Goal: Use online tool/utility: Utilize a website feature to perform a specific function

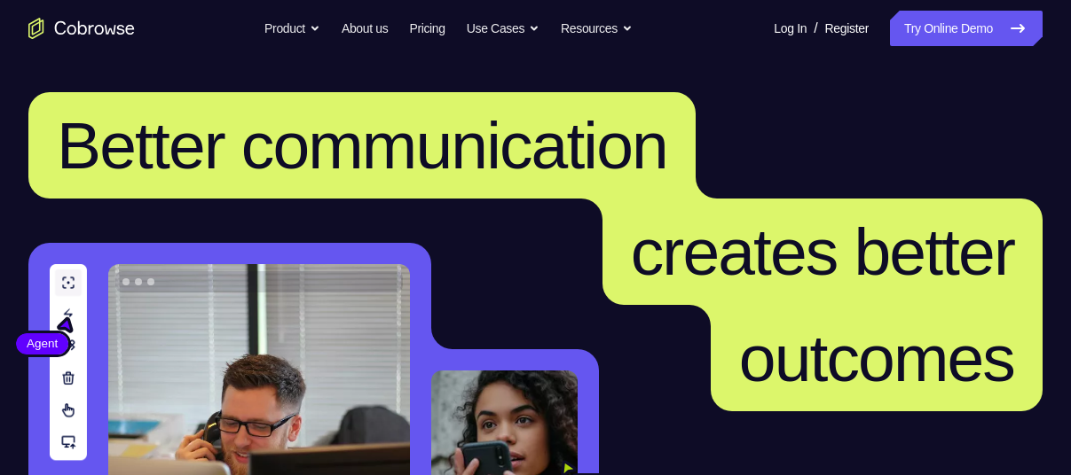
click at [961, 43] on link "Try Online Demo" at bounding box center [966, 28] width 153 height 35
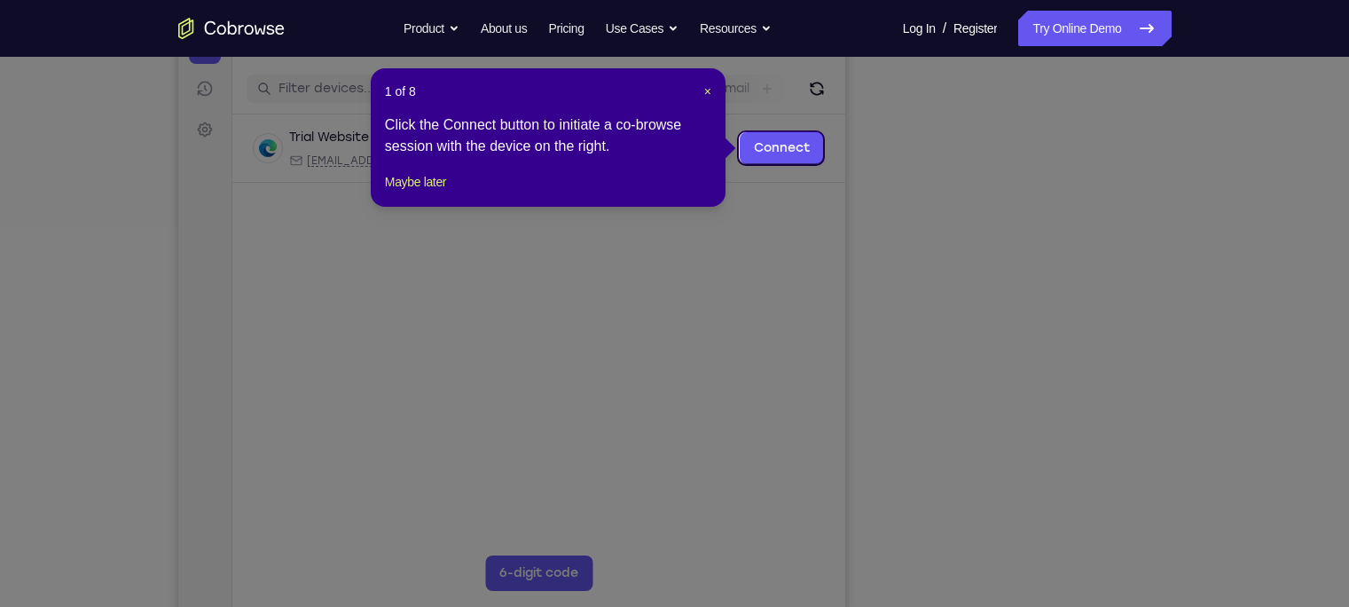
click at [1050, 451] on icon at bounding box center [683, 303] width 1366 height 607
click at [389, 192] on button "Maybe later" at bounding box center [415, 181] width 61 height 21
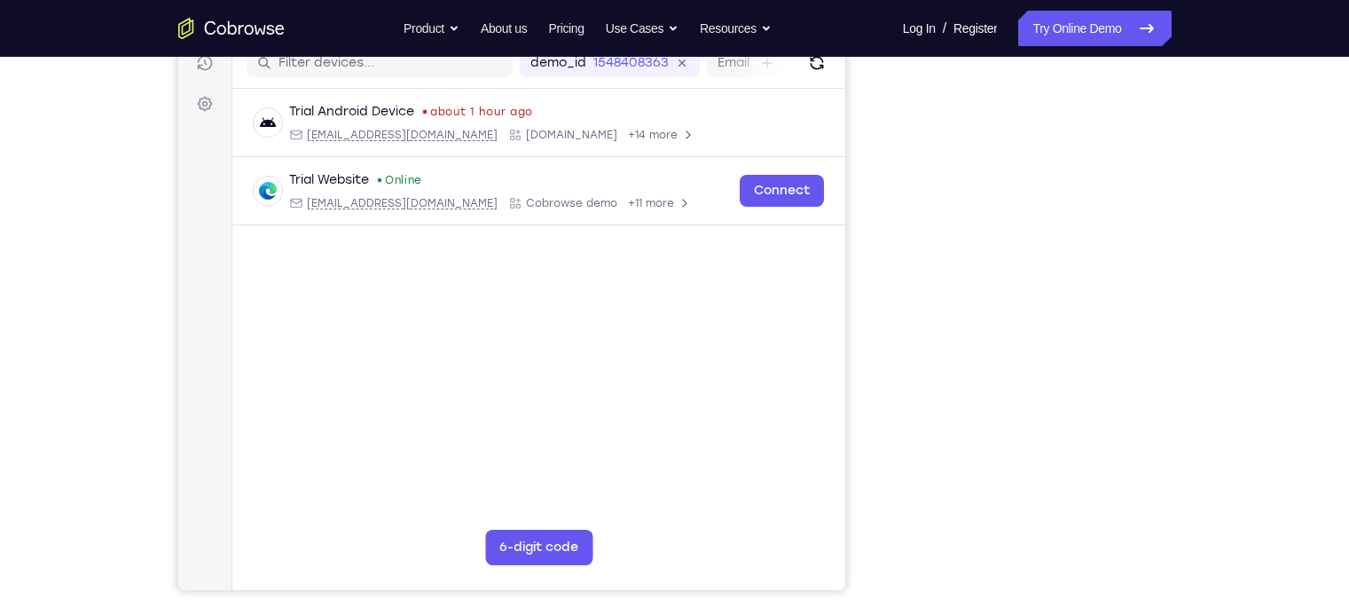
scroll to position [230, 0]
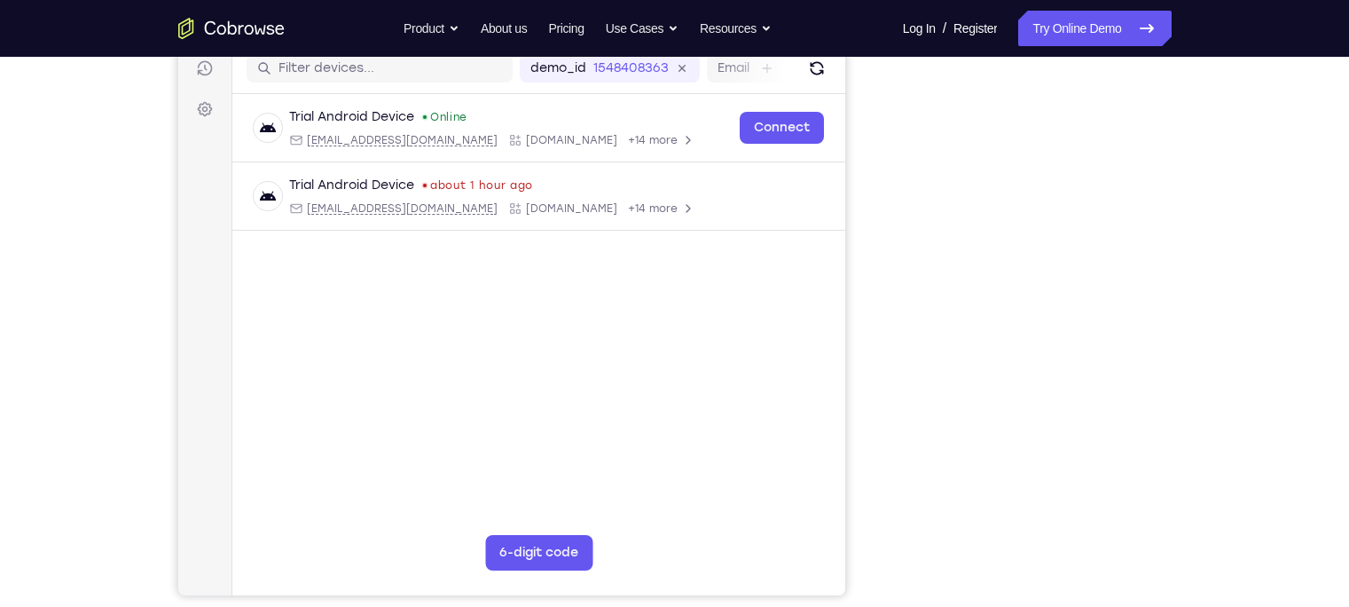
drag, startPoint x: 881, startPoint y: 275, endPoint x: 877, endPoint y: 342, distance: 67.5
click at [877, 342] on div "Your Support Agent Your Customer Web iOS Android" at bounding box center [674, 269] width 993 height 656
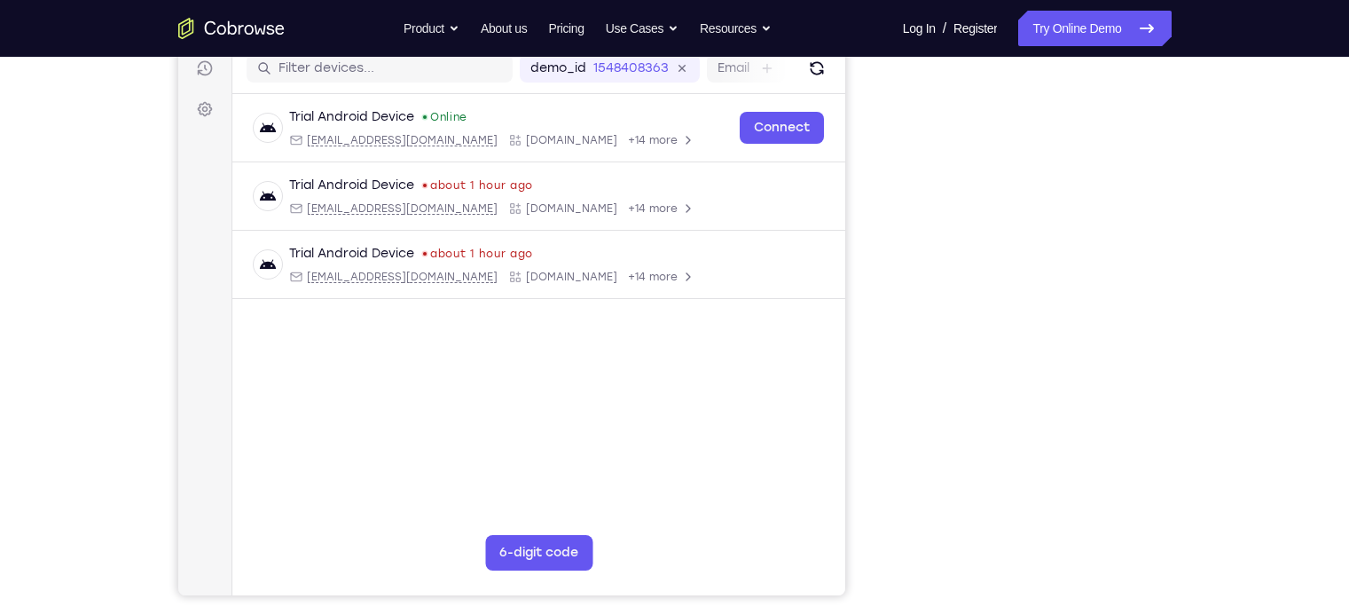
drag, startPoint x: 637, startPoint y: 130, endPoint x: 1213, endPoint y: 478, distance: 673.0
click at [1070, 475] on div "Your Support Agent Your Customer Web iOS Android Next Steps We’d be happy to gi…" at bounding box center [674, 412] width 1135 height 1170
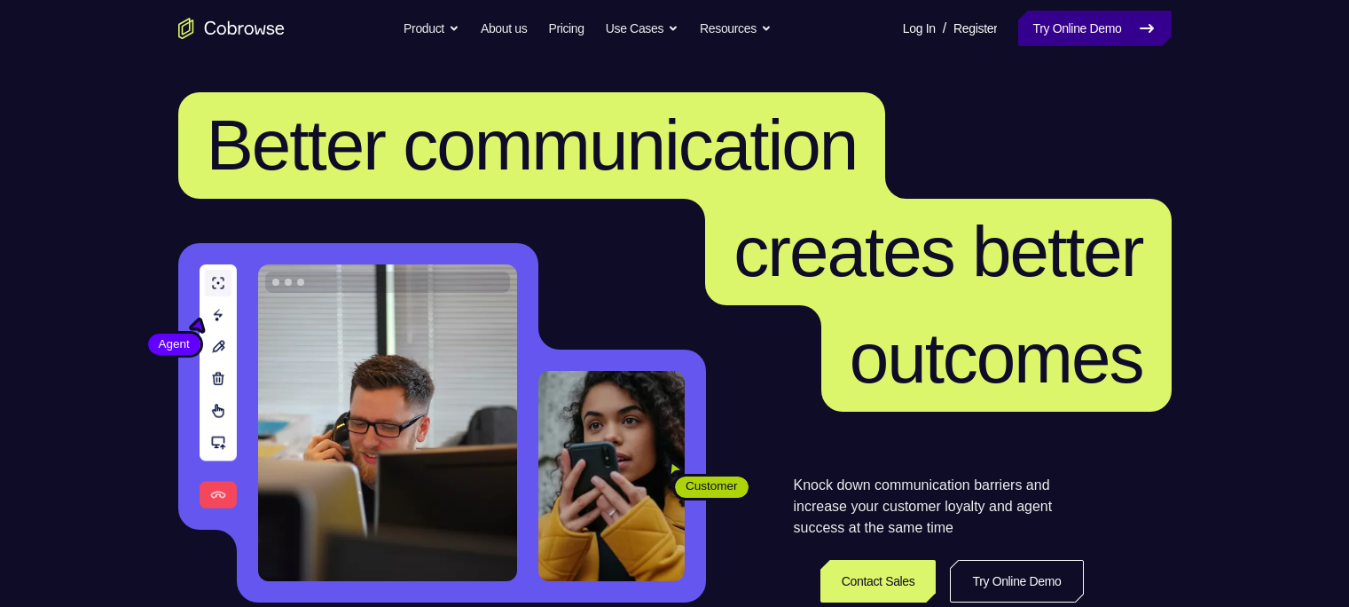
click at [1073, 18] on link "Try Online Demo" at bounding box center [1094, 28] width 153 height 35
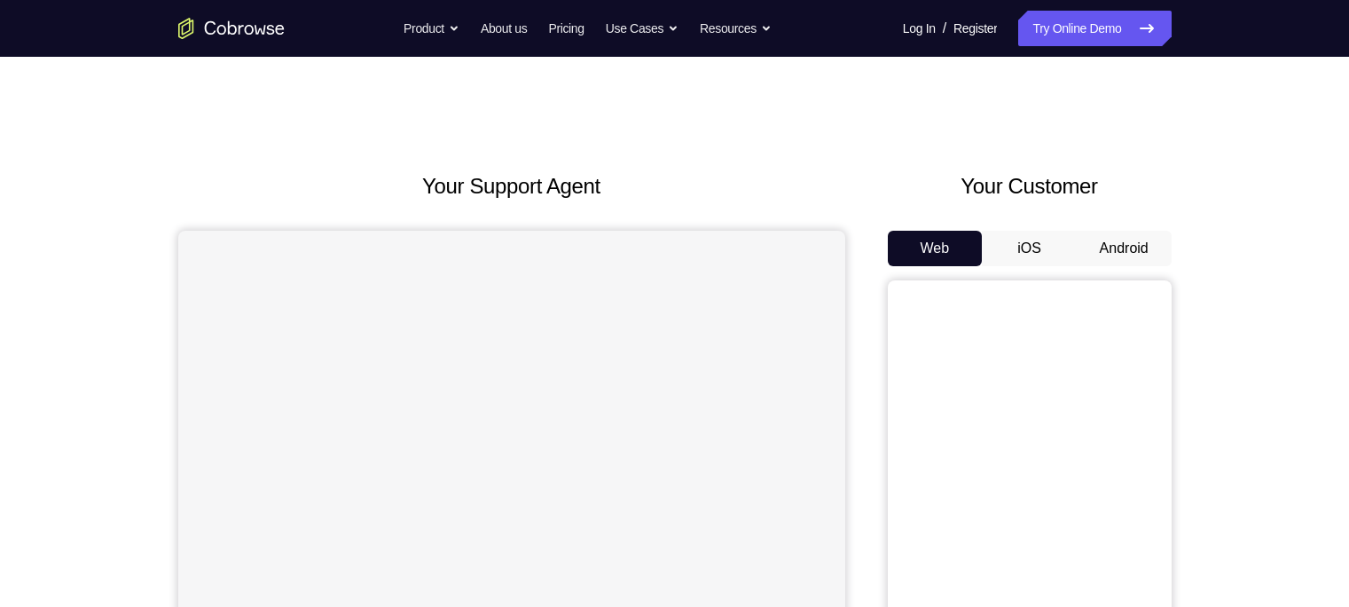
click at [1122, 248] on button "Android" at bounding box center [1124, 248] width 95 height 35
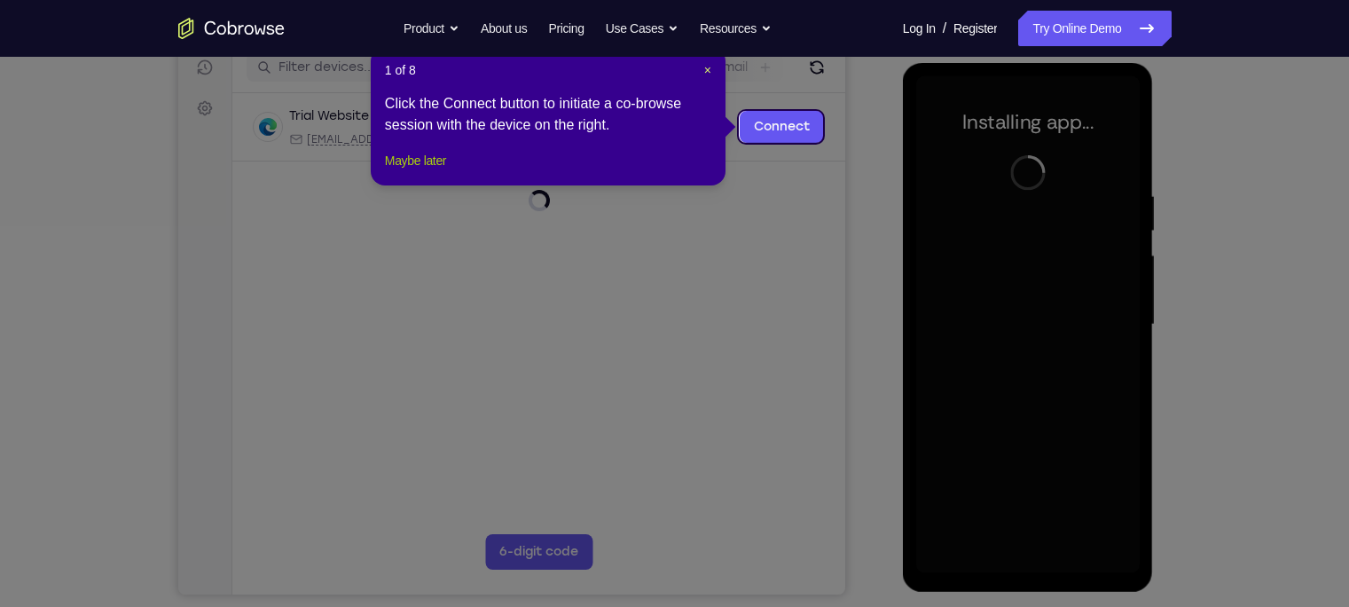
click at [420, 171] on button "Maybe later" at bounding box center [415, 160] width 61 height 21
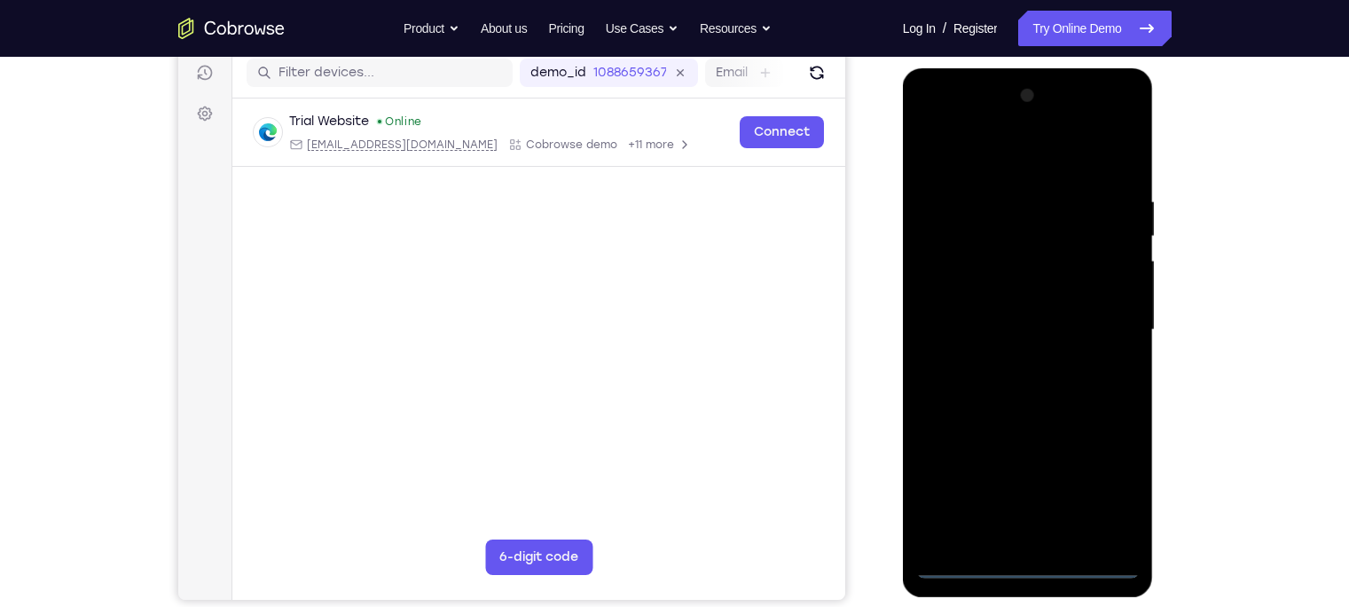
scroll to position [221, 0]
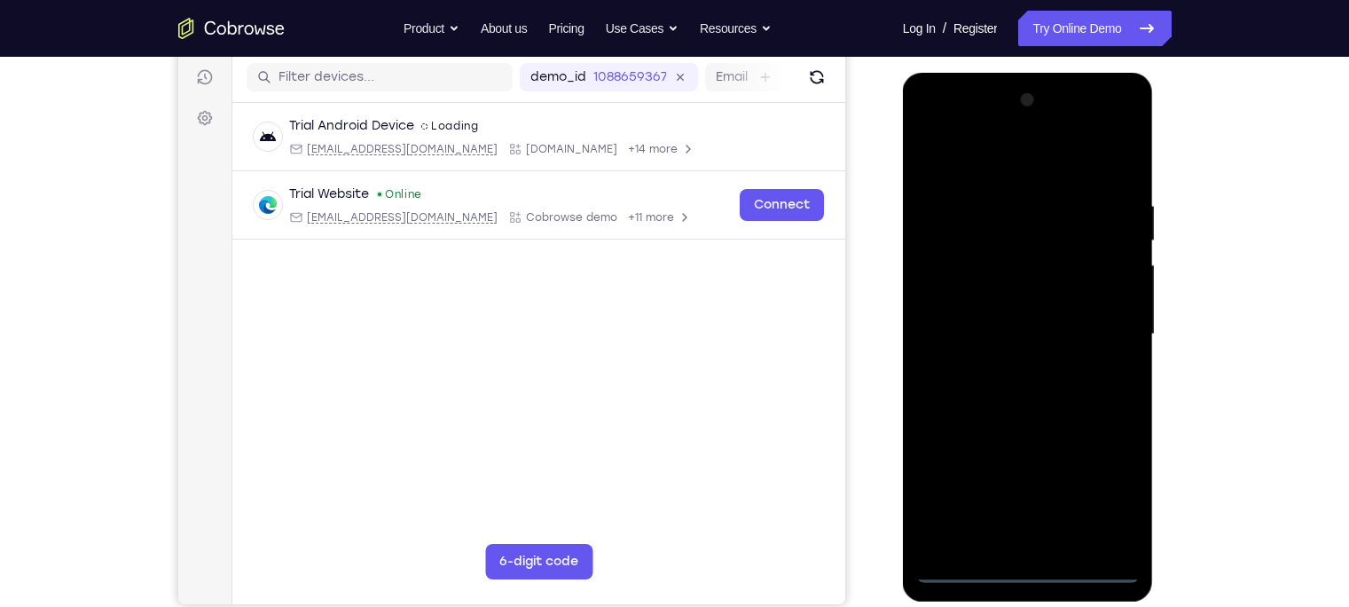
click at [1029, 569] on div at bounding box center [1028, 334] width 224 height 497
click at [1106, 500] on div at bounding box center [1028, 334] width 224 height 497
click at [1002, 162] on div at bounding box center [1028, 334] width 224 height 497
click at [1098, 331] on div at bounding box center [1028, 334] width 224 height 497
click at [1009, 367] on div at bounding box center [1028, 334] width 224 height 497
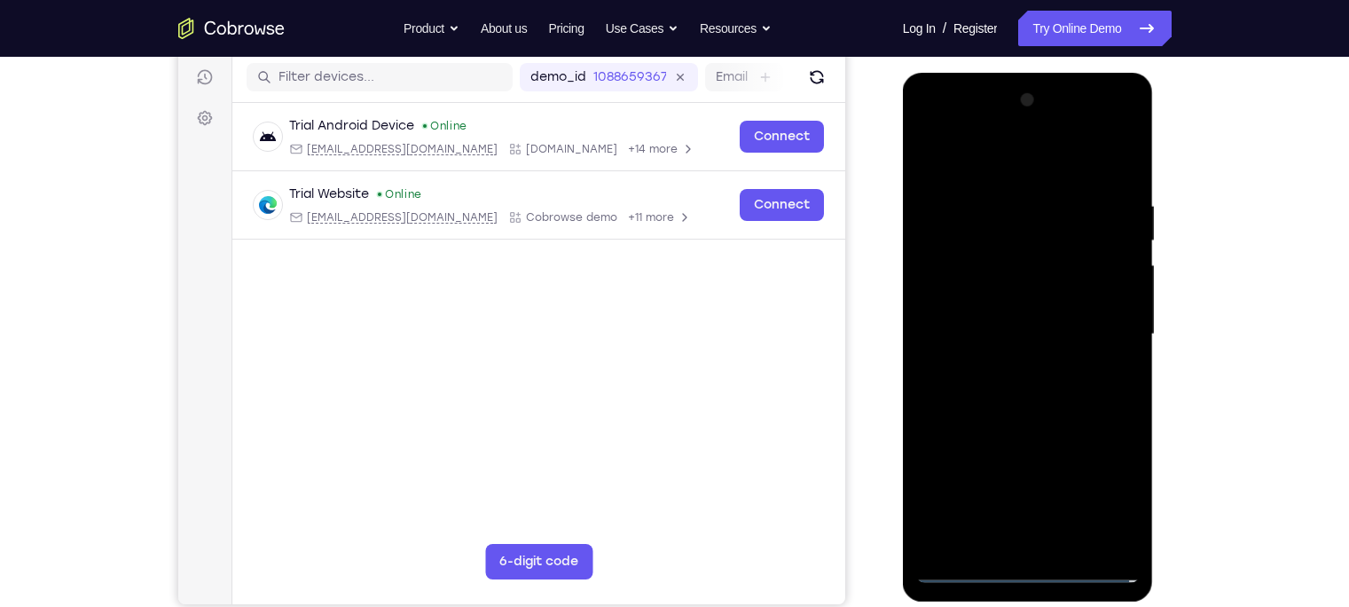
click at [970, 308] on div at bounding box center [1028, 334] width 224 height 497
click at [976, 298] on div at bounding box center [1028, 334] width 224 height 497
click at [989, 342] on div at bounding box center [1028, 334] width 224 height 497
click at [1029, 403] on div at bounding box center [1028, 334] width 224 height 497
click at [1067, 544] on div at bounding box center [1028, 334] width 224 height 497
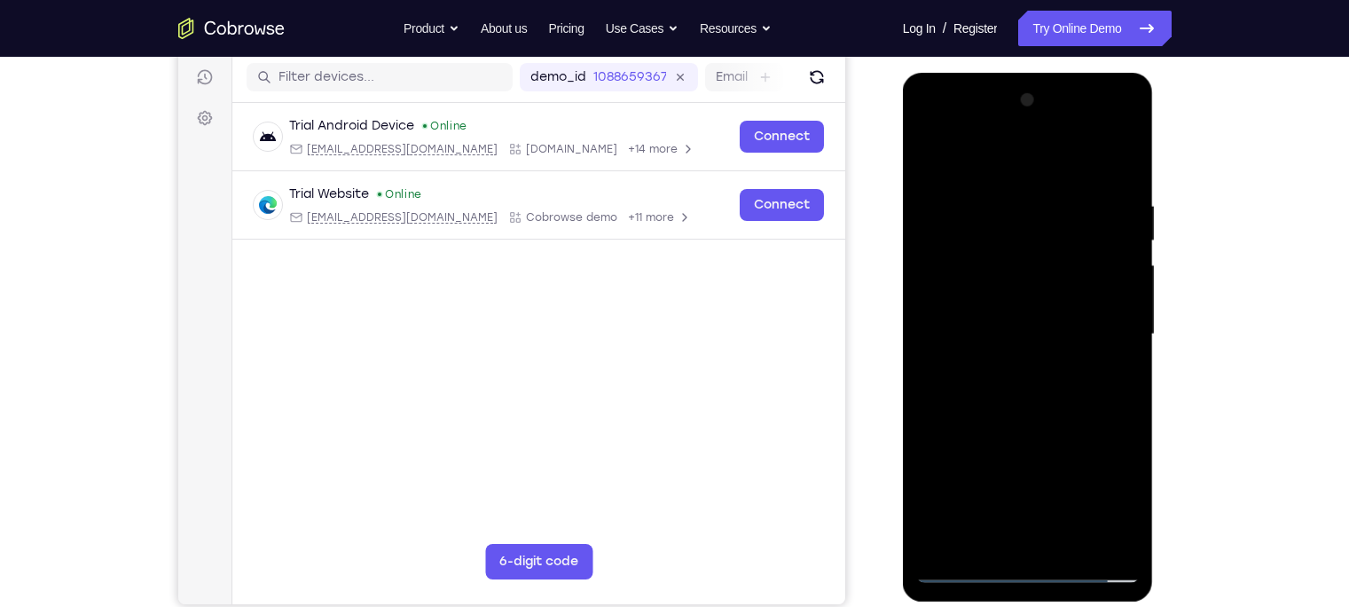
drag, startPoint x: 954, startPoint y: 158, endPoint x: 965, endPoint y: 77, distance: 81.5
click at [965, 77] on div at bounding box center [1028, 337] width 251 height 529
click at [1016, 432] on div at bounding box center [1028, 334] width 224 height 497
click at [935, 153] on div at bounding box center [1028, 334] width 224 height 497
drag, startPoint x: 1040, startPoint y: 399, endPoint x: 1053, endPoint y: -134, distance: 533.3
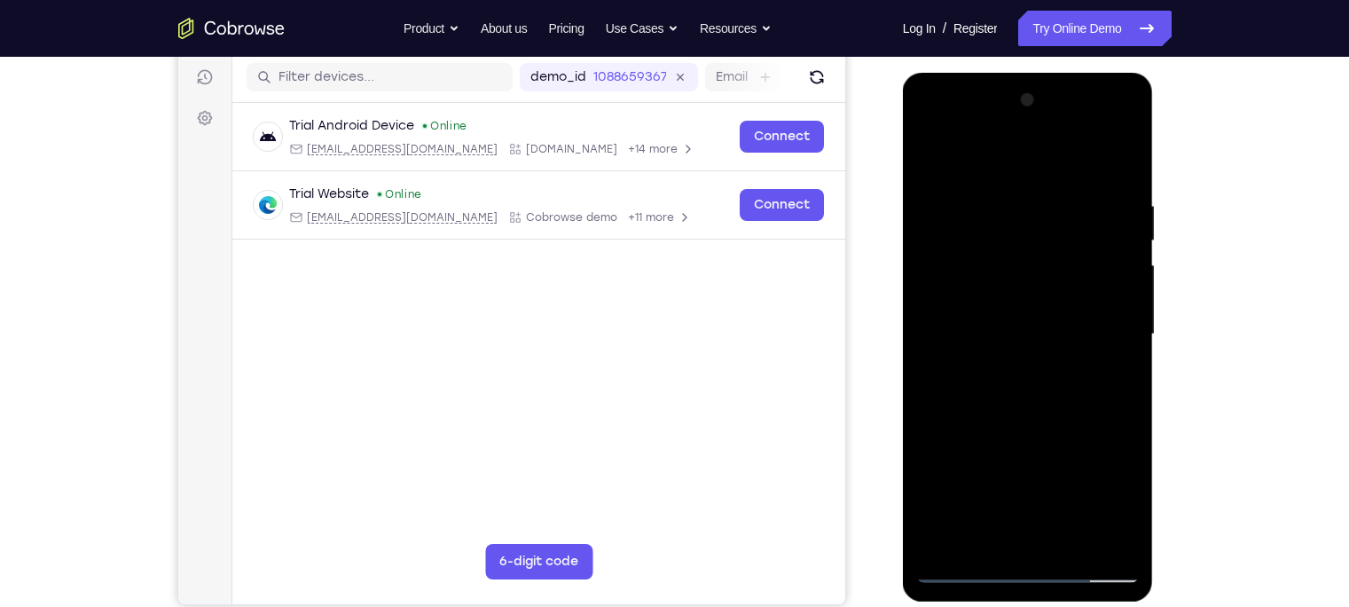
click at [1053, 73] on html "Online web based iOS Simulators and Android Emulators. Run iPhone, iPad, Mobile…" at bounding box center [1029, 339] width 253 height 532
drag, startPoint x: 1032, startPoint y: 476, endPoint x: 1017, endPoint y: 19, distance: 457.9
click at [1017, 73] on html "Online web based iOS Simulators and Android Emulators. Run iPhone, iPad, Mobile…" at bounding box center [1029, 339] width 253 height 532
drag, startPoint x: 1031, startPoint y: 444, endPoint x: 1055, endPoint y: 184, distance: 261.9
click at [1055, 184] on div at bounding box center [1028, 334] width 224 height 497
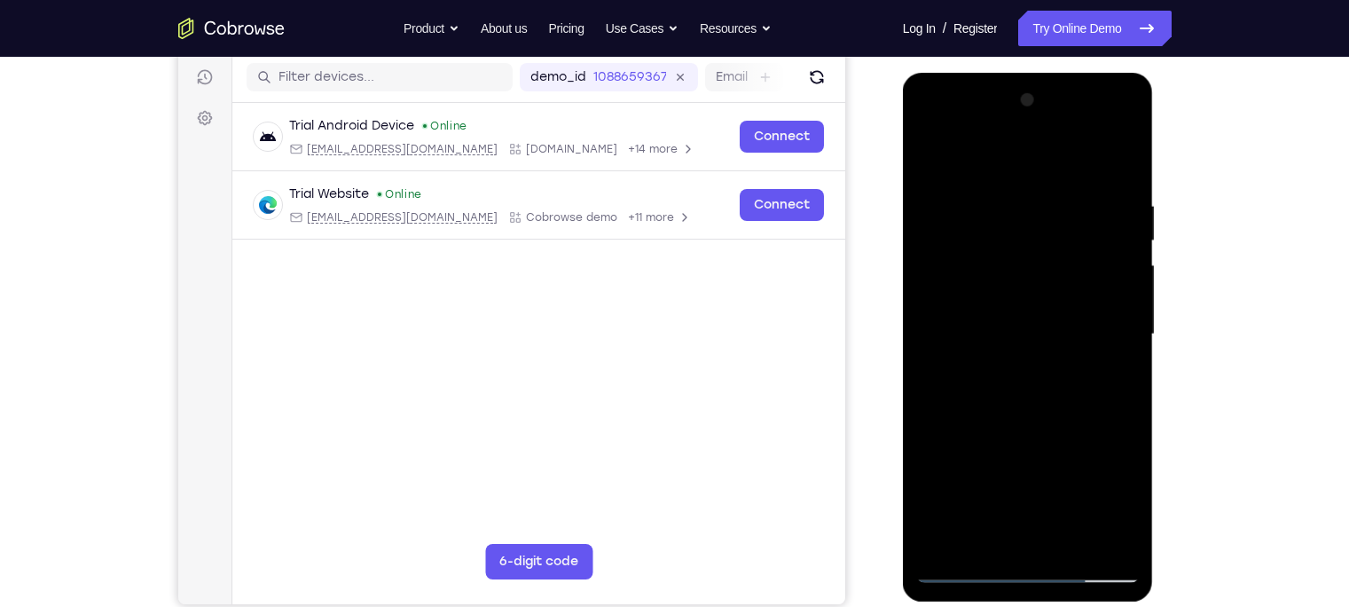
drag, startPoint x: 1020, startPoint y: 428, endPoint x: 1025, endPoint y: 210, distance: 217.4
click at [1025, 210] on div at bounding box center [1028, 334] width 224 height 497
drag, startPoint x: 1017, startPoint y: 441, endPoint x: 1036, endPoint y: 170, distance: 271.2
click at [1036, 170] on div at bounding box center [1028, 334] width 224 height 497
drag, startPoint x: 1035, startPoint y: 470, endPoint x: 1035, endPoint y: 220, distance: 250.1
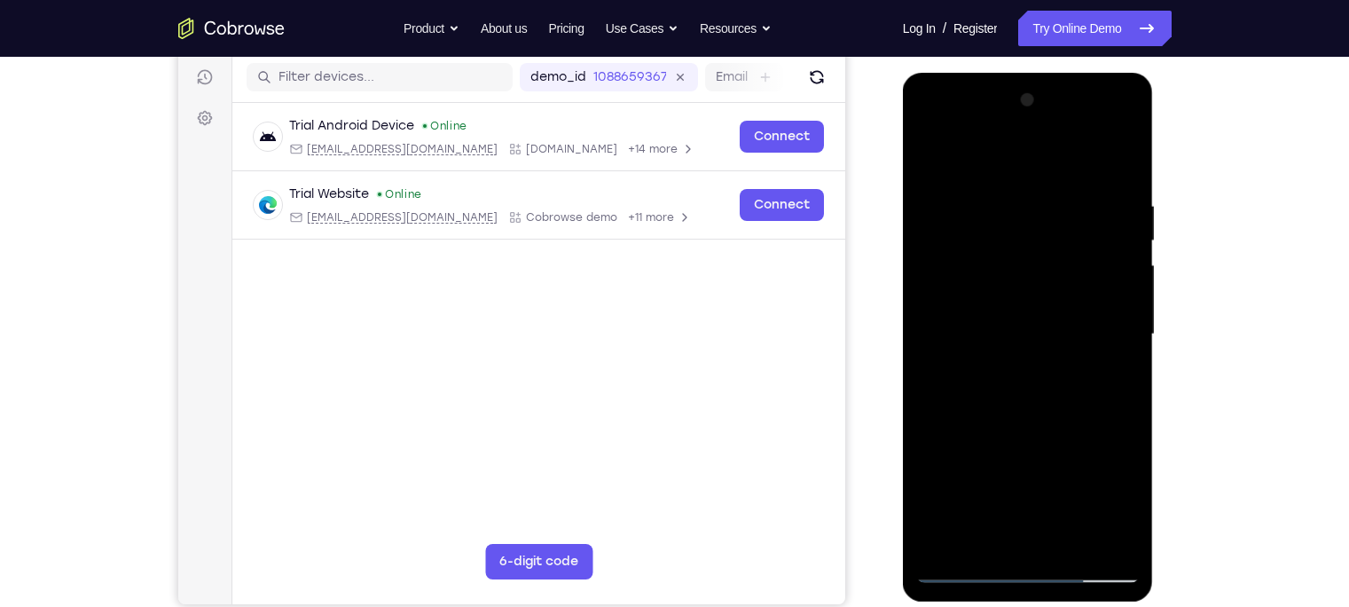
click at [1035, 220] on div at bounding box center [1028, 334] width 224 height 497
drag, startPoint x: 1036, startPoint y: 410, endPoint x: 1038, endPoint y: 152, distance: 258.1
click at [1038, 152] on div at bounding box center [1028, 334] width 224 height 497
drag, startPoint x: 1033, startPoint y: 436, endPoint x: 1047, endPoint y: 192, distance: 244.3
click at [1047, 192] on div at bounding box center [1028, 334] width 224 height 497
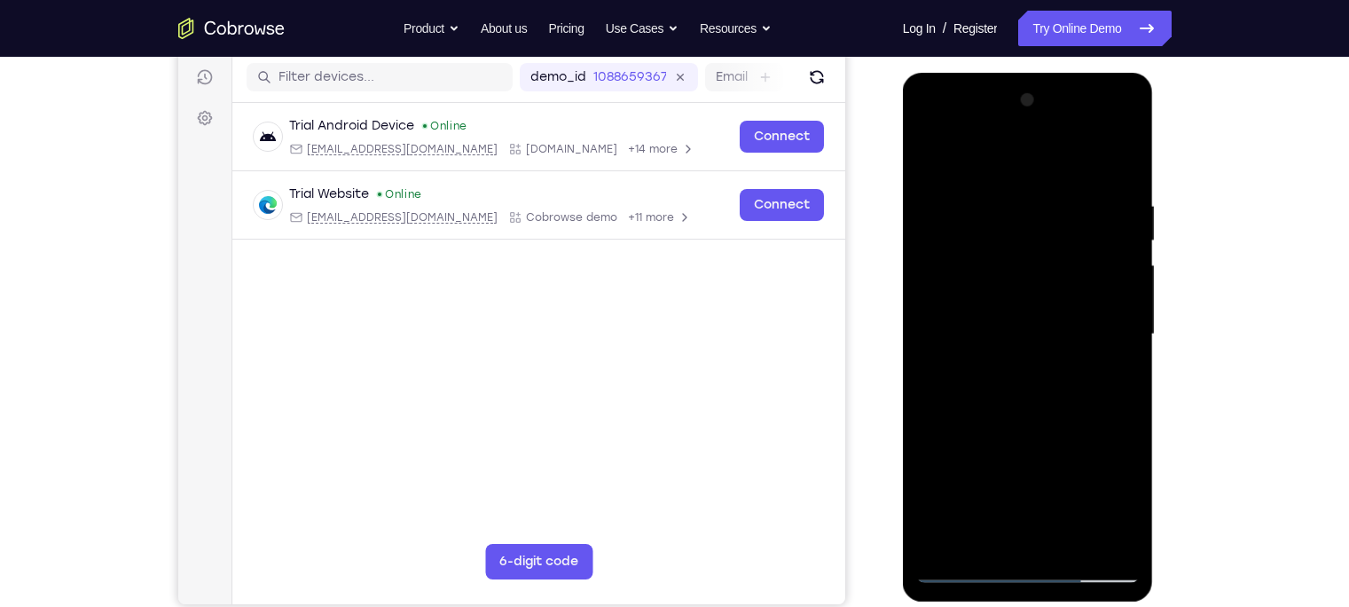
drag, startPoint x: 1044, startPoint y: 477, endPoint x: 1042, endPoint y: 171, distance: 306.0
click at [1042, 171] on div at bounding box center [1028, 334] width 224 height 497
drag, startPoint x: 1042, startPoint y: 440, endPoint x: 1033, endPoint y: 158, distance: 282.2
click at [1033, 158] on div at bounding box center [1028, 334] width 224 height 497
drag, startPoint x: 1050, startPoint y: 444, endPoint x: 1038, endPoint y: -69, distance: 512.9
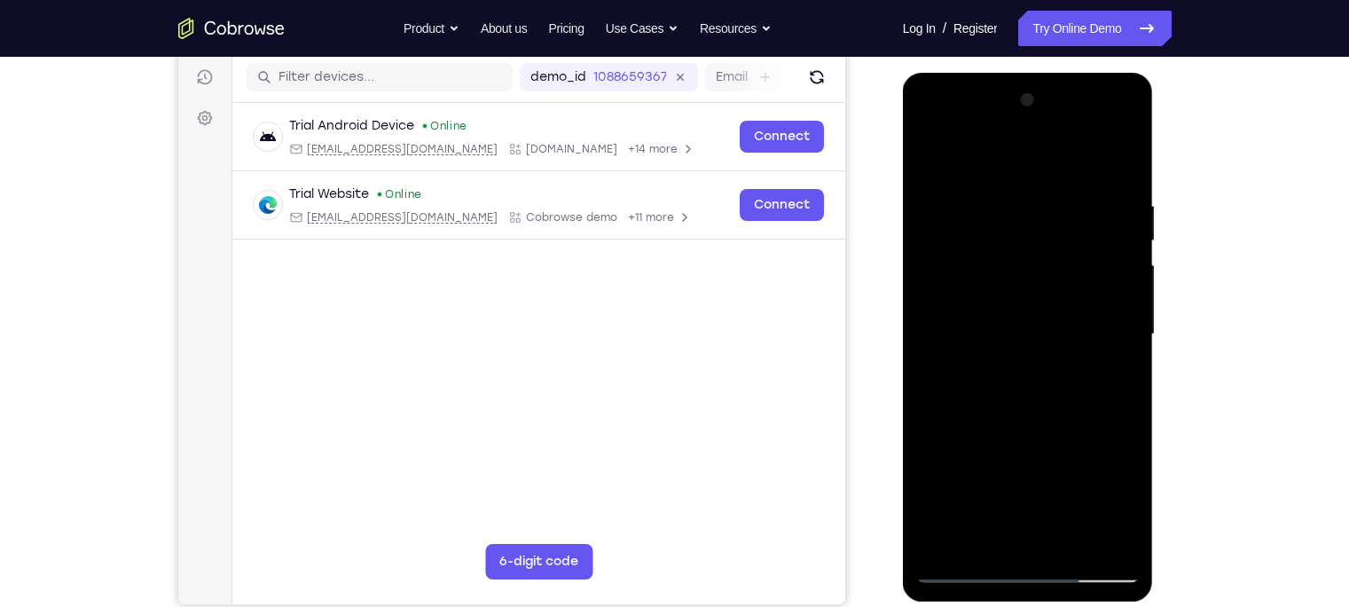
click at [1038, 73] on html "Online web based iOS Simulators and Android Emulators. Run iPhone, iPad, Mobile…" at bounding box center [1029, 339] width 253 height 532
drag, startPoint x: 1020, startPoint y: 417, endPoint x: 1026, endPoint y: 40, distance: 377.0
click at [1026, 73] on html "Online web based iOS Simulators and Android Emulators. Run iPhone, iPad, Mobile…" at bounding box center [1029, 339] width 253 height 532
click at [1078, 542] on div at bounding box center [1028, 334] width 224 height 497
click at [936, 146] on div at bounding box center [1028, 334] width 224 height 497
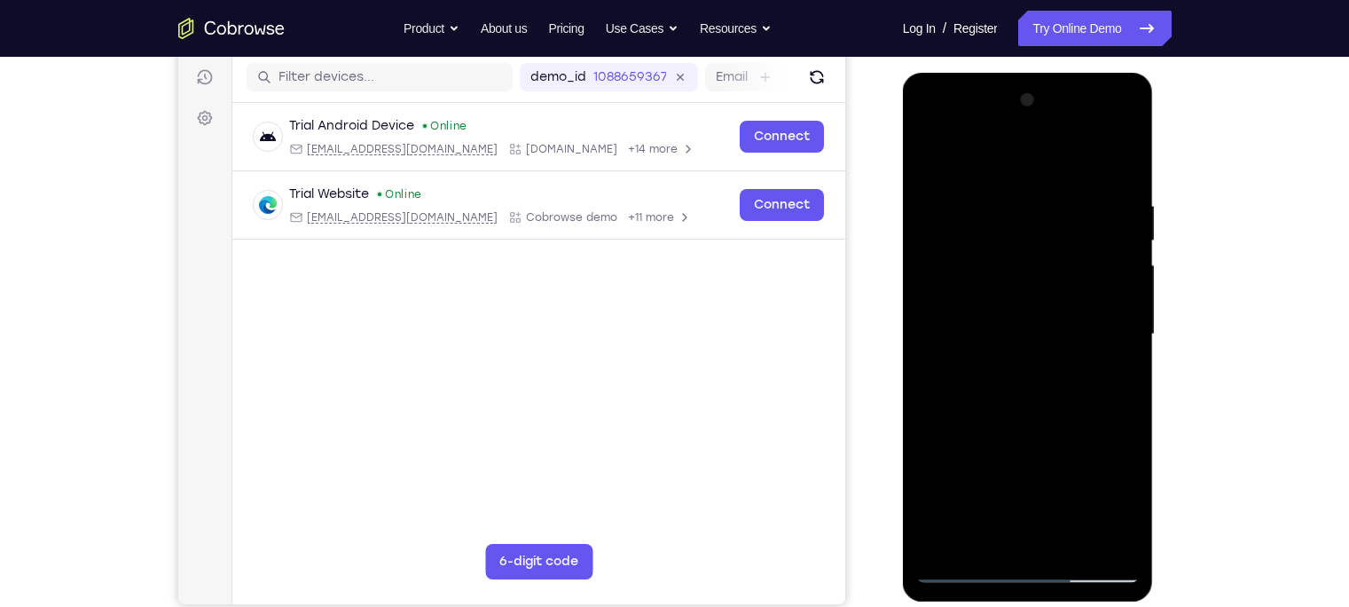
drag, startPoint x: 1017, startPoint y: 474, endPoint x: 1127, endPoint y: -72, distance: 556.5
click at [1127, 73] on html "Online web based iOS Simulators and Android Emulators. Run iPhone, iPad, Mobile…" at bounding box center [1029, 339] width 253 height 532
drag, startPoint x: 1016, startPoint y: 490, endPoint x: 1033, endPoint y: -111, distance: 600.8
click at [1033, 73] on html "Online web based iOS Simulators and Android Emulators. Run iPhone, iPad, Mobile…" at bounding box center [1029, 339] width 253 height 532
drag, startPoint x: 1042, startPoint y: 426, endPoint x: 1053, endPoint y: 41, distance: 385.1
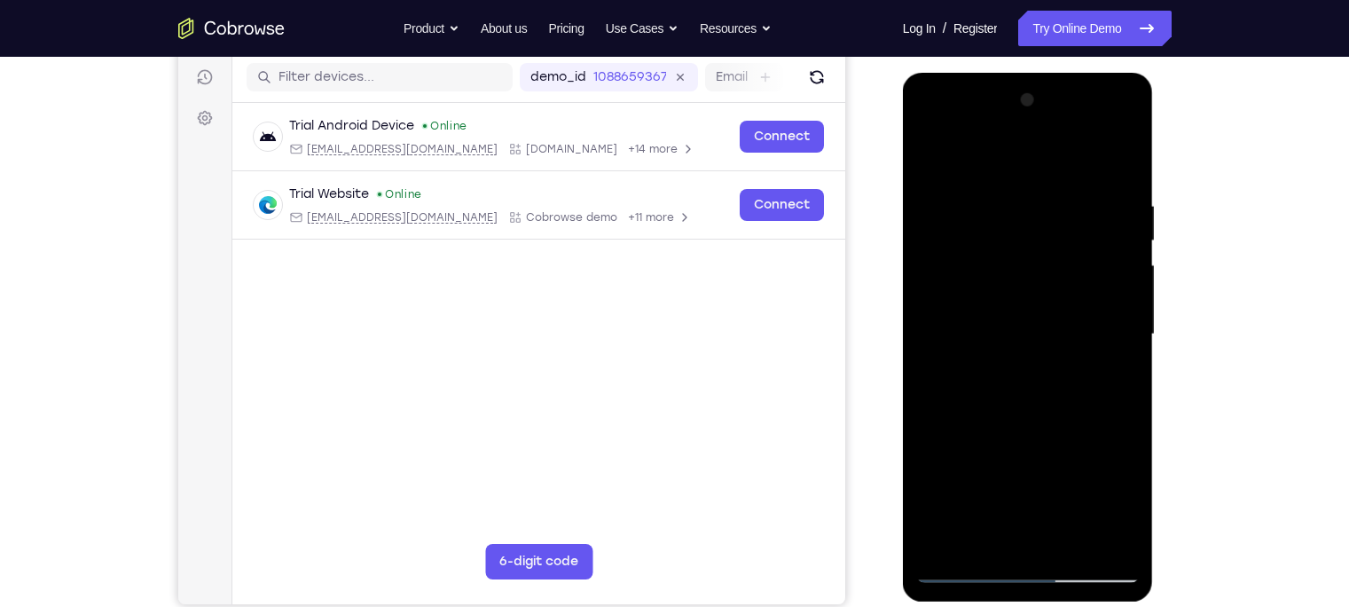
click at [1053, 73] on html "Online web based iOS Simulators and Android Emulators. Run iPhone, iPad, Mobile…" at bounding box center [1029, 339] width 253 height 532
drag, startPoint x: 1033, startPoint y: 413, endPoint x: 1025, endPoint y: -6, distance: 419.7
click at [1025, 73] on html "Online web based iOS Simulators and Android Emulators. Run iPhone, iPad, Mobile…" at bounding box center [1029, 339] width 253 height 532
drag, startPoint x: 1037, startPoint y: 410, endPoint x: 1008, endPoint y: -36, distance: 447.1
click at [1008, 73] on html "Online web based iOS Simulators and Android Emulators. Run iPhone, iPad, Mobile…" at bounding box center [1029, 339] width 253 height 532
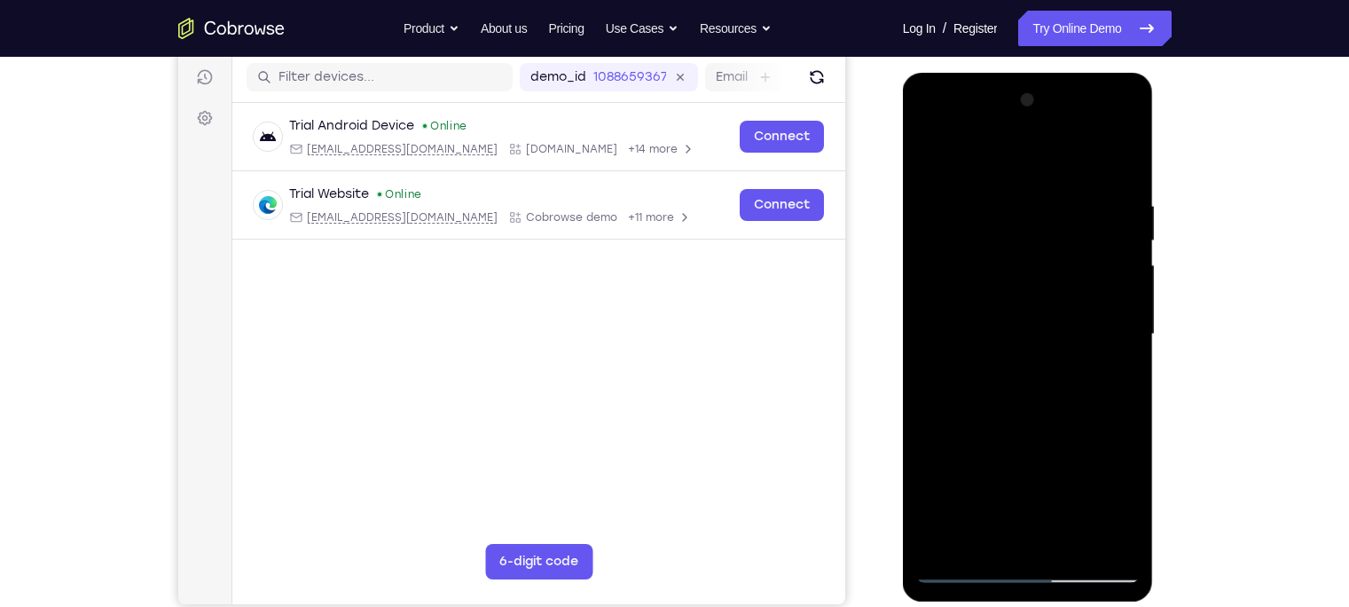
drag, startPoint x: 1034, startPoint y: 405, endPoint x: 1034, endPoint y: 56, distance: 349.5
click at [1034, 73] on html "Online web based iOS Simulators and Android Emulators. Run iPhone, iPad, Mobile…" at bounding box center [1029, 339] width 253 height 532
drag, startPoint x: 1028, startPoint y: 416, endPoint x: 1007, endPoint y: -134, distance: 550.4
click at [1007, 73] on html "Online web based iOS Simulators and Android Emulators. Run iPhone, iPad, Mobile…" at bounding box center [1029, 339] width 253 height 532
drag, startPoint x: 1015, startPoint y: 477, endPoint x: 976, endPoint y: -134, distance: 612.4
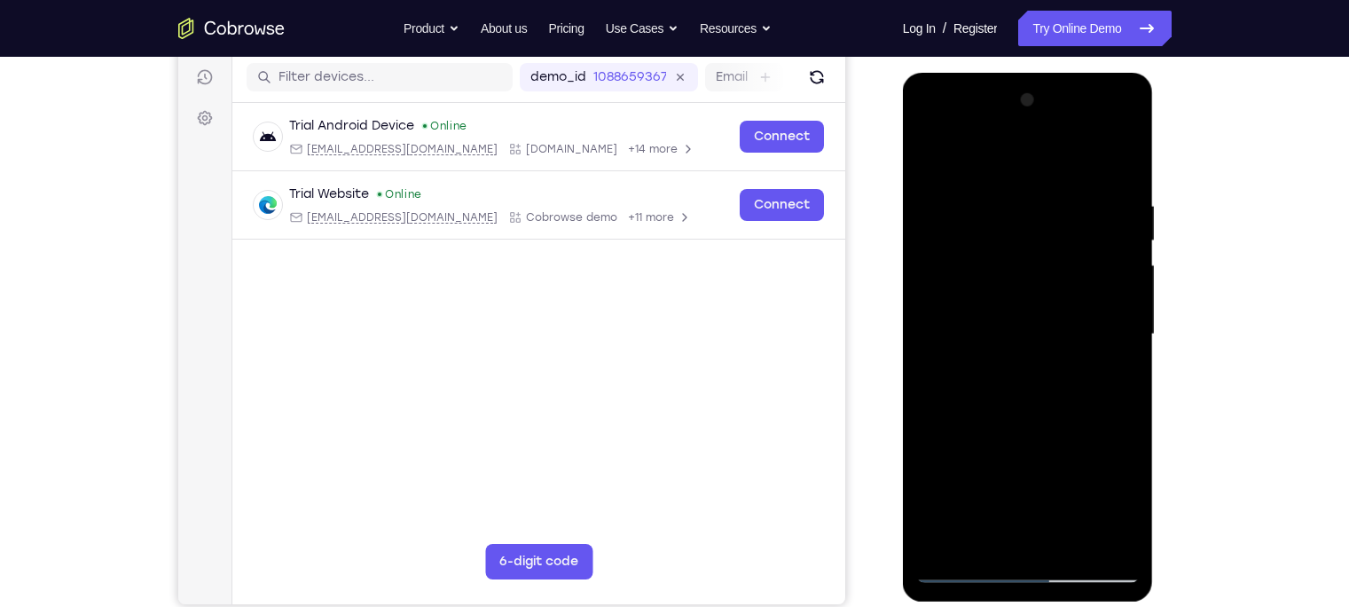
click at [976, 73] on html "Online web based iOS Simulators and Android Emulators. Run iPhone, iPad, Mobile…" at bounding box center [1029, 339] width 253 height 532
drag, startPoint x: 1011, startPoint y: 352, endPoint x: 1016, endPoint y: -46, distance: 398.3
click at [1016, 73] on html "Online web based iOS Simulators and Android Emulators. Run iPhone, iPad, Mobile…" at bounding box center [1029, 339] width 253 height 532
drag, startPoint x: 1025, startPoint y: 476, endPoint x: 954, endPoint y: -50, distance: 530.7
click at [954, 73] on html "Online web based iOS Simulators and Android Emulators. Run iPhone, iPad, Mobile…" at bounding box center [1029, 339] width 253 height 532
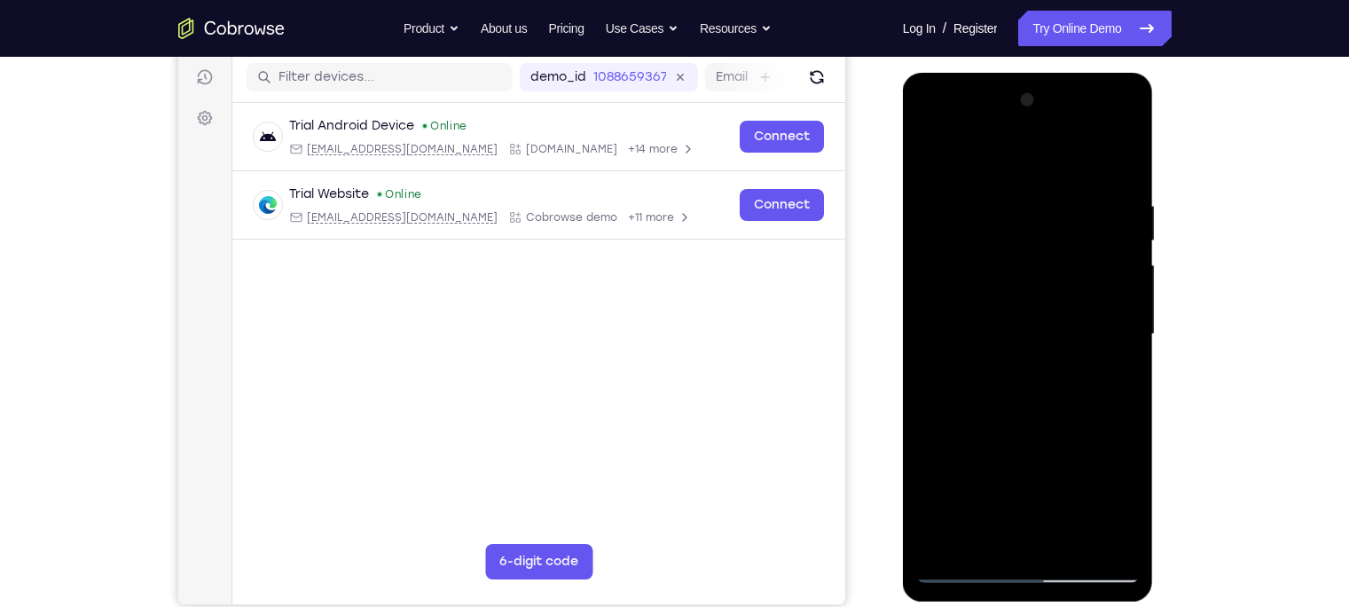
drag, startPoint x: 1019, startPoint y: 483, endPoint x: 1066, endPoint y: -3, distance: 488.4
click at [1066, 73] on html "Online web based iOS Simulators and Android Emulators. Run iPhone, iPad, Mobile…" at bounding box center [1029, 339] width 253 height 532
drag, startPoint x: 1034, startPoint y: 488, endPoint x: 1229, endPoint y: -134, distance: 651.5
click at [1156, 73] on html "Online web based iOS Simulators and Android Emulators. Run iPhone, iPad, Mobile…" at bounding box center [1029, 339] width 253 height 532
click at [1130, 294] on div at bounding box center [1028, 334] width 224 height 497
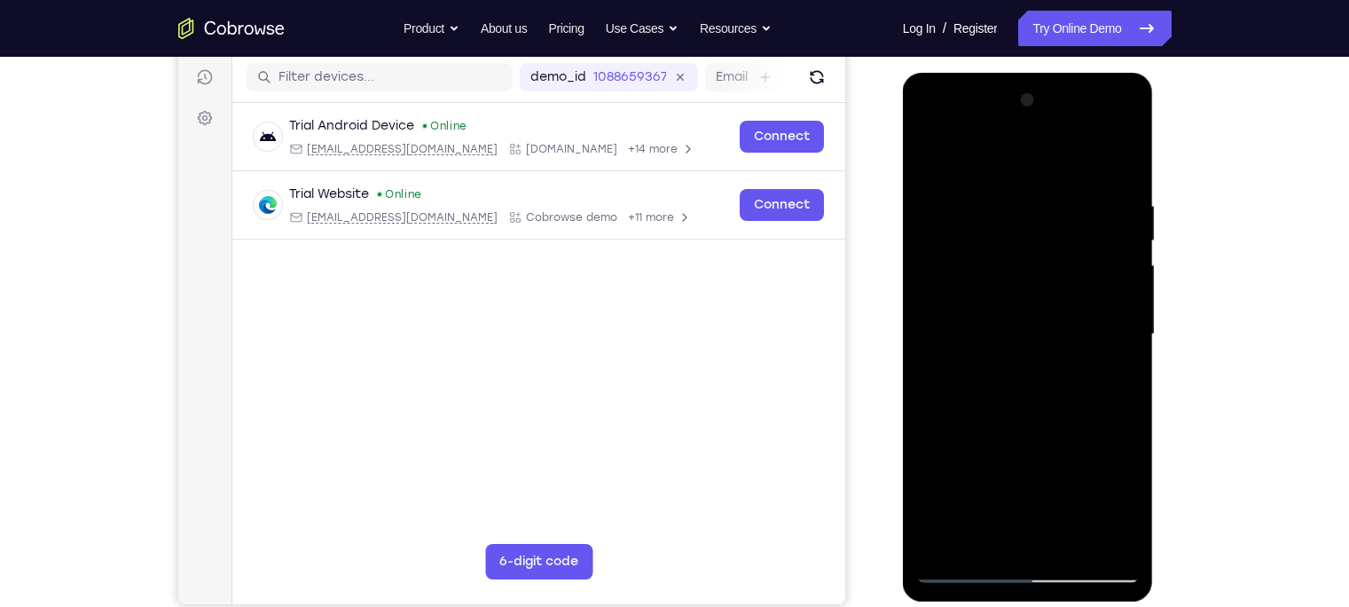
click at [1131, 299] on div at bounding box center [1028, 334] width 224 height 497
click at [1129, 302] on div at bounding box center [1028, 334] width 224 height 497
click at [1129, 301] on div at bounding box center [1028, 334] width 224 height 497
drag, startPoint x: 1025, startPoint y: 452, endPoint x: 1092, endPoint y: 77, distance: 381.1
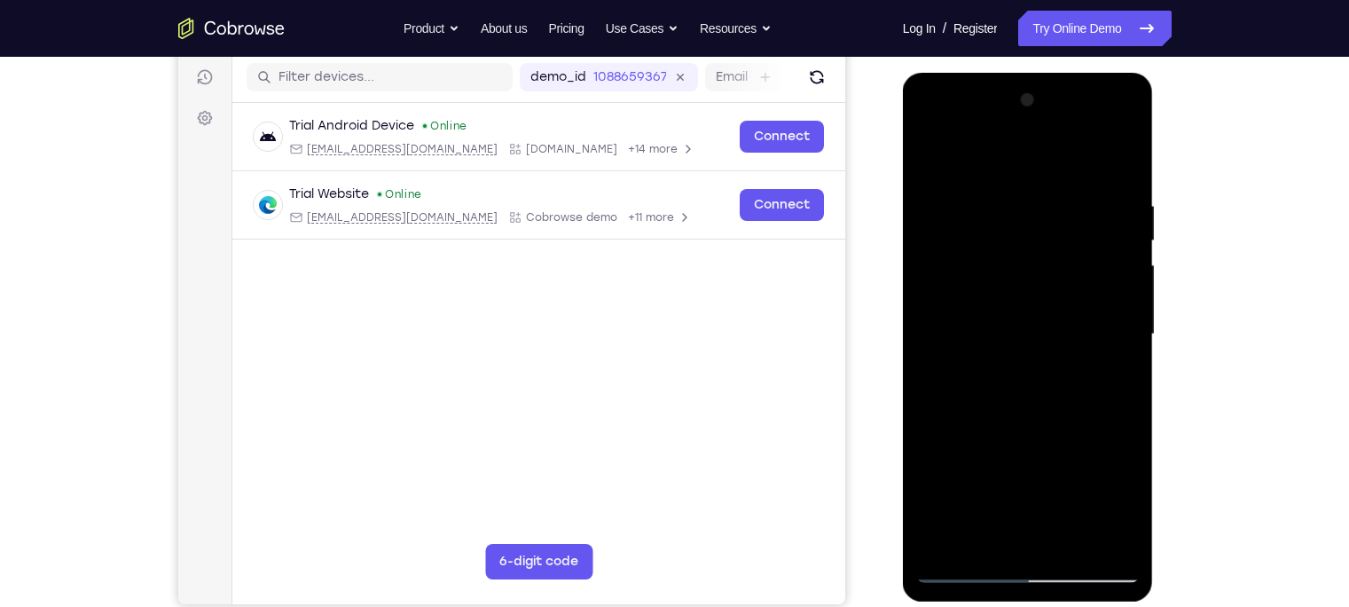
click at [1102, 153] on div at bounding box center [1028, 334] width 224 height 497
drag, startPoint x: 982, startPoint y: 413, endPoint x: 996, endPoint y: -134, distance: 547.5
click at [996, 73] on html "Online web based iOS Simulators and Android Emulators. Run iPhone, iPad, Mobile…" at bounding box center [1029, 339] width 253 height 532
drag, startPoint x: 1035, startPoint y: 483, endPoint x: 1132, endPoint y: 60, distance: 434.0
click at [1132, 73] on html "Online web based iOS Simulators and Android Emulators. Run iPhone, iPad, Mobile…" at bounding box center [1029, 339] width 253 height 532
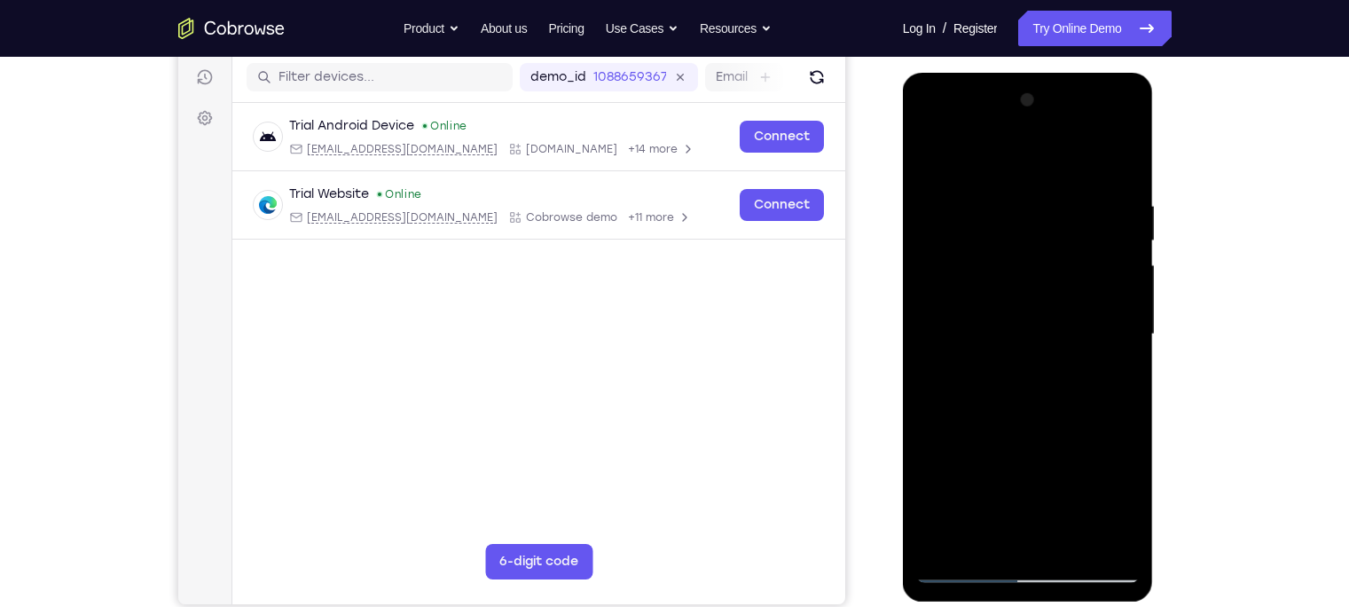
drag, startPoint x: 1058, startPoint y: 261, endPoint x: 1027, endPoint y: 664, distance: 403.9
click at [1027, 605] on html "Online web based iOS Simulators and Android Emulators. Run iPhone, iPad, Mobile…" at bounding box center [1029, 339] width 253 height 532
drag, startPoint x: 1033, startPoint y: 435, endPoint x: 971, endPoint y: 95, distance: 345.4
click at [971, 95] on div at bounding box center [1028, 334] width 224 height 497
drag, startPoint x: 970, startPoint y: 452, endPoint x: 1059, endPoint y: 50, distance: 412.4
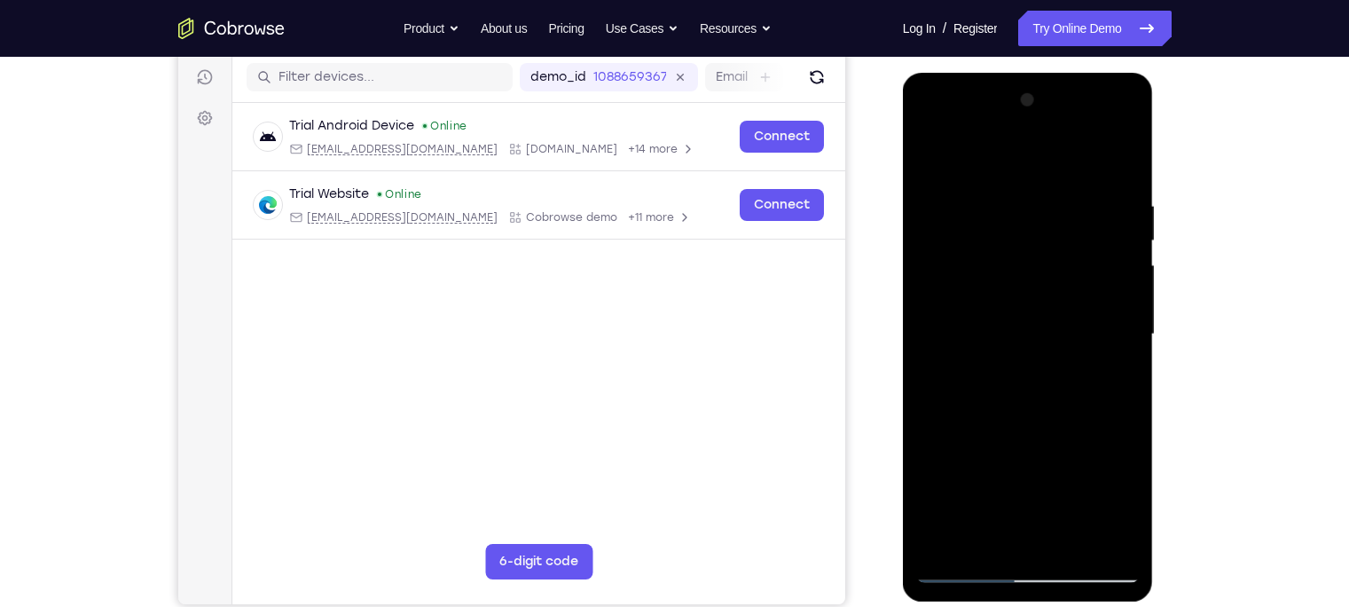
click at [1059, 73] on html "Online web based iOS Simulators and Android Emulators. Run iPhone, iPad, Mobile…" at bounding box center [1029, 339] width 253 height 532
drag, startPoint x: 1010, startPoint y: 423, endPoint x: 1054, endPoint y: 96, distance: 330.2
click at [1054, 96] on div at bounding box center [1028, 334] width 224 height 497
drag, startPoint x: 1086, startPoint y: 277, endPoint x: 1047, endPoint y: -134, distance: 412.5
click at [1047, 73] on html "Online web based iOS Simulators and Android Emulators. Run iPhone, iPad, Mobile…" at bounding box center [1029, 339] width 253 height 532
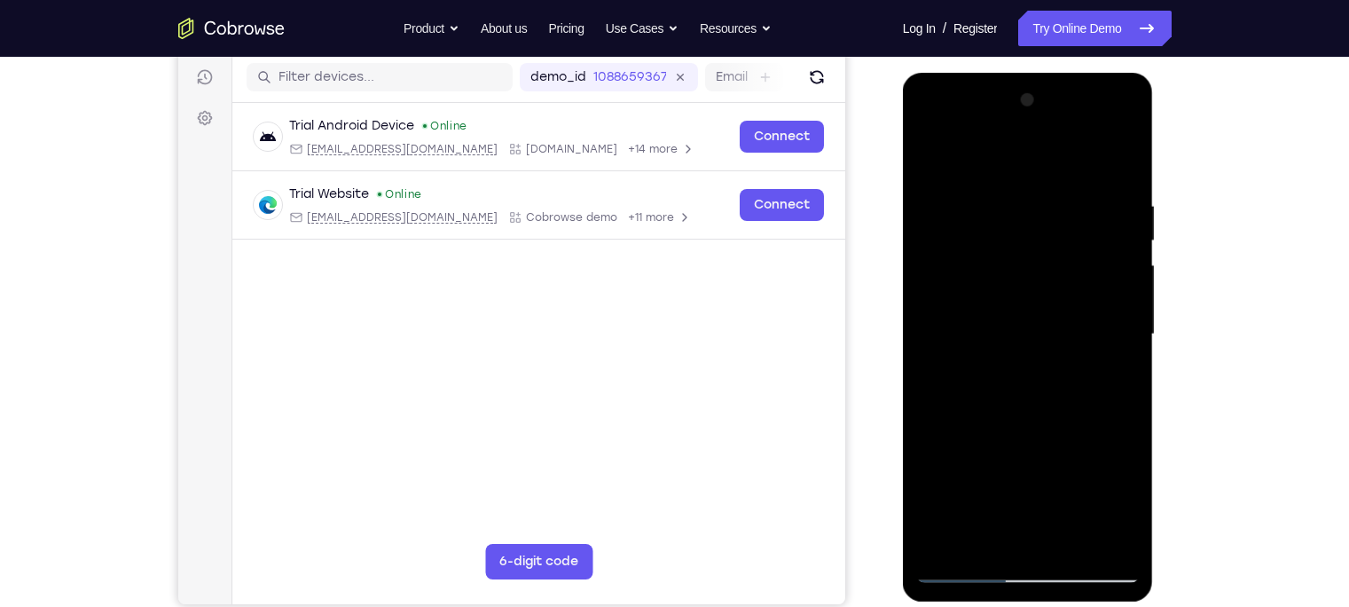
drag, startPoint x: 989, startPoint y: 434, endPoint x: 1083, endPoint y: 174, distance: 276.4
click at [1083, 174] on div at bounding box center [1028, 334] width 224 height 497
drag, startPoint x: 1059, startPoint y: 357, endPoint x: 1085, endPoint y: -134, distance: 492.1
click at [1085, 73] on html "Online web based iOS Simulators and Android Emulators. Run iPhone, iPad, Mobile…" at bounding box center [1029, 339] width 253 height 532
drag, startPoint x: 1033, startPoint y: 499, endPoint x: 1133, endPoint y: -134, distance: 640.2
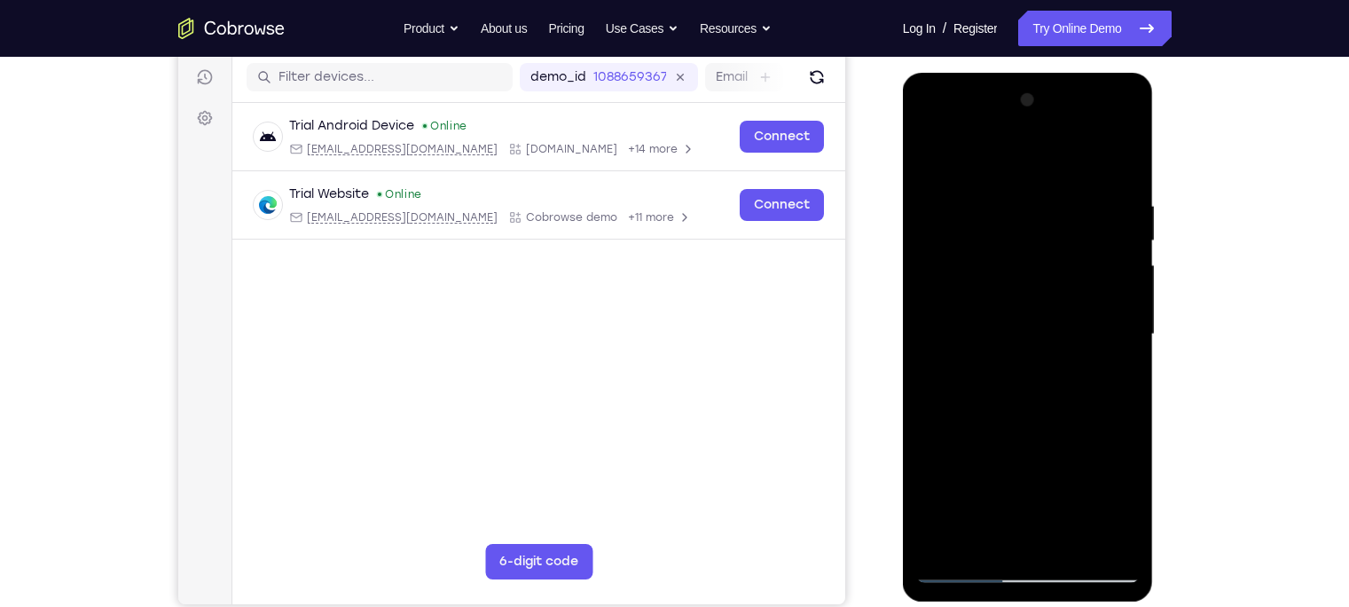
click at [1133, 73] on html "Online web based iOS Simulators and Android Emulators. Run iPhone, iPad, Mobile…" at bounding box center [1029, 339] width 253 height 532
click at [1111, 545] on div at bounding box center [1028, 334] width 224 height 497
drag, startPoint x: 1005, startPoint y: 441, endPoint x: 958, endPoint y: 664, distance: 227.6
click at [958, 605] on html "Online web based iOS Simulators and Android Emulators. Run iPhone, iPad, Mobile…" at bounding box center [1029, 339] width 253 height 532
click at [1057, 431] on div at bounding box center [1028, 334] width 224 height 497
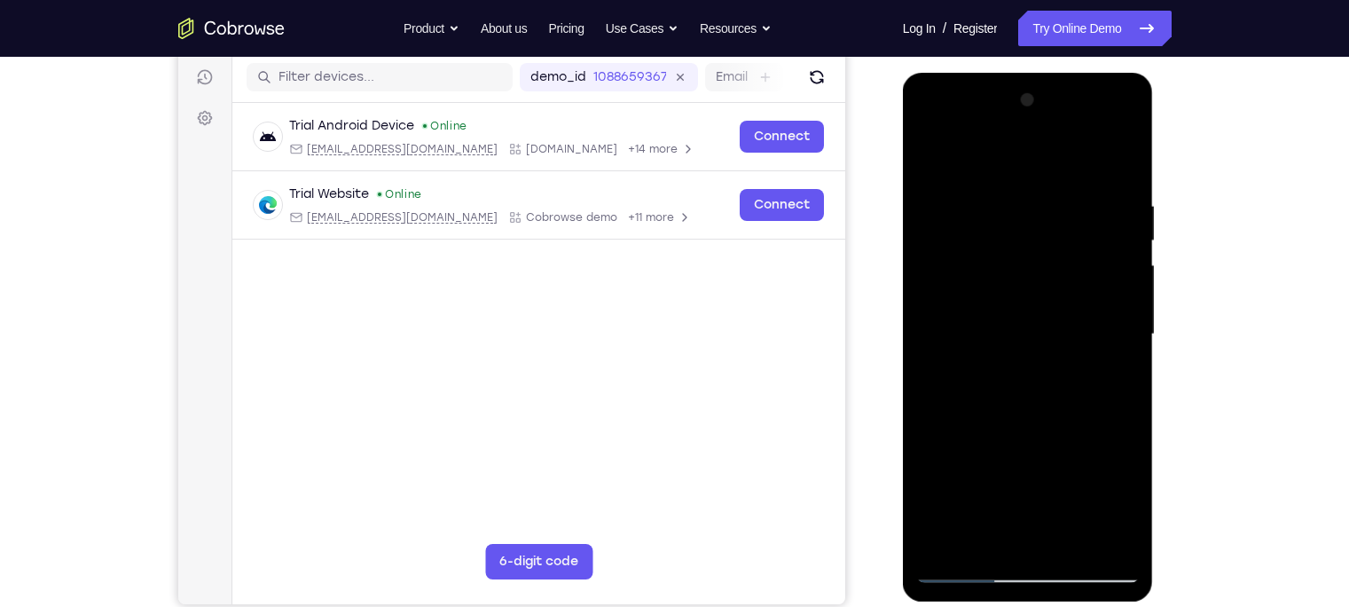
drag, startPoint x: 1062, startPoint y: 445, endPoint x: 1045, endPoint y: 267, distance: 179.1
click at [1045, 267] on div at bounding box center [1028, 334] width 224 height 497
drag, startPoint x: 1031, startPoint y: 416, endPoint x: 1040, endPoint y: 344, distance: 72.4
click at [1040, 344] on div at bounding box center [1028, 334] width 224 height 497
drag, startPoint x: 1028, startPoint y: 436, endPoint x: 1037, endPoint y: 295, distance: 141.3
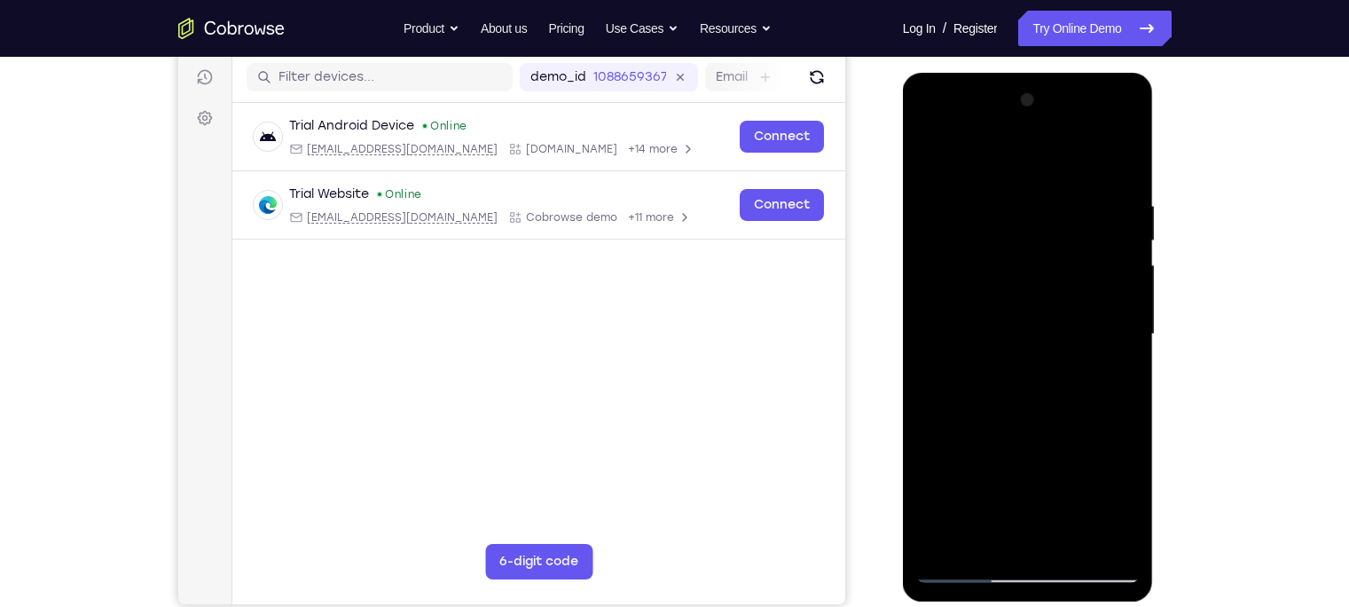
click at [1037, 295] on div at bounding box center [1028, 334] width 224 height 497
click at [1029, 455] on div at bounding box center [1028, 334] width 224 height 497
drag, startPoint x: 1035, startPoint y: 196, endPoint x: 1027, endPoint y: 391, distance: 195.3
click at [1027, 391] on div at bounding box center [1028, 334] width 224 height 497
click at [933, 157] on div at bounding box center [1028, 334] width 224 height 497
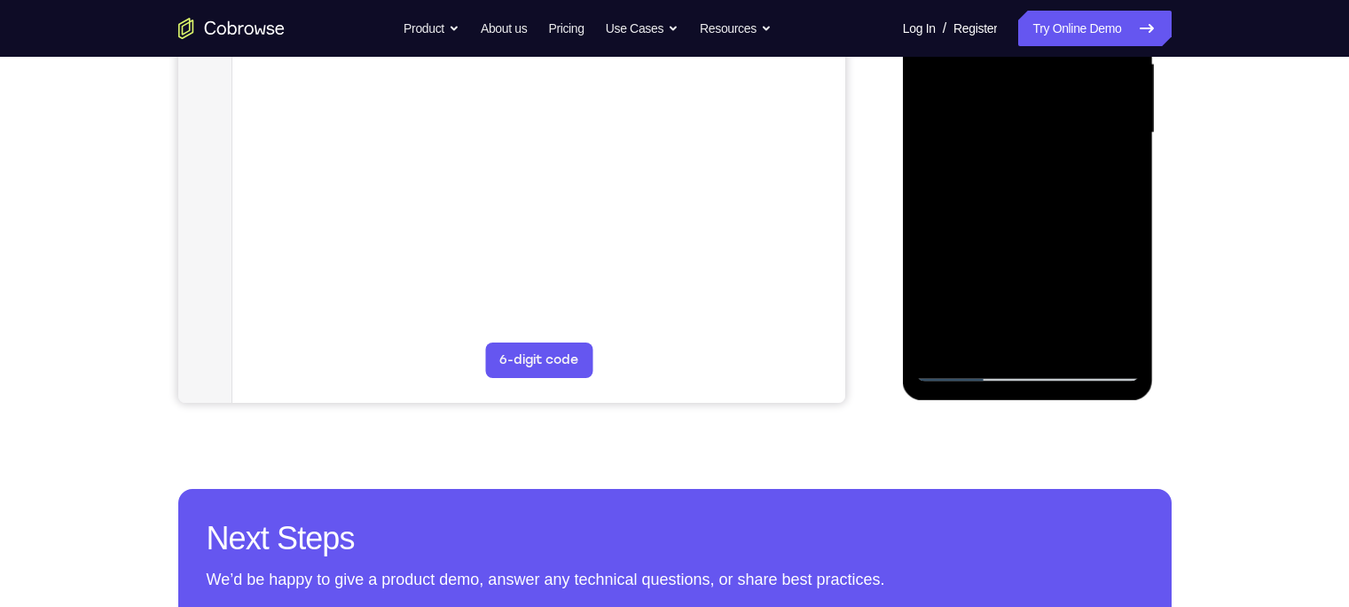
scroll to position [423, 0]
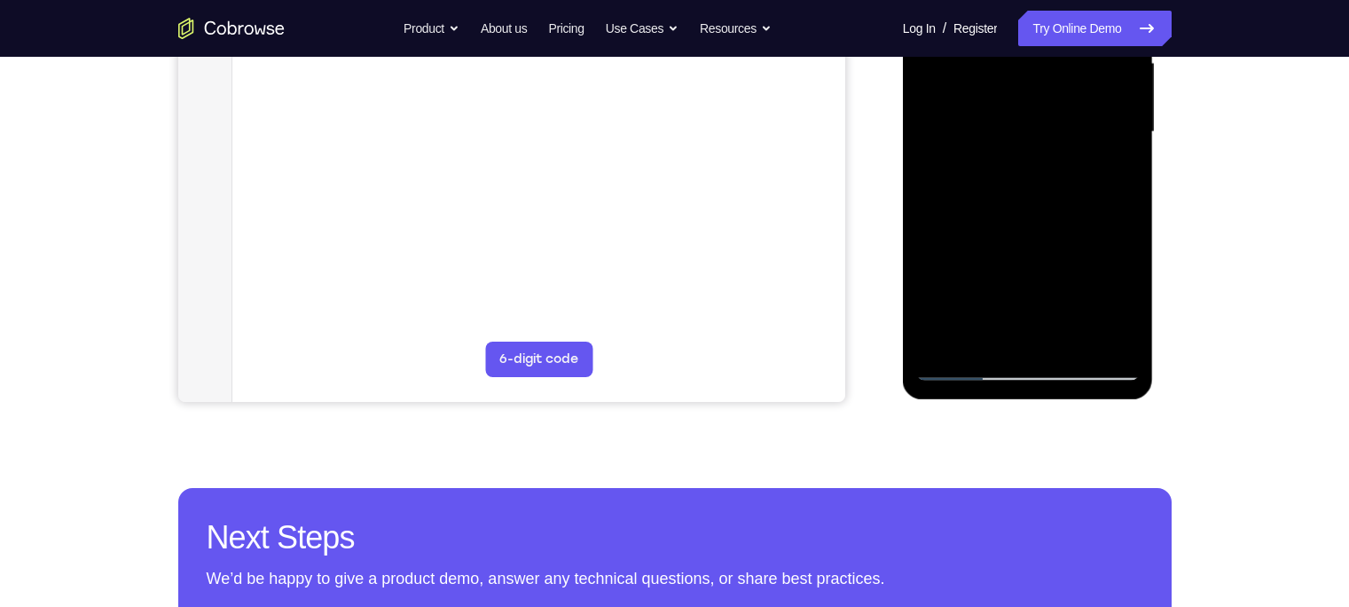
drag, startPoint x: 1046, startPoint y: 294, endPoint x: 1021, endPoint y: 64, distance: 232.0
click at [1021, 64] on div at bounding box center [1028, 132] width 224 height 497
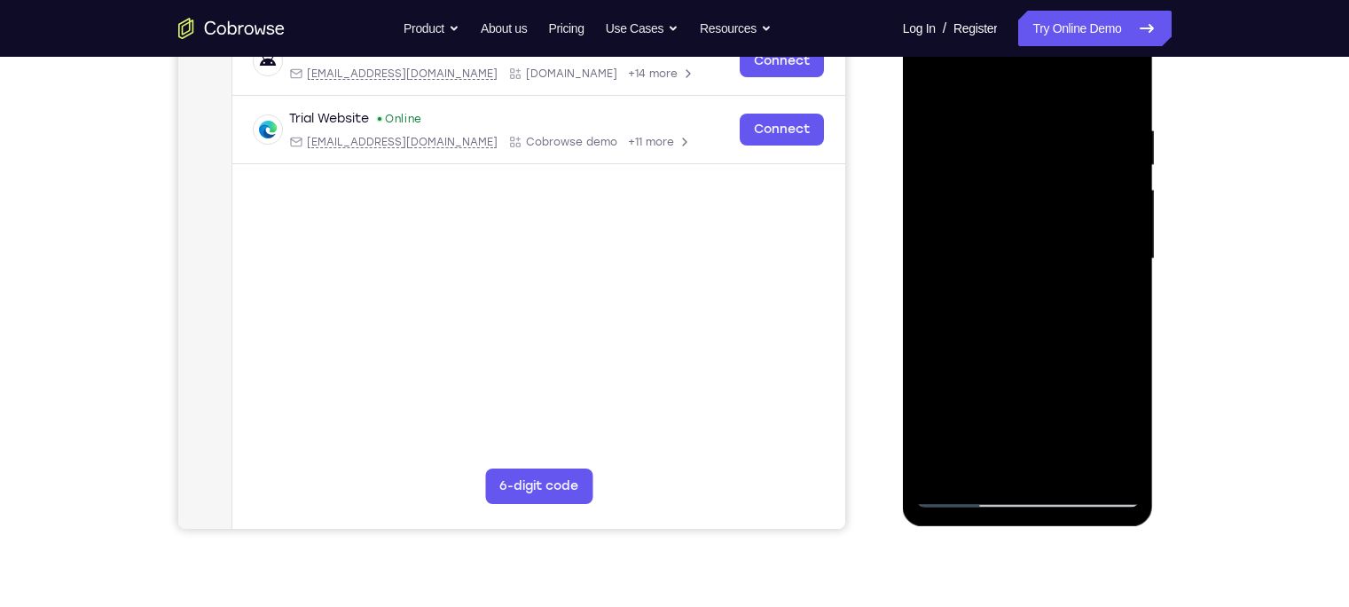
scroll to position [292, 0]
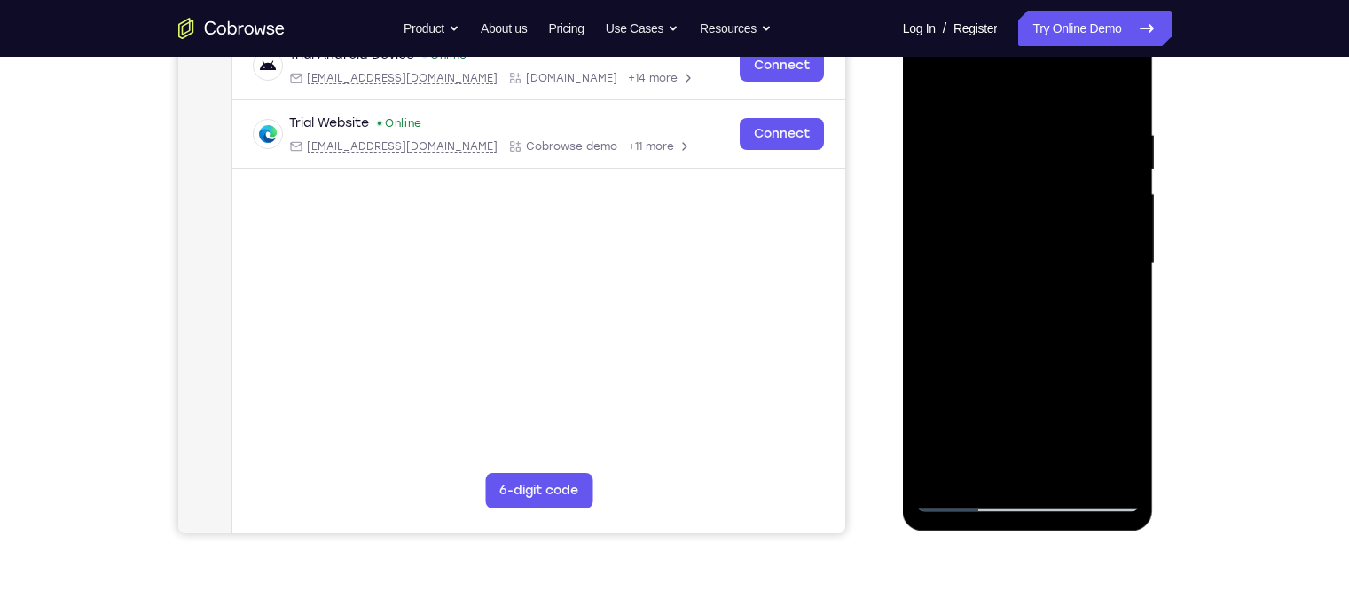
drag, startPoint x: 1047, startPoint y: 170, endPoint x: 1062, endPoint y: 288, distance: 118.9
click at [1062, 288] on div at bounding box center [1028, 263] width 224 height 497
drag, startPoint x: 1040, startPoint y: 255, endPoint x: 1051, endPoint y: 344, distance: 89.3
click at [1051, 344] on div at bounding box center [1028, 263] width 224 height 497
drag, startPoint x: 1049, startPoint y: 258, endPoint x: 1055, endPoint y: 332, distance: 73.8
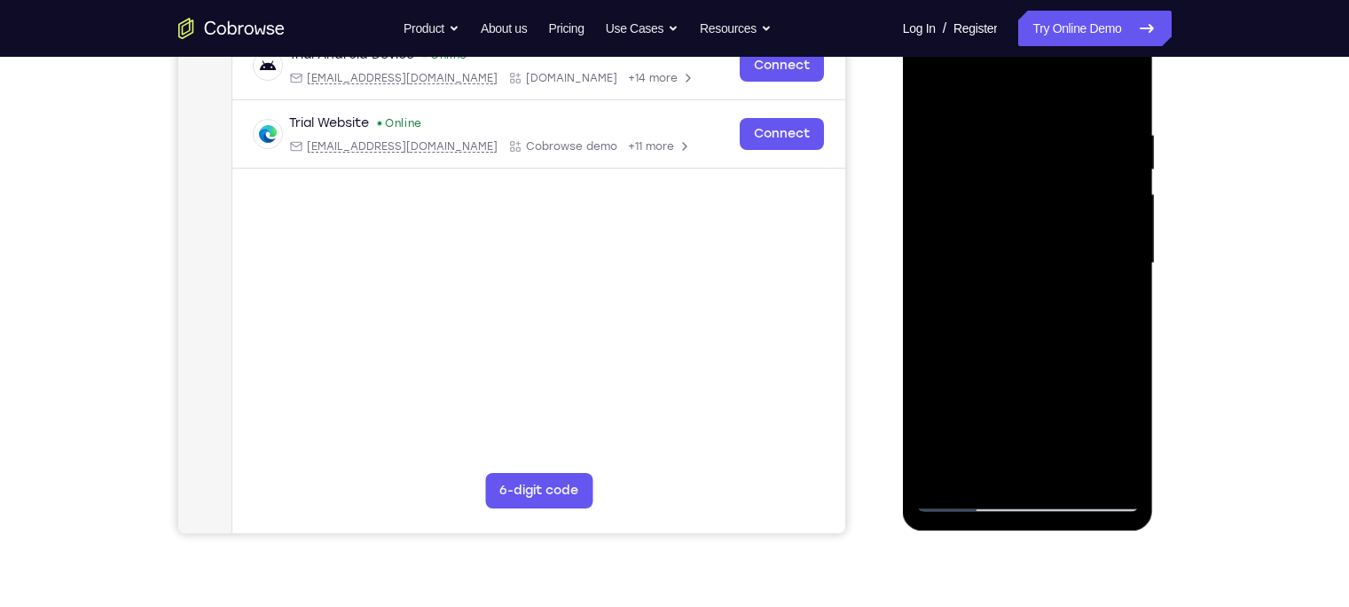
click at [1055, 332] on div at bounding box center [1028, 263] width 224 height 497
drag, startPoint x: 1041, startPoint y: 188, endPoint x: 1041, endPoint y: 353, distance: 165.0
click at [1041, 353] on div at bounding box center [1028, 263] width 224 height 497
drag, startPoint x: 1039, startPoint y: 224, endPoint x: 1042, endPoint y: 374, distance: 150.0
click at [1042, 374] on div at bounding box center [1028, 263] width 224 height 497
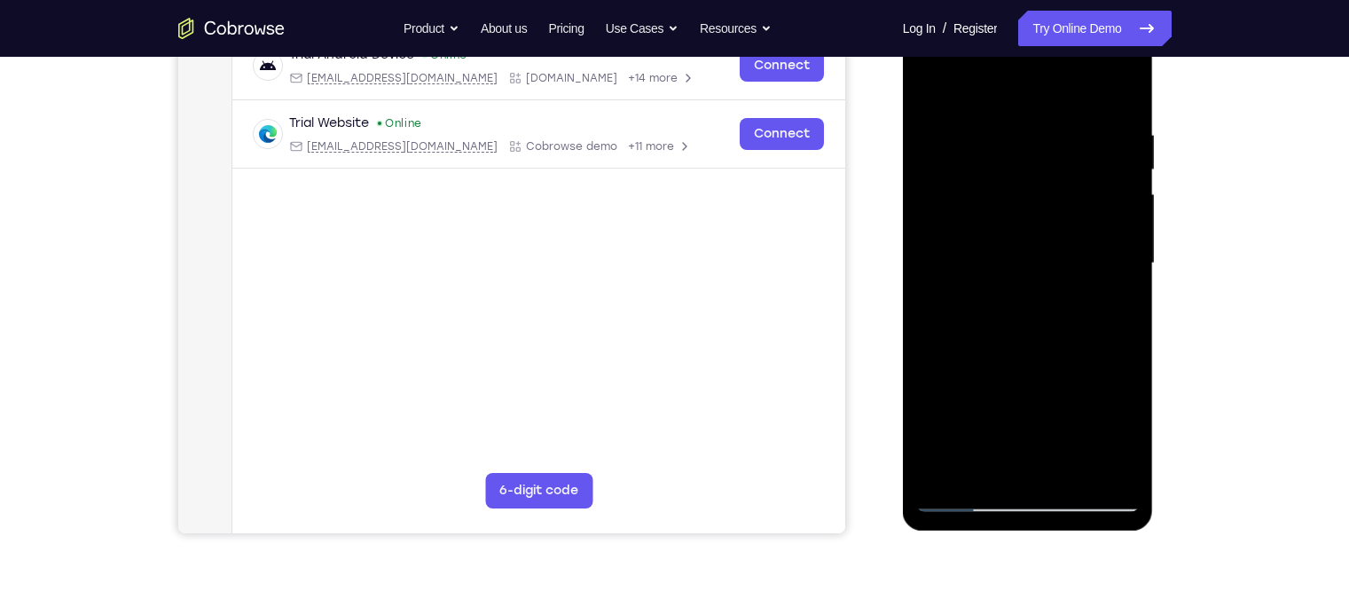
click at [1102, 303] on div at bounding box center [1028, 263] width 224 height 497
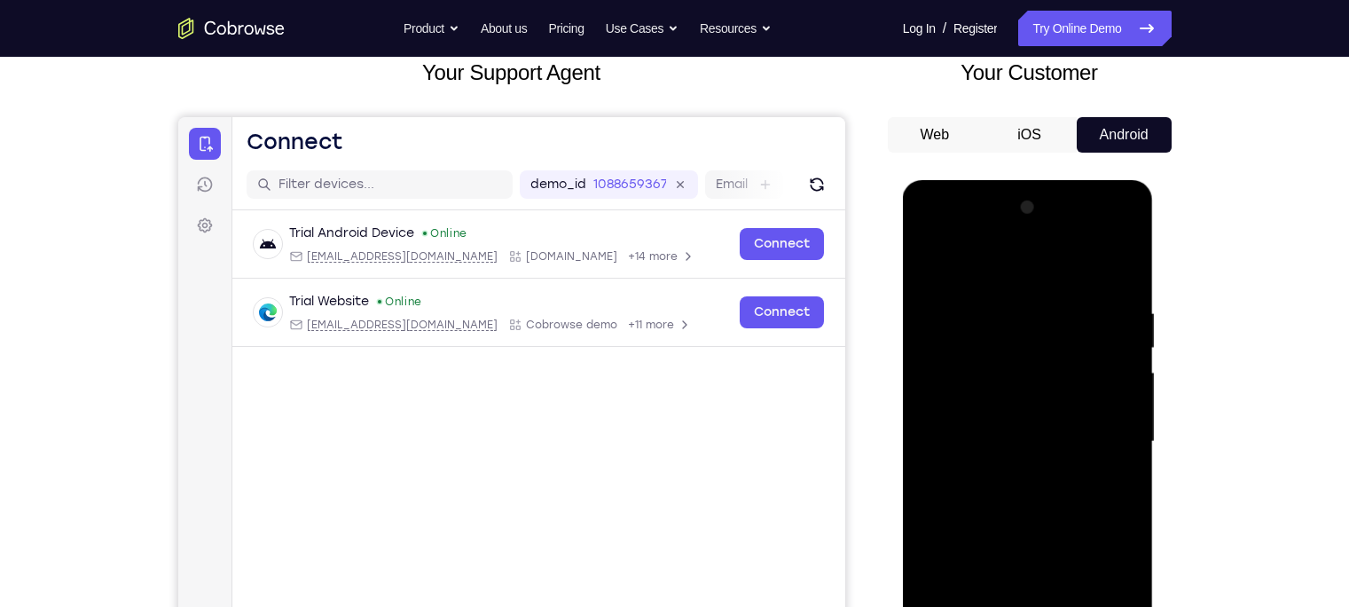
scroll to position [65, 0]
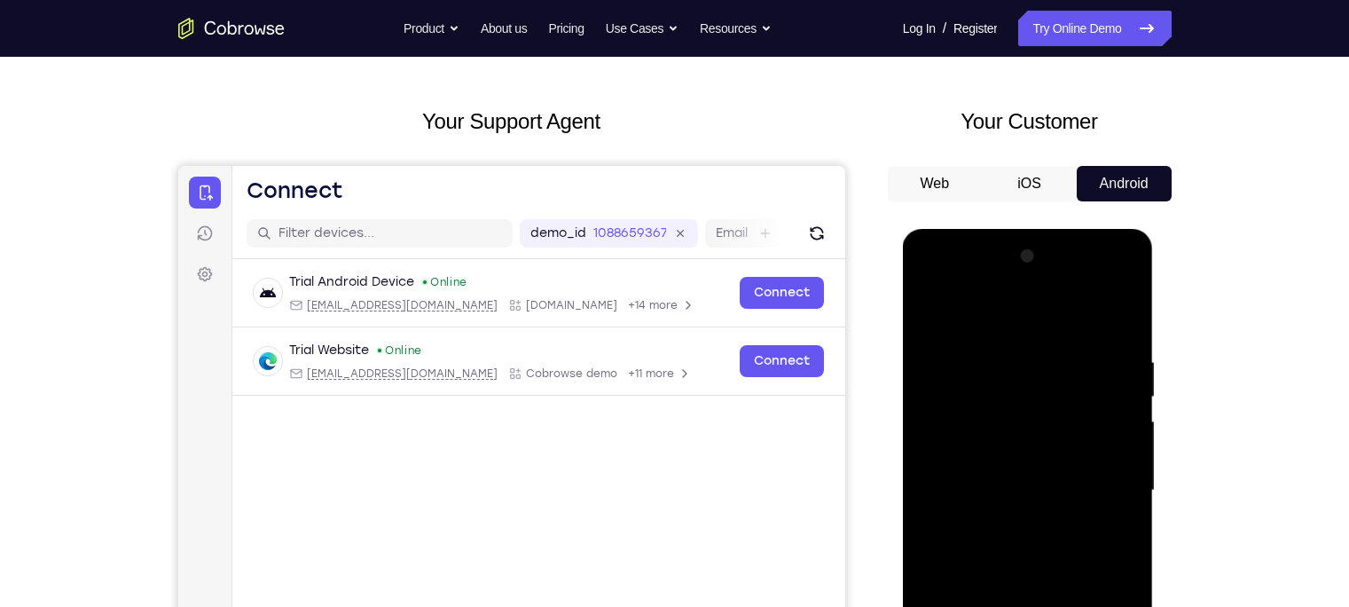
click at [931, 308] on div at bounding box center [1028, 490] width 224 height 497
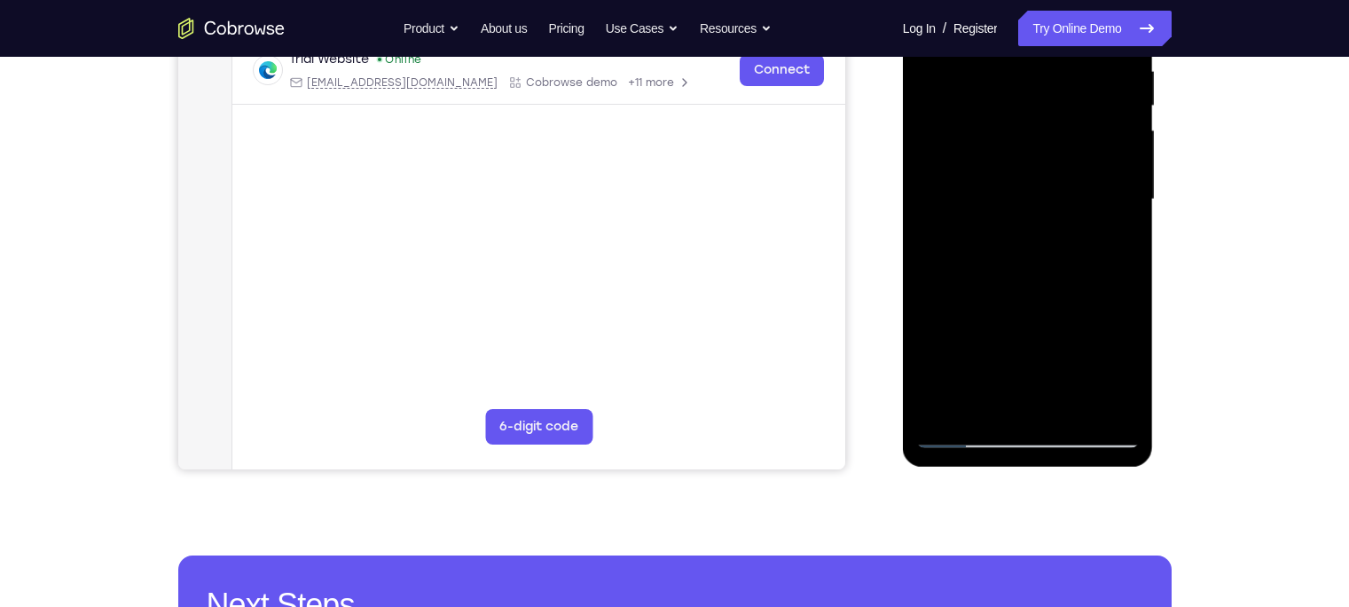
scroll to position [355, 0]
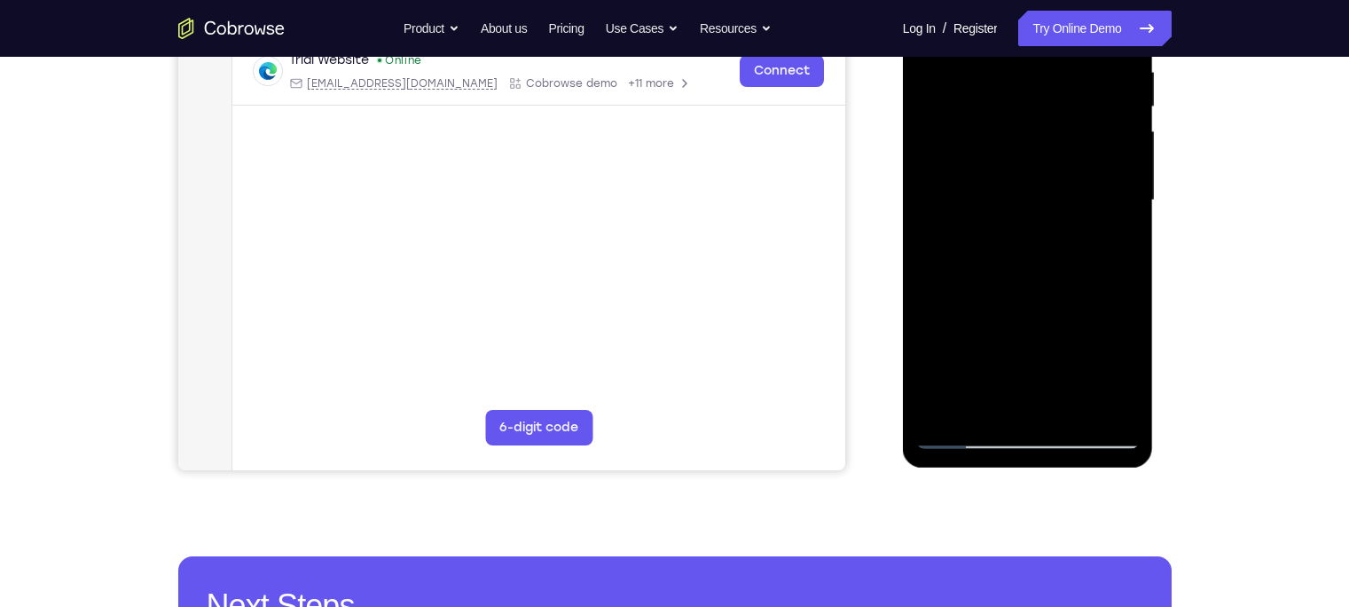
click at [945, 415] on div at bounding box center [1028, 200] width 224 height 497
drag, startPoint x: 995, startPoint y: 344, endPoint x: 1007, endPoint y: -25, distance: 369.2
click at [1007, 0] on div at bounding box center [1028, 200] width 224 height 497
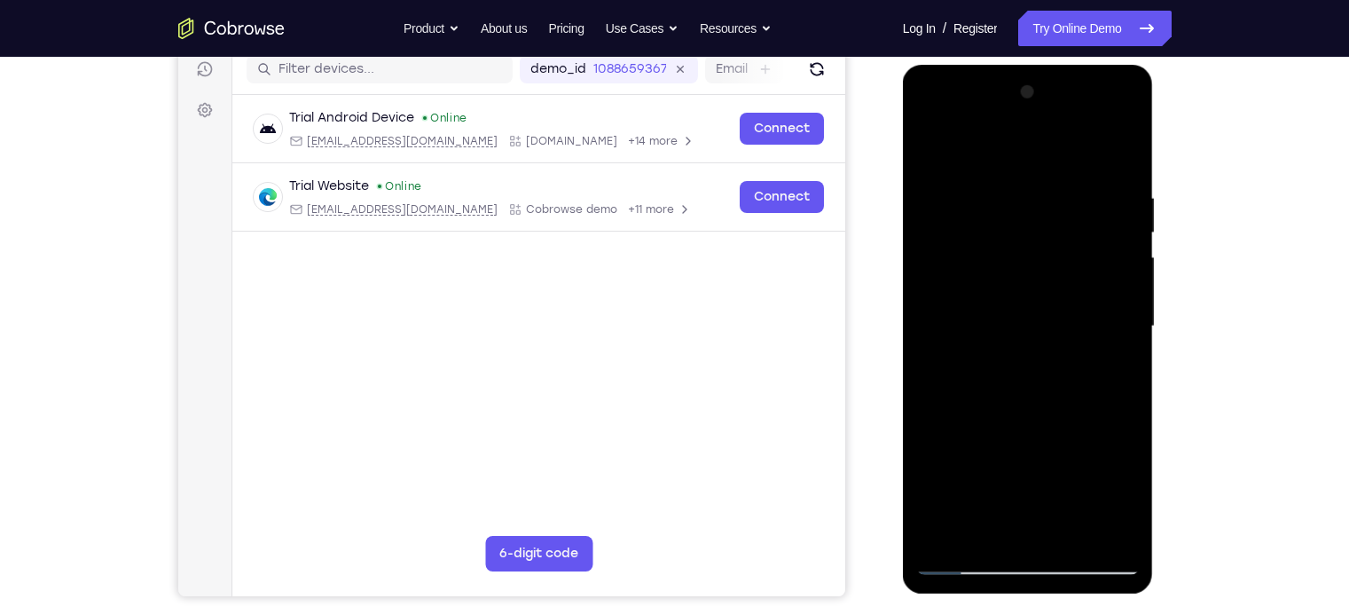
scroll to position [231, 0]
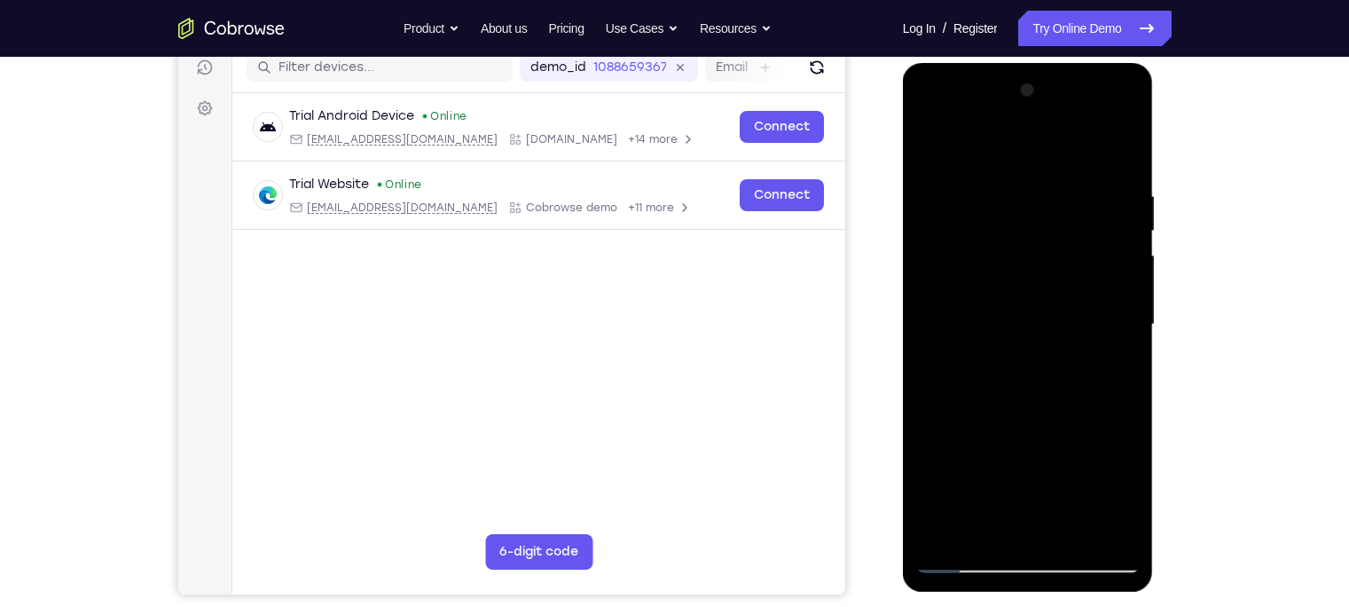
drag, startPoint x: 1011, startPoint y: 477, endPoint x: 1083, endPoint y: -39, distance: 521.2
click at [1083, 63] on html "Online web based iOS Simulators and Android Emulators. Run iPhone, iPad, Mobile…" at bounding box center [1029, 329] width 253 height 532
drag, startPoint x: 994, startPoint y: 445, endPoint x: 1067, endPoint y: -130, distance: 580.3
click at [1067, 63] on html "Online web based iOS Simulators and Android Emulators. Run iPhone, iPad, Mobile…" at bounding box center [1029, 329] width 253 height 532
drag, startPoint x: 997, startPoint y: 467, endPoint x: 1025, endPoint y: -53, distance: 520.6
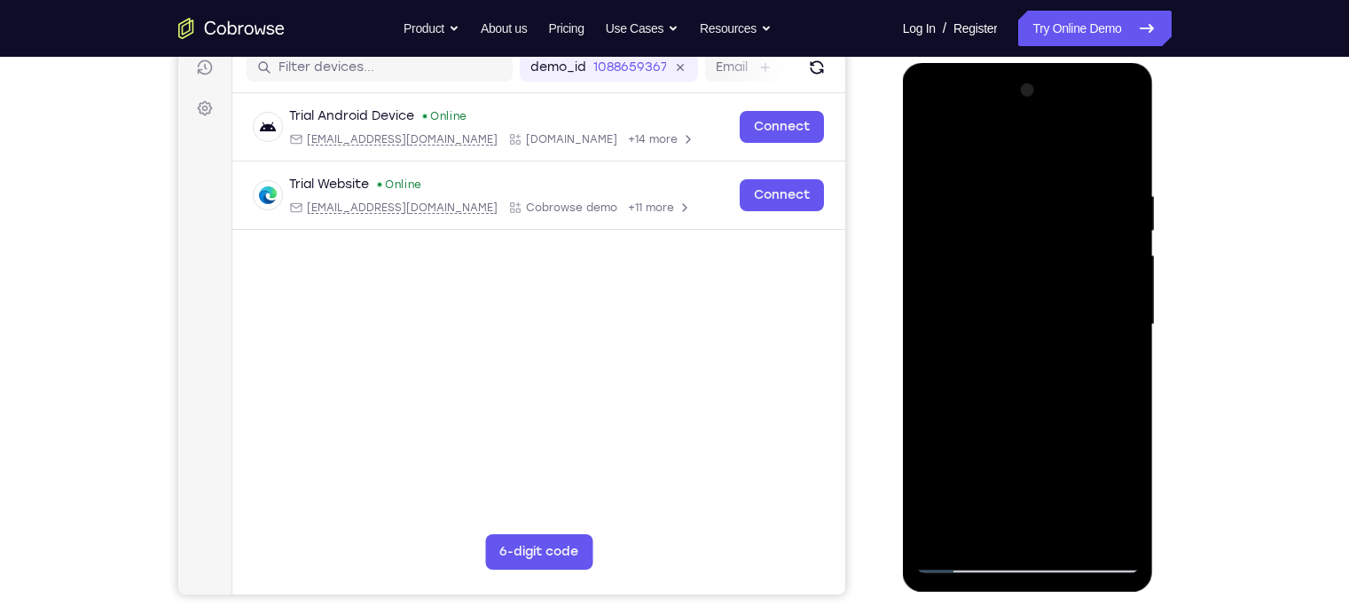
click at [1025, 63] on html "Online web based iOS Simulators and Android Emulators. Run iPhone, iPad, Mobile…" at bounding box center [1029, 329] width 253 height 532
click at [1071, 531] on div at bounding box center [1028, 324] width 224 height 497
click at [961, 560] on div at bounding box center [1028, 324] width 224 height 497
drag, startPoint x: 995, startPoint y: 467, endPoint x: 1067, endPoint y: -59, distance: 531.8
click at [1067, 63] on html "Online web based iOS Simulators and Android Emulators. Run iPhone, iPad, Mobile…" at bounding box center [1029, 329] width 253 height 532
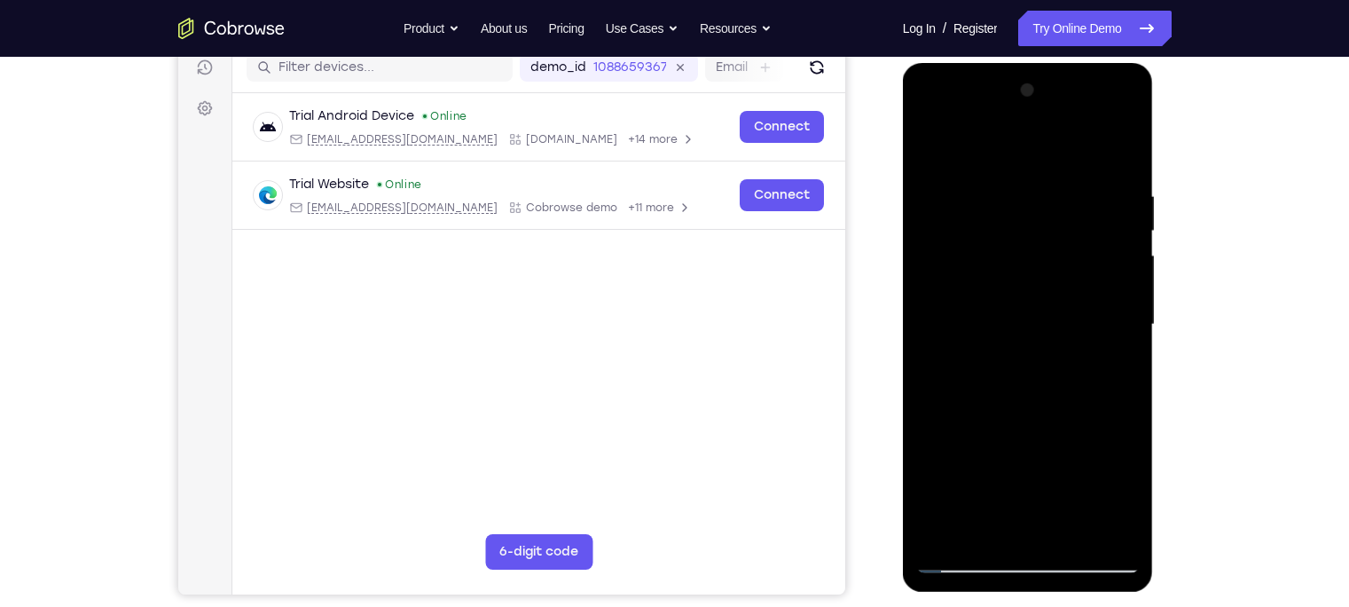
drag, startPoint x: 1033, startPoint y: 391, endPoint x: 1110, endPoint y: -134, distance: 530.8
click at [1110, 63] on html "Online web based iOS Simulators and Android Emulators. Run iPhone, iPad, Mobile…" at bounding box center [1029, 329] width 253 height 532
drag, startPoint x: 1009, startPoint y: 451, endPoint x: 1038, endPoint y: -134, distance: 585.2
click at [1038, 63] on html "Online web based iOS Simulators and Android Emulators. Run iPhone, iPad, Mobile…" at bounding box center [1029, 329] width 253 height 532
drag, startPoint x: 1025, startPoint y: 462, endPoint x: 1100, endPoint y: -79, distance: 546.2
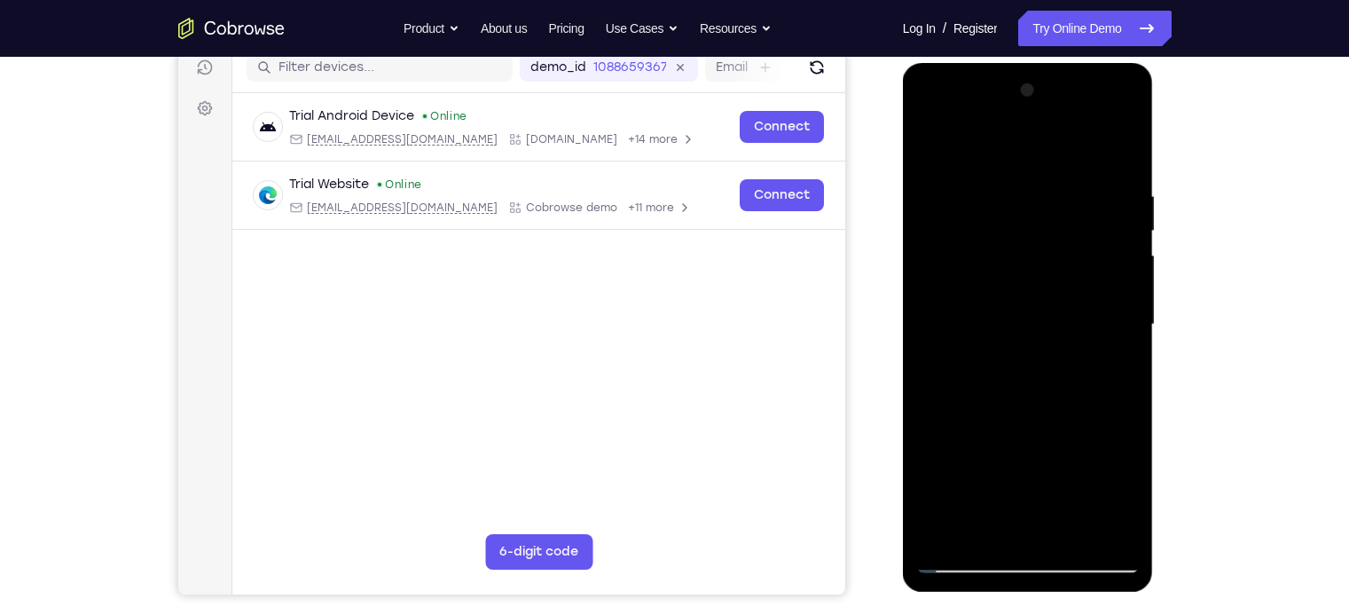
click at [1100, 63] on html "Online web based iOS Simulators and Android Emulators. Run iPhone, iPad, Mobile…" at bounding box center [1029, 329] width 253 height 532
drag, startPoint x: 1025, startPoint y: 462, endPoint x: 1028, endPoint y: -82, distance: 543.8
click at [1028, 63] on html "Online web based iOS Simulators and Android Emulators. Run iPhone, iPad, Mobile…" at bounding box center [1029, 329] width 253 height 532
drag, startPoint x: 1022, startPoint y: 455, endPoint x: 1009, endPoint y: -55, distance: 510.2
click at [1009, 63] on html "Online web based iOS Simulators and Android Emulators. Run iPhone, iPad, Mobile…" at bounding box center [1029, 329] width 253 height 532
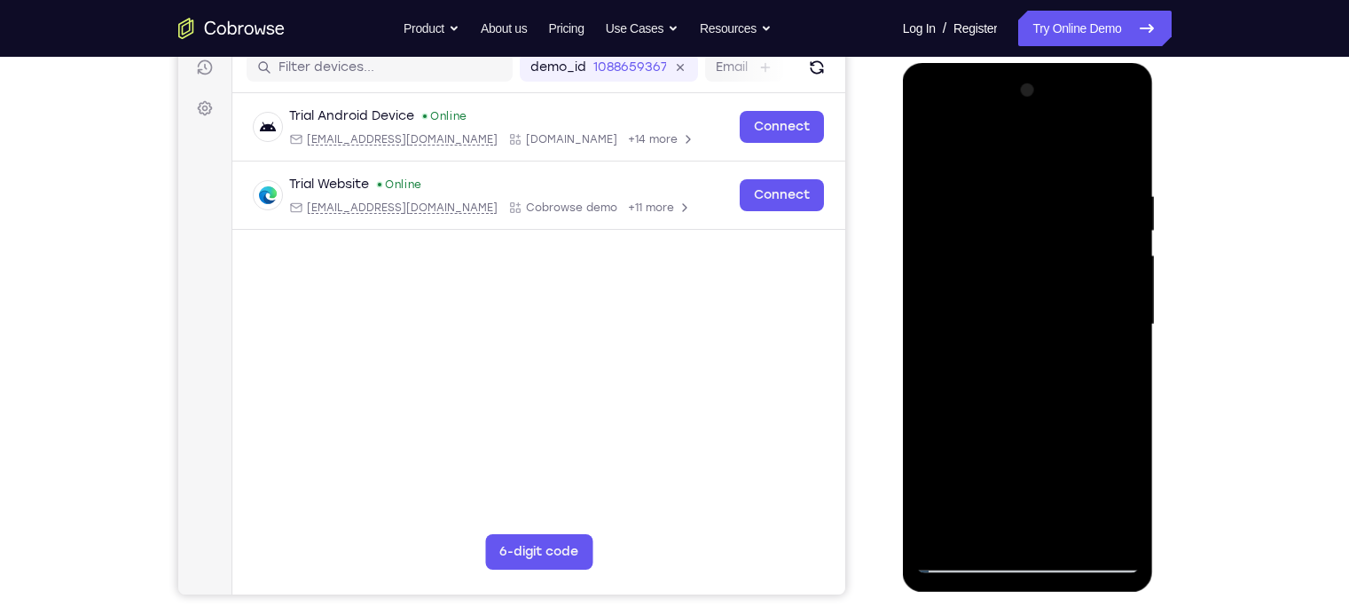
drag, startPoint x: 1022, startPoint y: 506, endPoint x: 1072, endPoint y: -55, distance: 562.9
click at [1072, 63] on html "Online web based iOS Simulators and Android Emulators. Run iPhone, iPad, Mobile…" at bounding box center [1029, 329] width 253 height 532
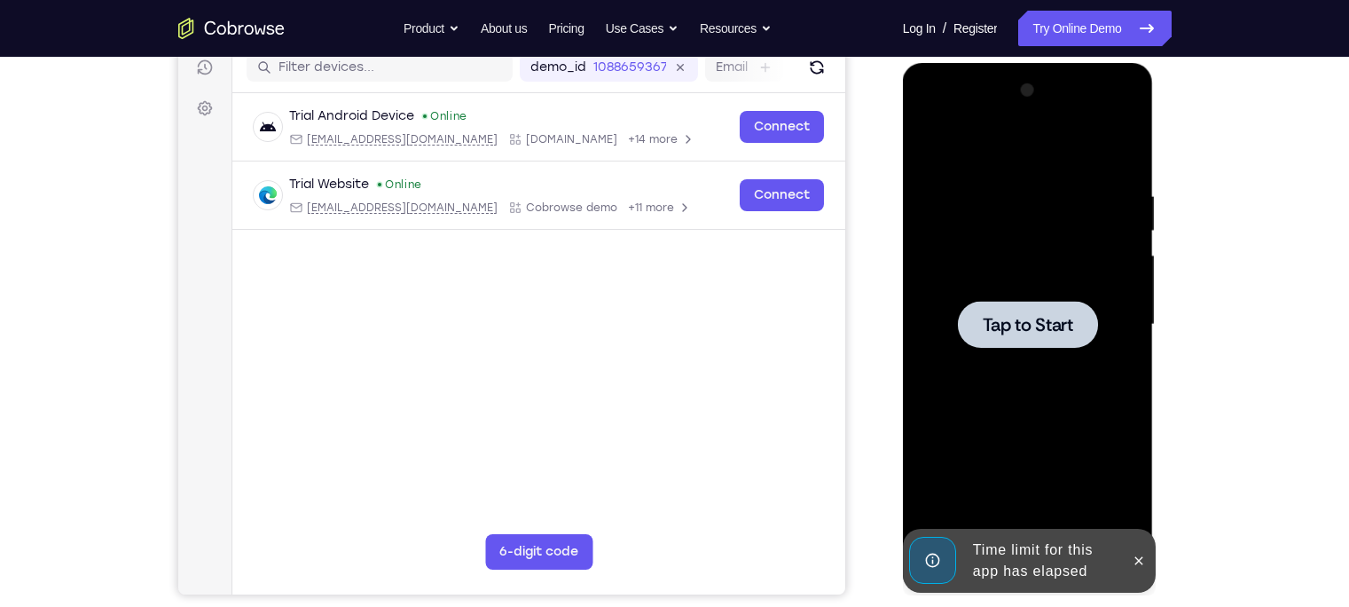
click at [1025, 449] on div at bounding box center [1028, 324] width 224 height 497
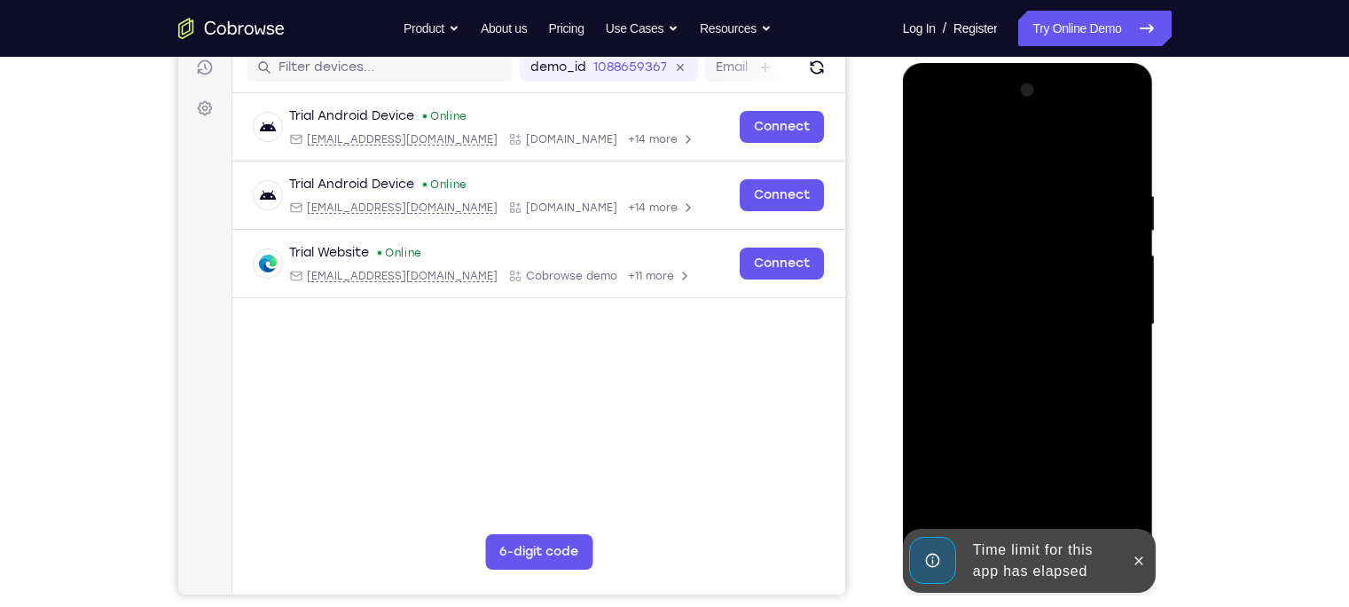
click at [1022, 555] on div "Time limit for this app has elapsed" at bounding box center [1043, 560] width 155 height 57
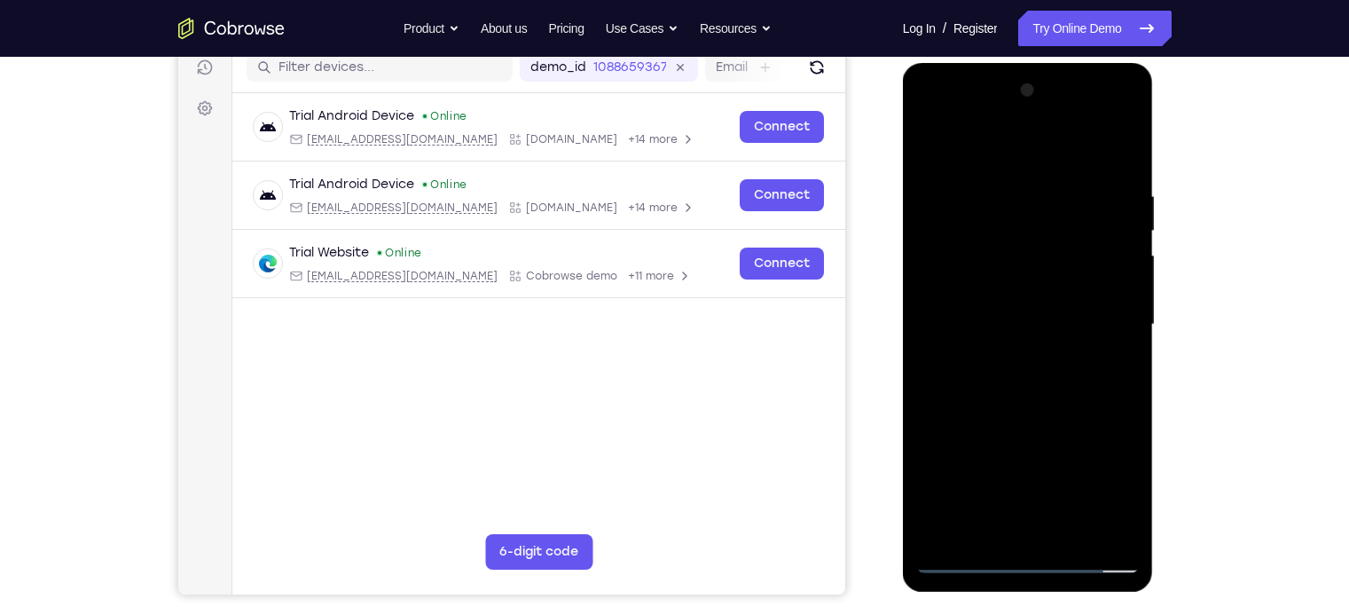
click at [1029, 561] on div at bounding box center [1028, 324] width 224 height 497
click at [1104, 485] on div at bounding box center [1028, 324] width 224 height 497
click at [1009, 156] on div at bounding box center [1028, 324] width 224 height 497
click at [1096, 326] on div at bounding box center [1028, 324] width 224 height 497
click at [1010, 359] on div at bounding box center [1028, 324] width 224 height 497
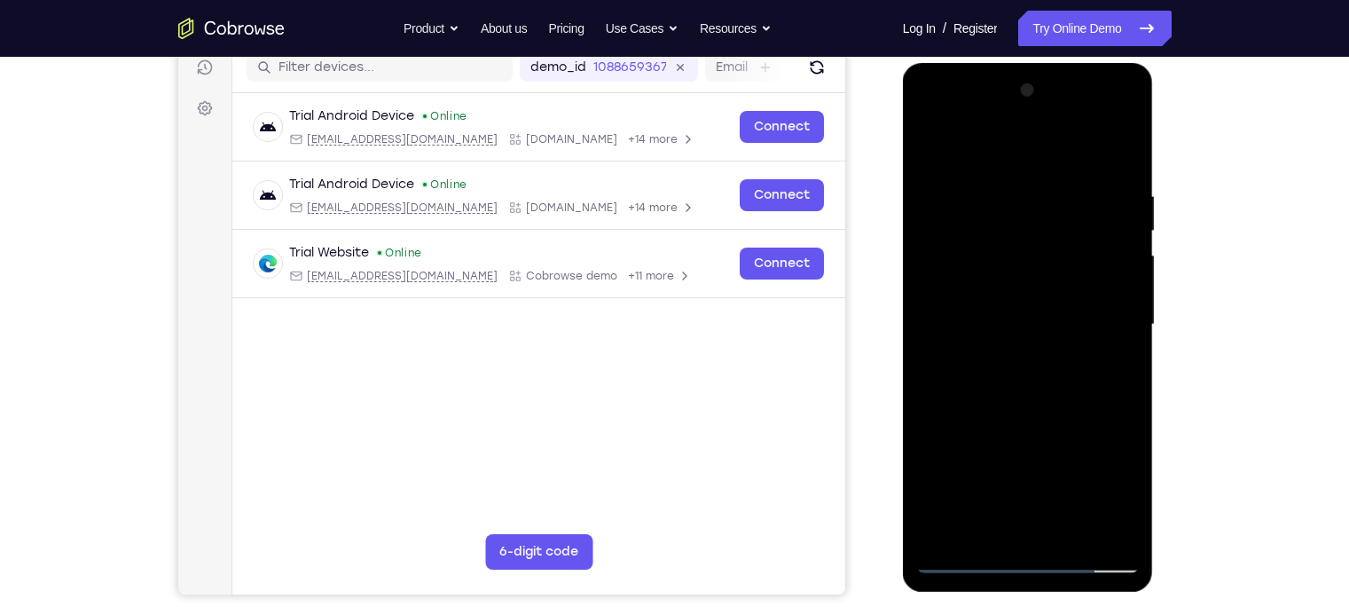
click at [1016, 304] on div at bounding box center [1028, 324] width 224 height 497
click at [1018, 293] on div at bounding box center [1028, 324] width 224 height 497
click at [1025, 326] on div at bounding box center [1028, 324] width 224 height 497
click at [1055, 399] on div at bounding box center [1028, 324] width 224 height 497
click at [1065, 535] on div at bounding box center [1028, 324] width 224 height 497
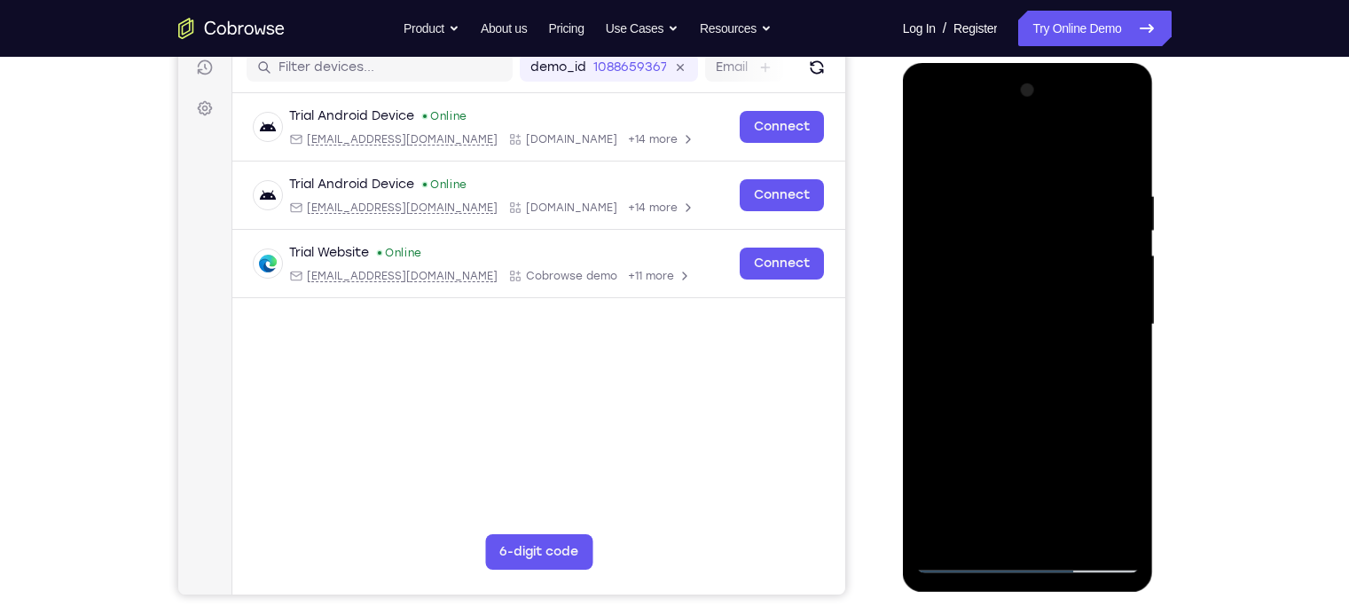
drag, startPoint x: 1005, startPoint y: 154, endPoint x: 1014, endPoint y: 32, distance: 122.7
click at [1014, 63] on html "Online web based iOS Simulators and Android Emulators. Run iPhone, iPad, Mobile…" at bounding box center [1029, 329] width 253 height 532
click at [1035, 419] on div at bounding box center [1028, 324] width 224 height 497
click at [936, 140] on div at bounding box center [1028, 324] width 224 height 497
click at [1077, 539] on div at bounding box center [1028, 324] width 224 height 497
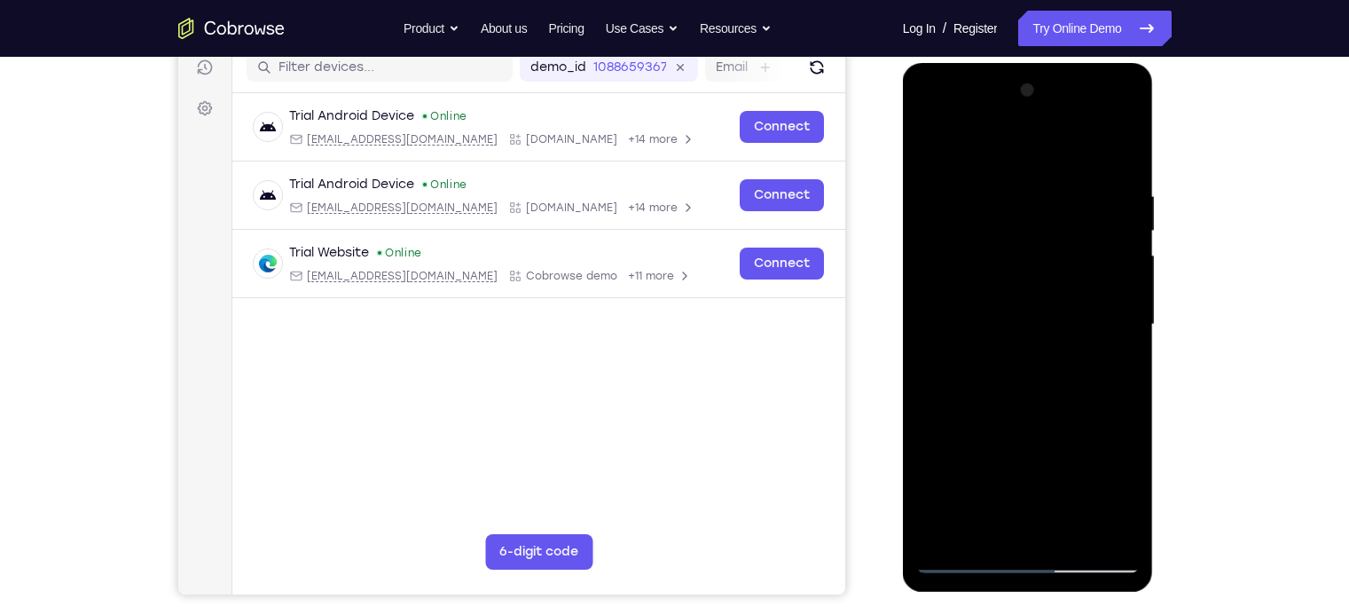
click at [938, 145] on div at bounding box center [1028, 324] width 224 height 497
drag, startPoint x: 1020, startPoint y: 449, endPoint x: 1038, endPoint y: -134, distance: 583.1
click at [1038, 63] on html "Online web based iOS Simulators and Android Emulators. Run iPhone, iPad, Mobile…" at bounding box center [1029, 329] width 253 height 532
drag, startPoint x: 1017, startPoint y: 184, endPoint x: 998, endPoint y: 569, distance: 385.5
click at [998, 569] on div at bounding box center [1028, 324] width 224 height 497
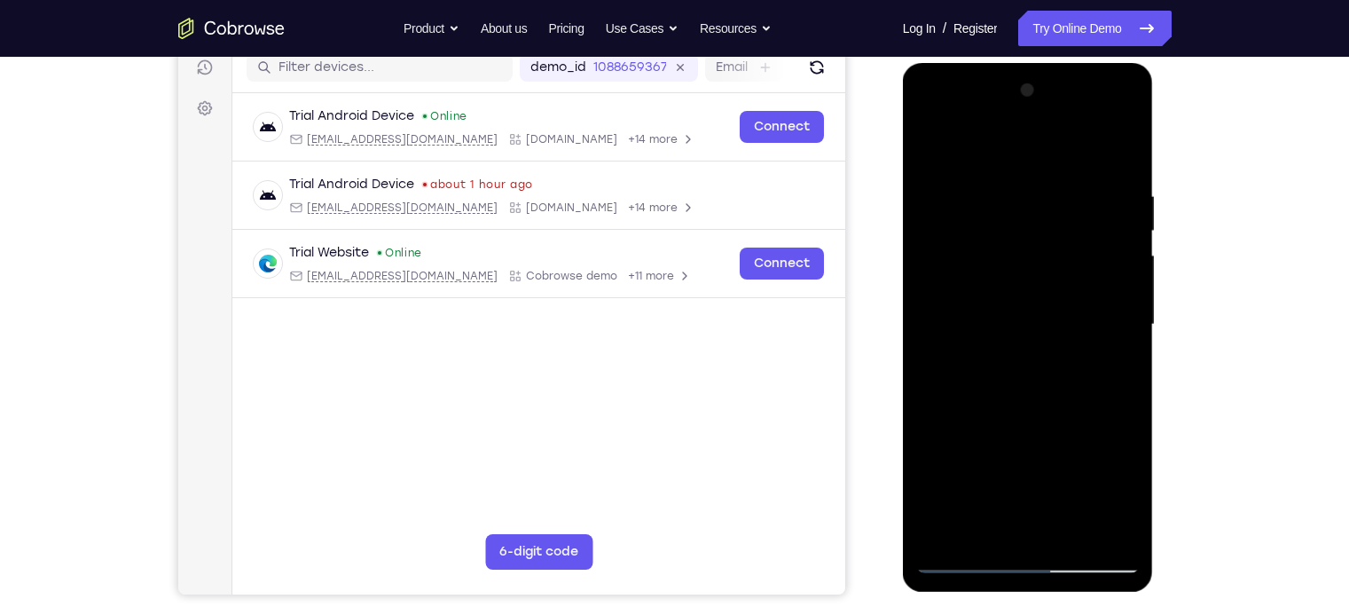
click at [952, 197] on div at bounding box center [1028, 324] width 224 height 497
click at [1107, 300] on div at bounding box center [1028, 324] width 224 height 497
click at [1121, 149] on div at bounding box center [1028, 324] width 224 height 497
drag, startPoint x: 1015, startPoint y: 466, endPoint x: 1082, endPoint y: -59, distance: 528.6
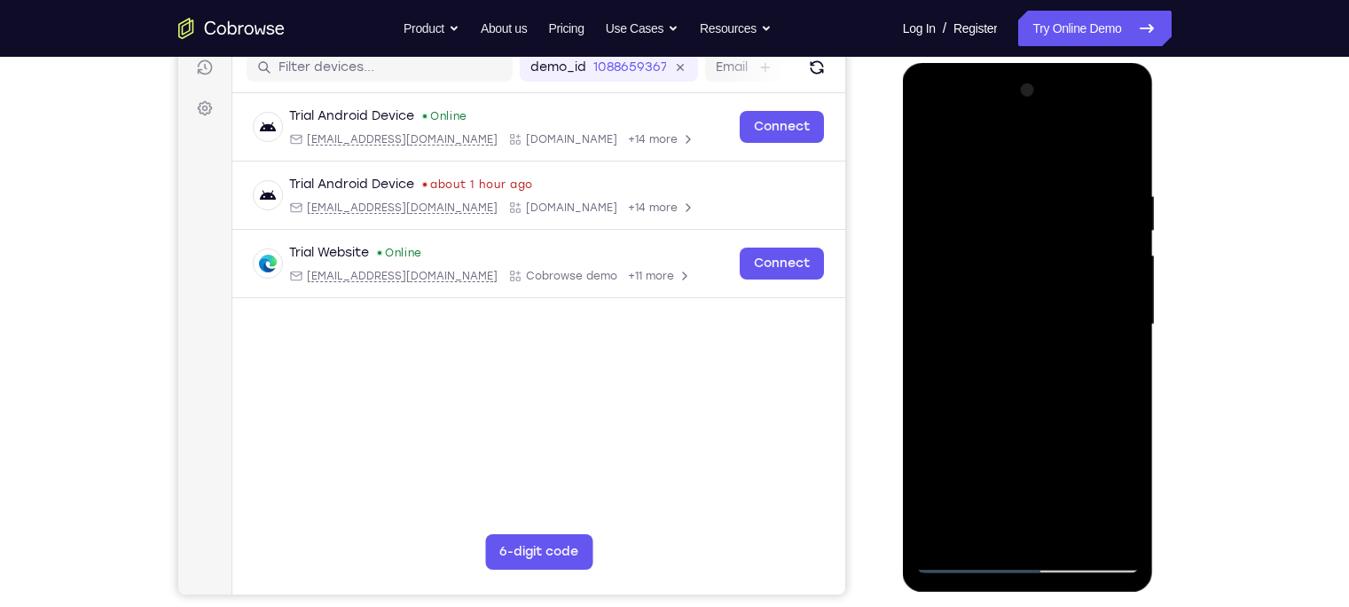
click at [1082, 63] on html "Online web based iOS Simulators and Android Emulators. Run iPhone, iPad, Mobile…" at bounding box center [1029, 329] width 253 height 532
drag, startPoint x: 1025, startPoint y: 440, endPoint x: 1042, endPoint y: 68, distance: 372.1
click at [1042, 68] on div at bounding box center [1028, 327] width 251 height 529
drag, startPoint x: 1012, startPoint y: 440, endPoint x: 1061, endPoint y: 130, distance: 314.3
click at [1061, 130] on div at bounding box center [1028, 324] width 224 height 497
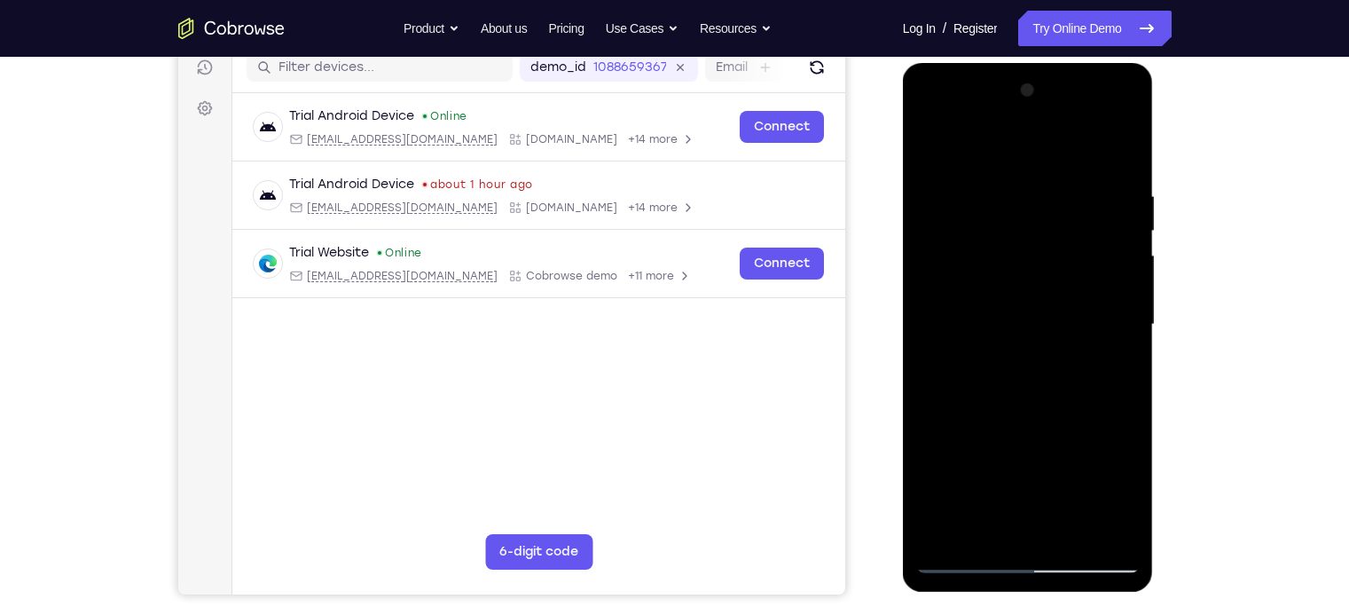
drag, startPoint x: 998, startPoint y: 456, endPoint x: 1064, endPoint y: -78, distance: 538.0
click at [1064, 63] on html "Online web based iOS Simulators and Android Emulators. Run iPhone, iPad, Mobile…" at bounding box center [1029, 329] width 253 height 532
drag, startPoint x: 1042, startPoint y: 458, endPoint x: 1051, endPoint y: -43, distance: 501.3
click at [1051, 63] on html "Online web based iOS Simulators and Android Emulators. Run iPhone, iPad, Mobile…" at bounding box center [1029, 329] width 253 height 532
drag, startPoint x: 1044, startPoint y: 477, endPoint x: 1048, endPoint y: 90, distance: 387.7
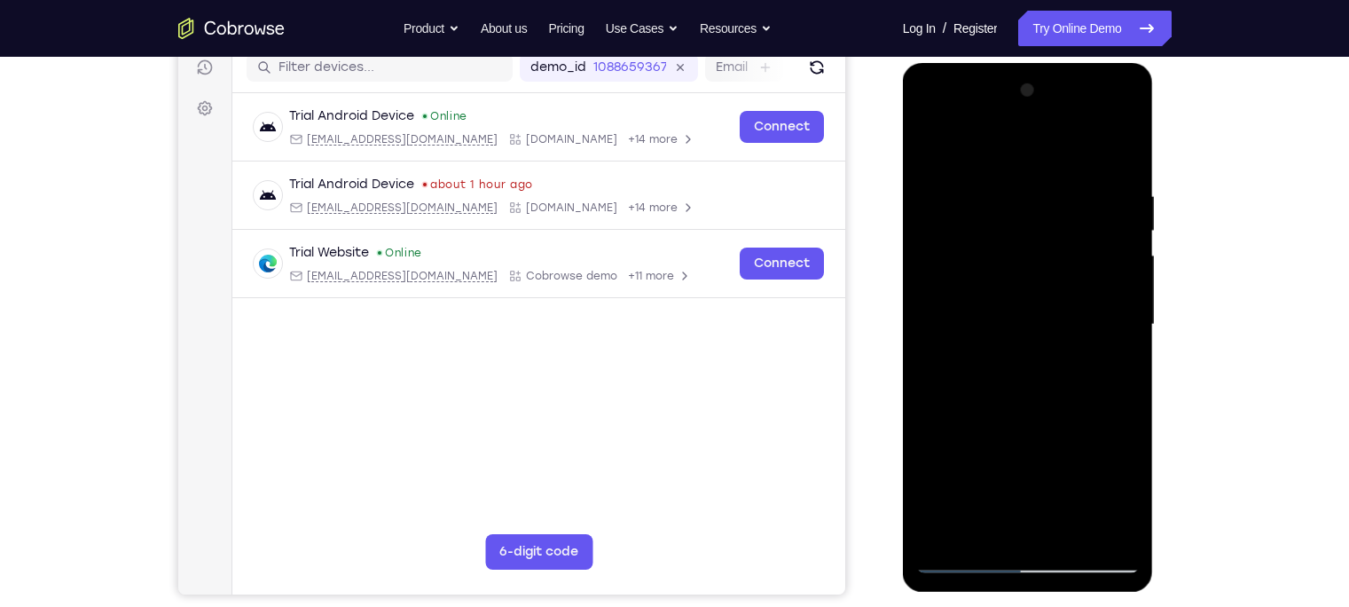
click at [1048, 90] on div at bounding box center [1028, 324] width 224 height 497
drag, startPoint x: 1042, startPoint y: 236, endPoint x: 1042, endPoint y: 373, distance: 136.6
click at [1042, 373] on div at bounding box center [1028, 324] width 224 height 497
drag, startPoint x: 1091, startPoint y: 443, endPoint x: 1051, endPoint y: -99, distance: 543.4
click at [1051, 63] on html "Online web based iOS Simulators and Android Emulators. Run iPhone, iPad, Mobile…" at bounding box center [1029, 329] width 253 height 532
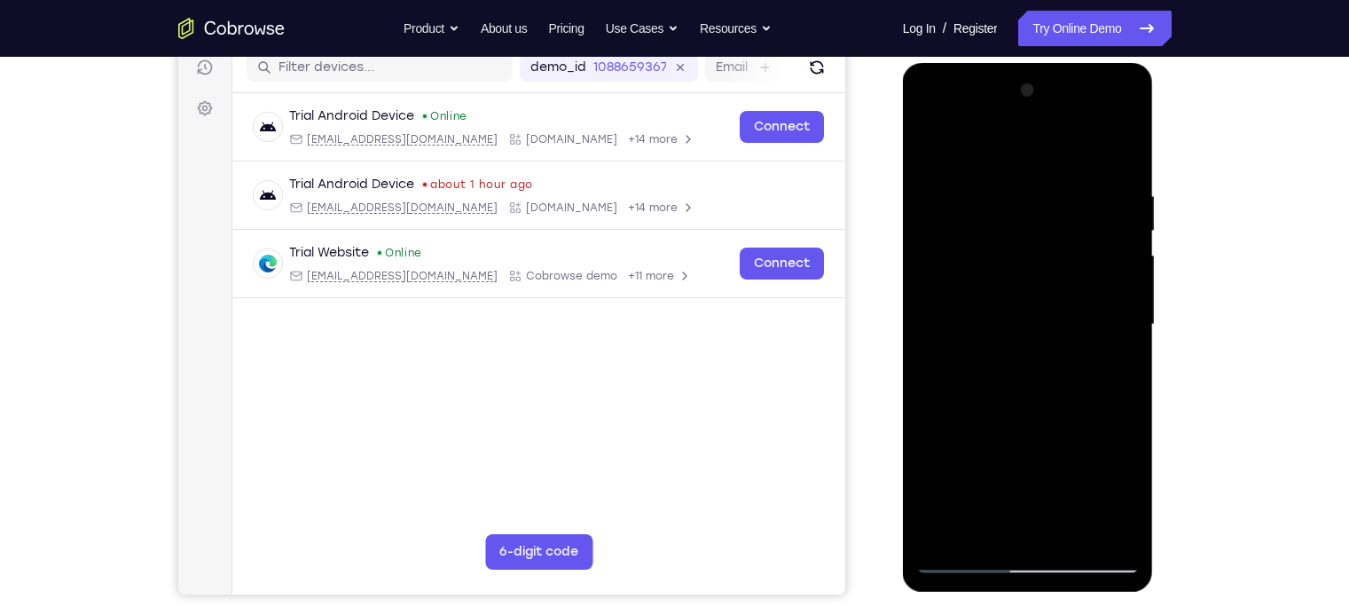
drag, startPoint x: 1044, startPoint y: 376, endPoint x: 1032, endPoint y: -134, distance: 510.2
click at [1032, 63] on html "Online web based iOS Simulators and Android Emulators. Run iPhone, iPad, Mobile…" at bounding box center [1029, 329] width 253 height 532
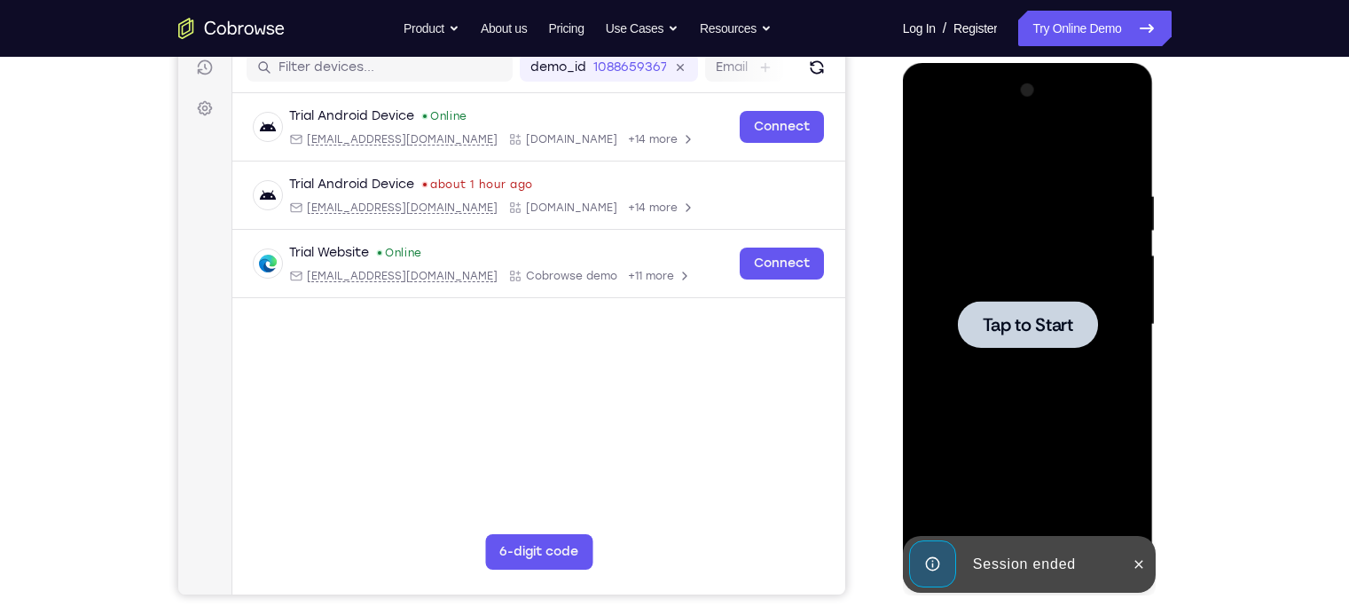
click at [961, 342] on div at bounding box center [1028, 324] width 140 height 47
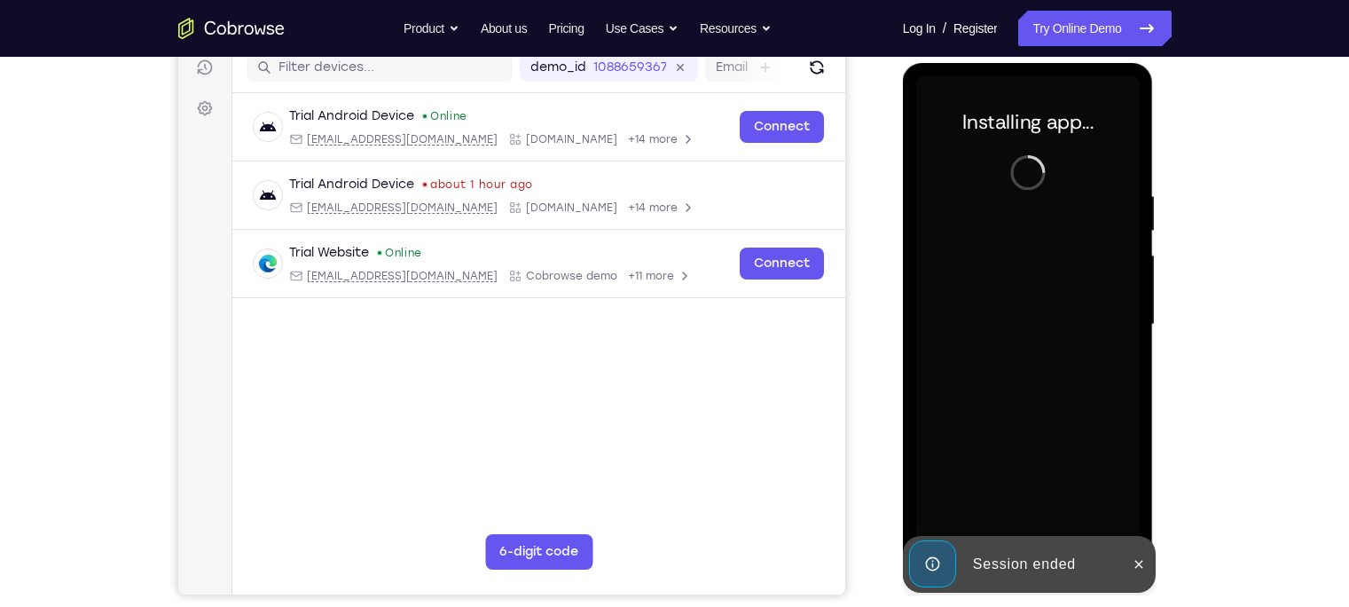
click at [1025, 551] on div "Session ended" at bounding box center [1043, 563] width 155 height 35
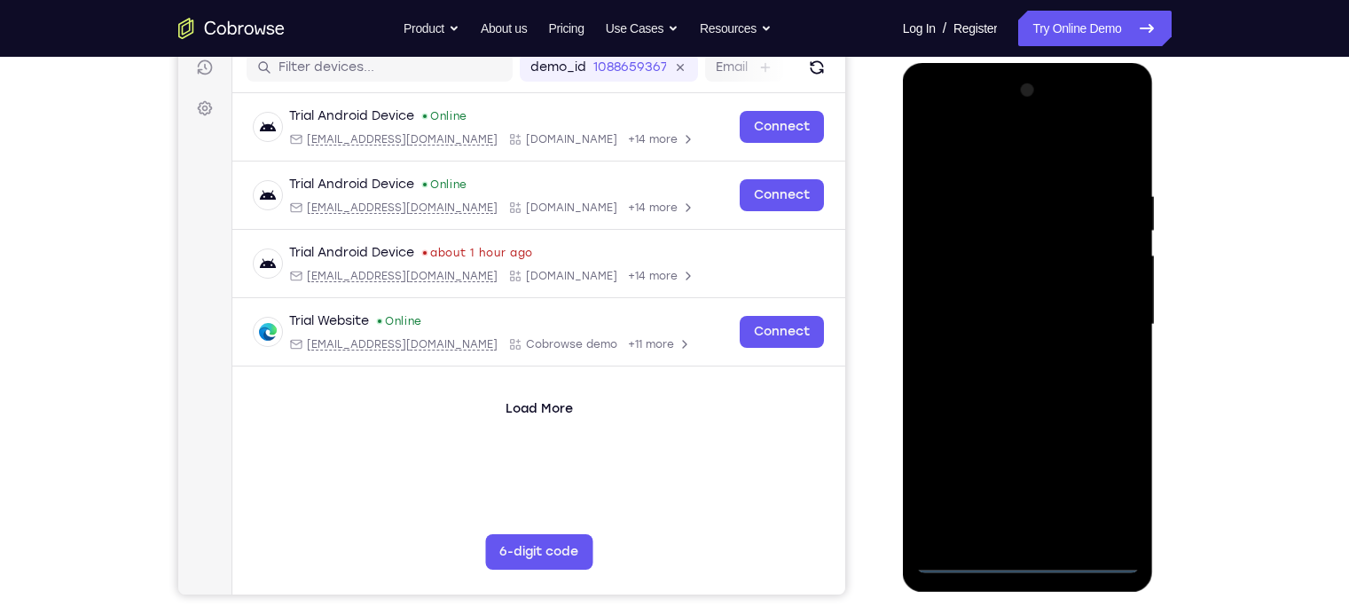
click at [1029, 566] on div at bounding box center [1028, 324] width 224 height 497
click at [1104, 499] on div at bounding box center [1028, 324] width 224 height 497
click at [1019, 152] on div at bounding box center [1028, 324] width 224 height 497
click at [1103, 318] on div at bounding box center [1028, 324] width 224 height 497
click at [1008, 357] on div at bounding box center [1028, 324] width 224 height 497
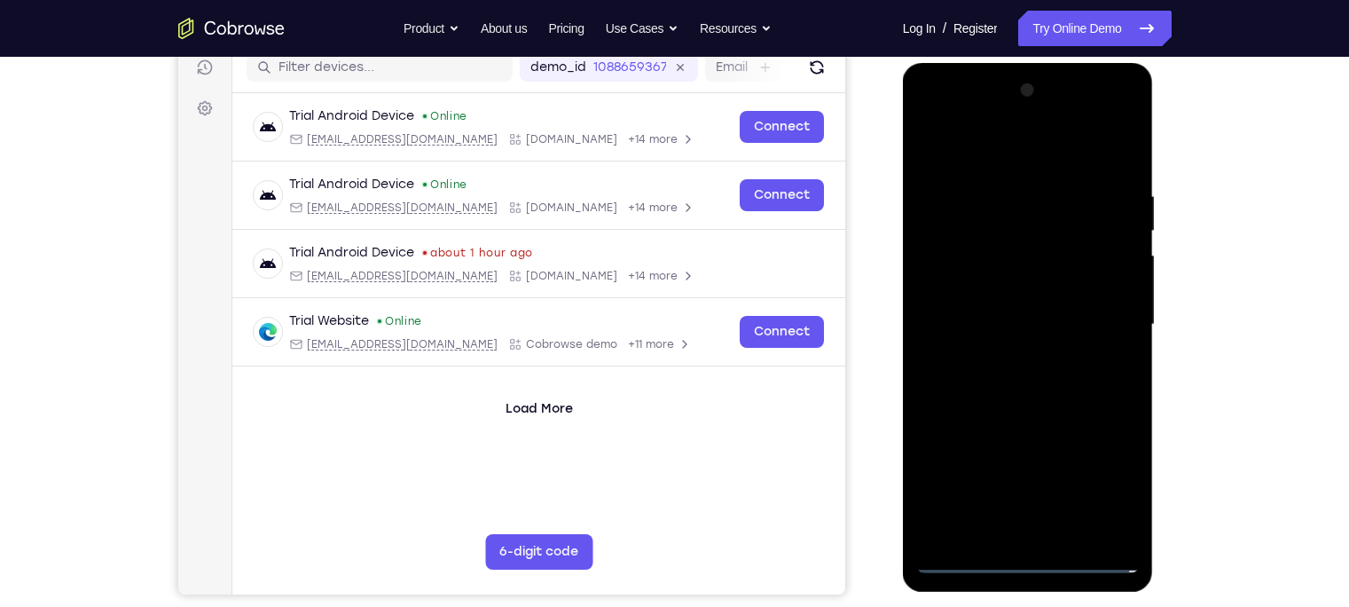
click at [983, 302] on div at bounding box center [1028, 324] width 224 height 497
click at [991, 291] on div at bounding box center [1028, 324] width 224 height 497
click at [1003, 325] on div at bounding box center [1028, 324] width 224 height 497
click at [1029, 403] on div at bounding box center [1028, 324] width 224 height 497
drag, startPoint x: 989, startPoint y: 153, endPoint x: 988, endPoint y: 28, distance: 125.1
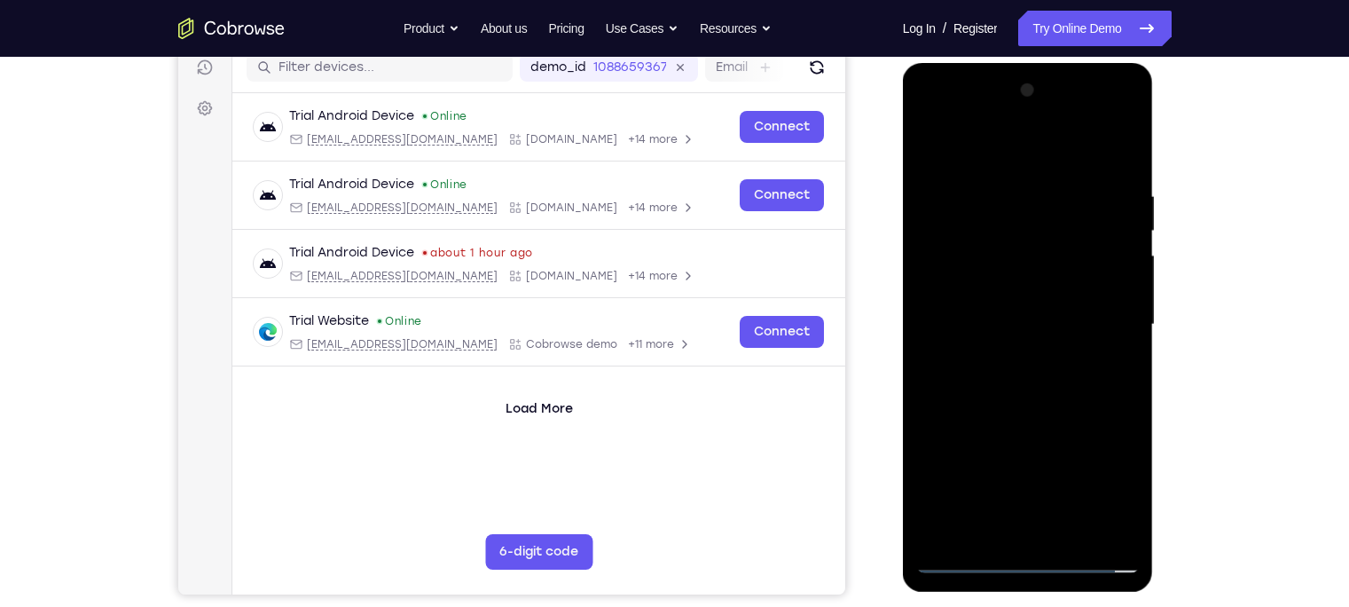
click at [988, 63] on html "Online web based iOS Simulators and Android Emulators. Run iPhone, iPad, Mobile…" at bounding box center [1029, 329] width 253 height 532
click at [1068, 533] on div at bounding box center [1028, 324] width 224 height 497
click at [1025, 424] on div at bounding box center [1028, 324] width 224 height 497
click at [938, 148] on div at bounding box center [1028, 324] width 224 height 497
drag, startPoint x: 1035, startPoint y: 465, endPoint x: 1111, endPoint y: 42, distance: 429.9
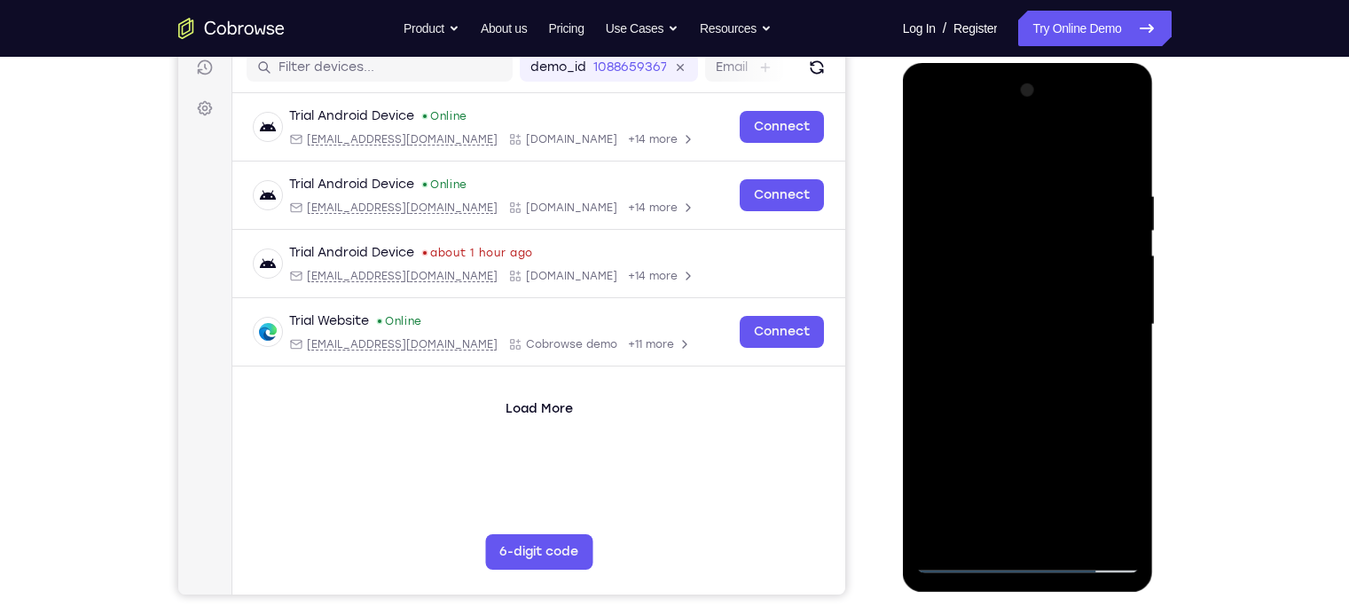
click at [1111, 63] on html "Online web based iOS Simulators and Android Emulators. Run iPhone, iPad, Mobile…" at bounding box center [1029, 329] width 253 height 532
drag, startPoint x: 1007, startPoint y: 461, endPoint x: 1007, endPoint y: -58, distance: 518.9
click at [1007, 63] on html "Online web based iOS Simulators and Android Emulators. Run iPhone, iPad, Mobile…" at bounding box center [1029, 329] width 253 height 532
click at [1069, 536] on div at bounding box center [1028, 324] width 224 height 497
click at [1033, 346] on div at bounding box center [1028, 324] width 224 height 497
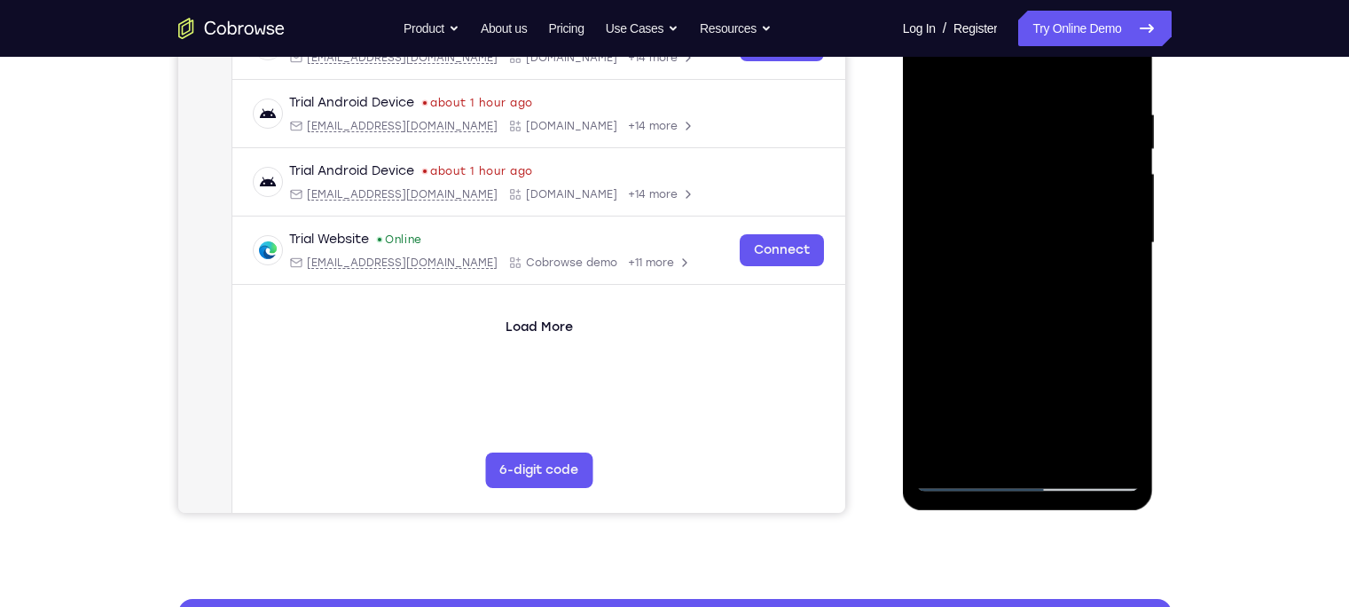
scroll to position [211, 0]
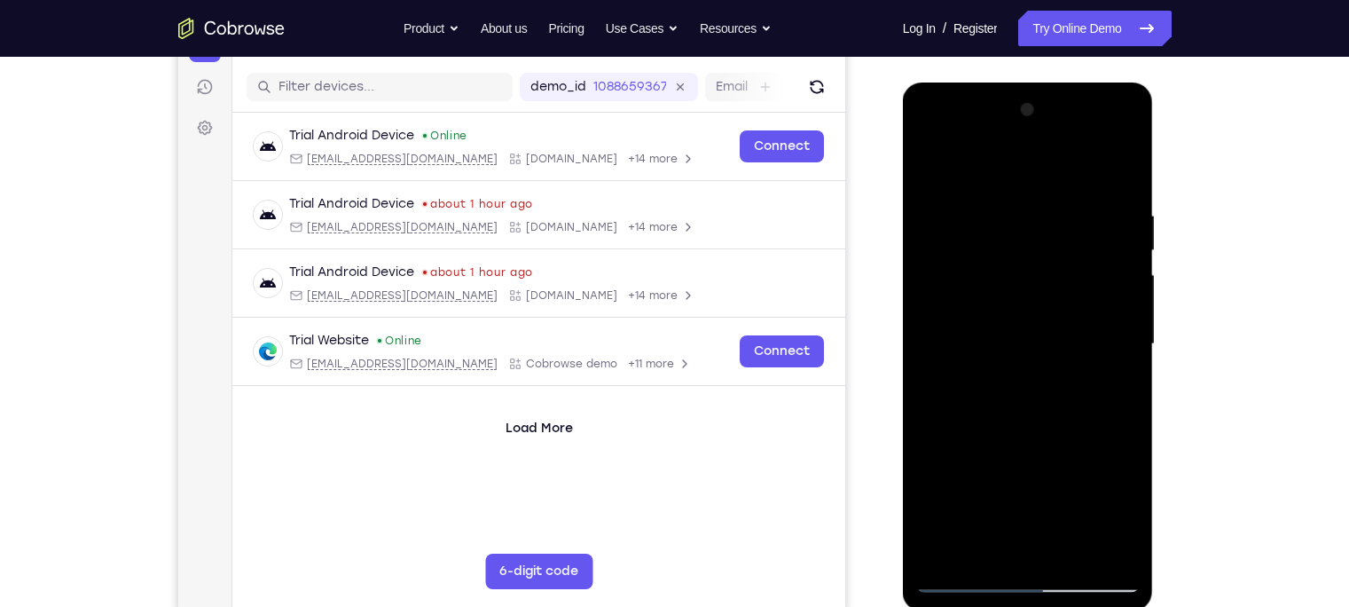
click at [933, 167] on div at bounding box center [1028, 344] width 224 height 497
click at [1022, 310] on div at bounding box center [1028, 344] width 224 height 497
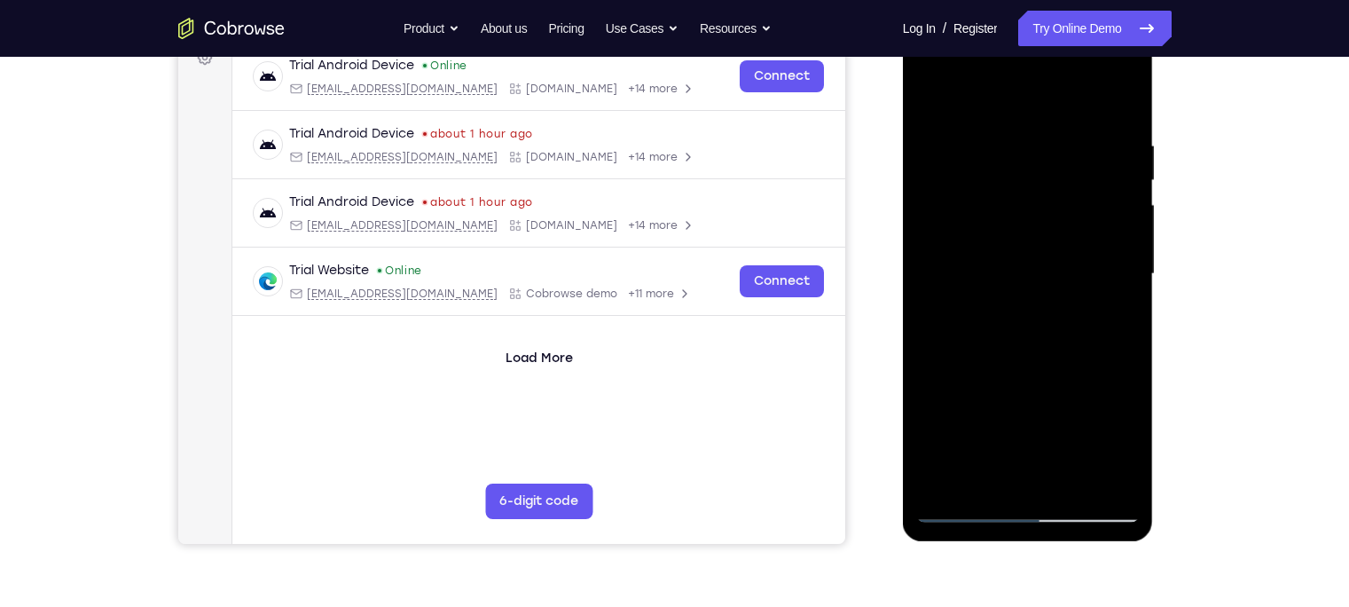
scroll to position [244, 0]
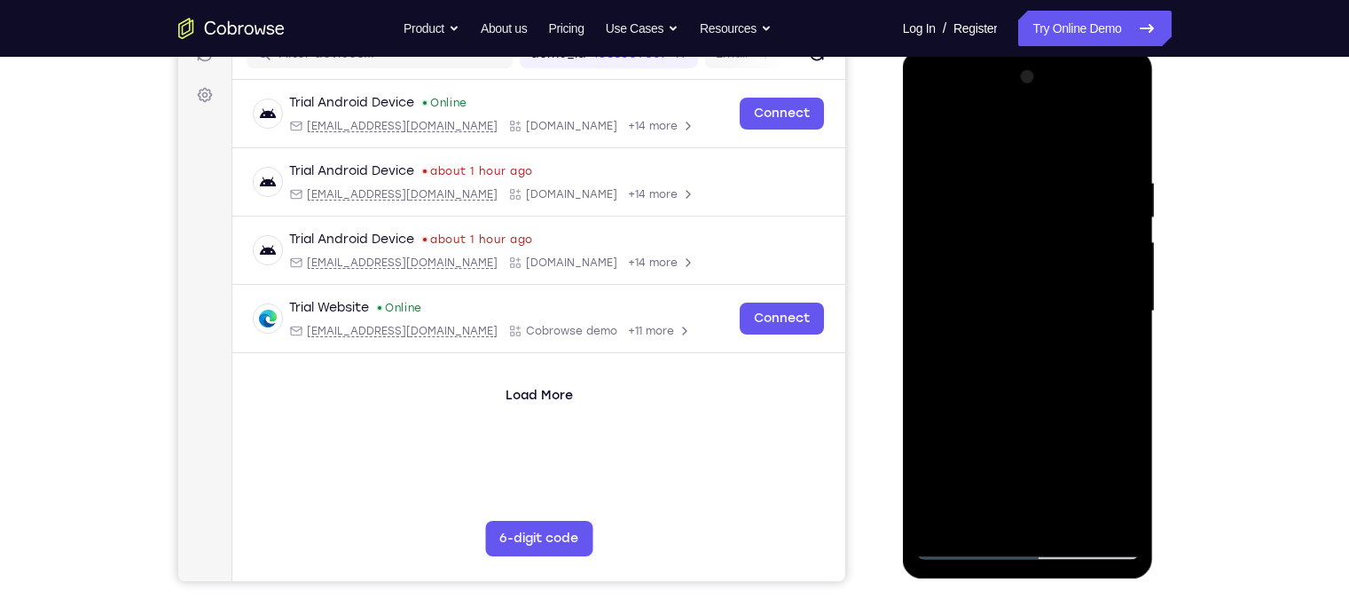
click at [933, 137] on div at bounding box center [1028, 311] width 224 height 497
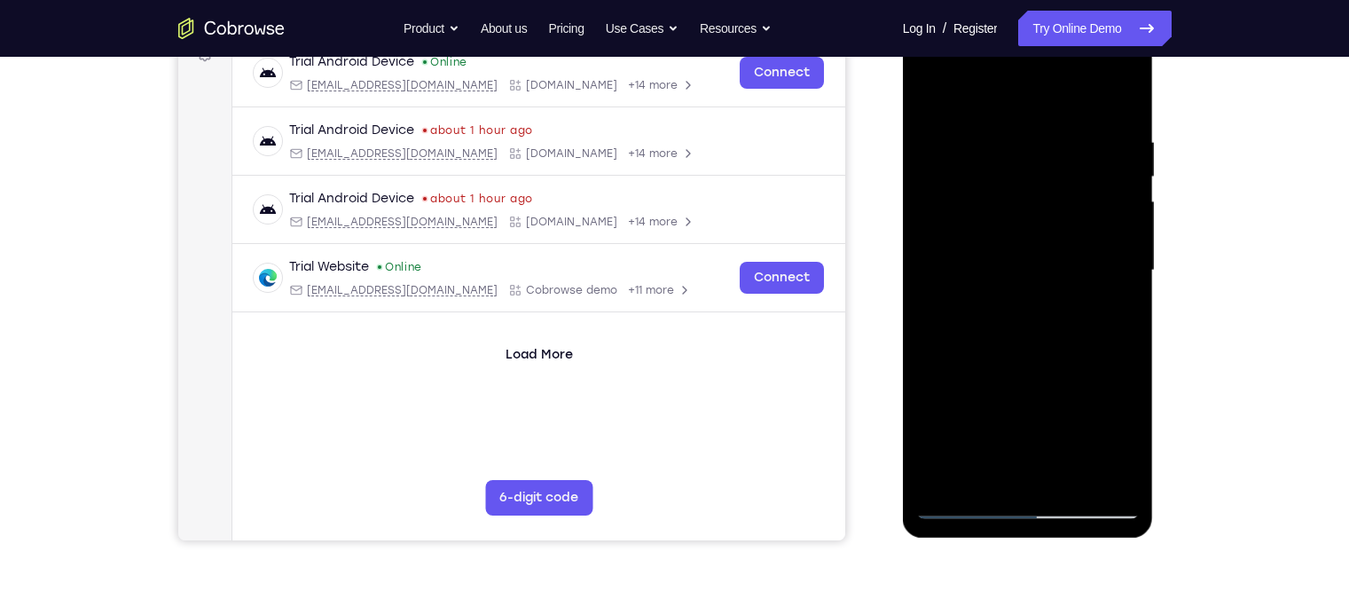
click at [993, 279] on div at bounding box center [1028, 270] width 224 height 497
click at [1008, 316] on div at bounding box center [1028, 270] width 224 height 497
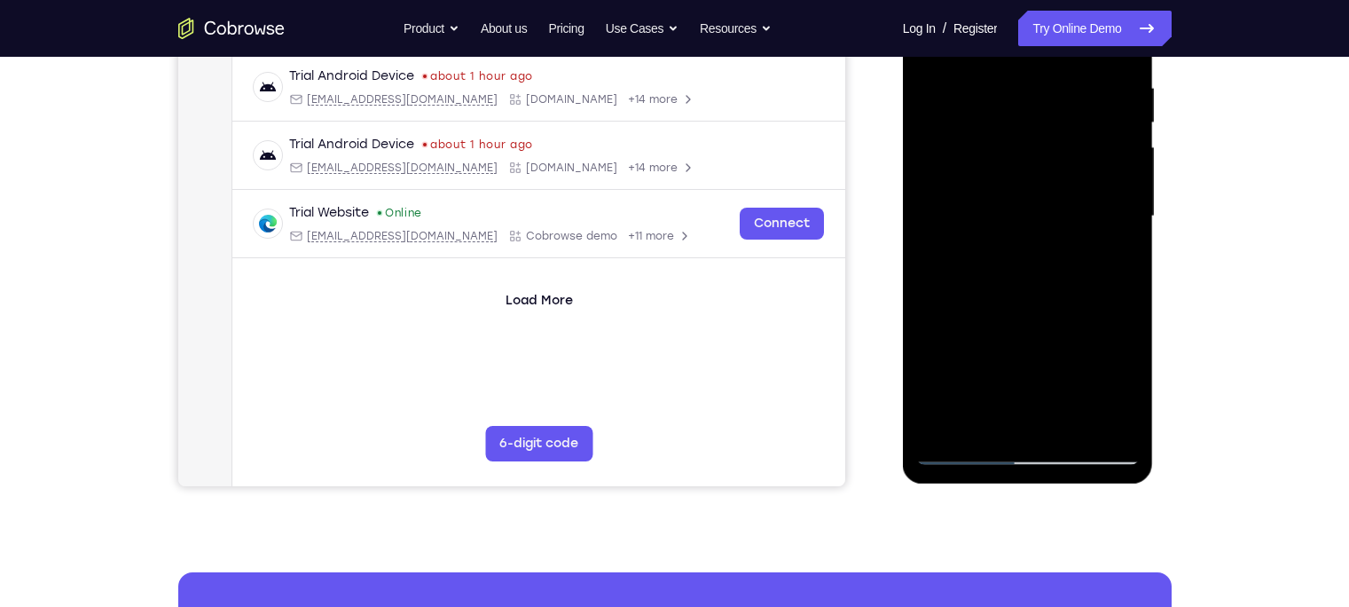
scroll to position [307, 0]
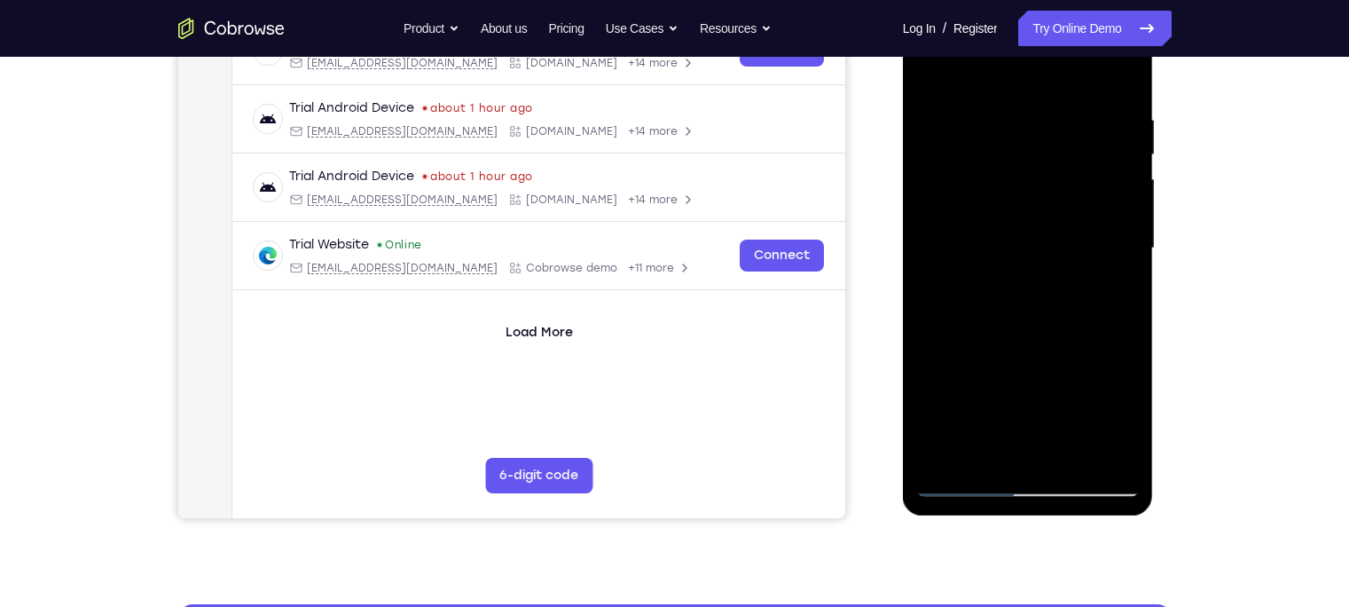
click at [1069, 452] on div at bounding box center [1028, 248] width 224 height 497
click at [996, 265] on div at bounding box center [1028, 248] width 224 height 497
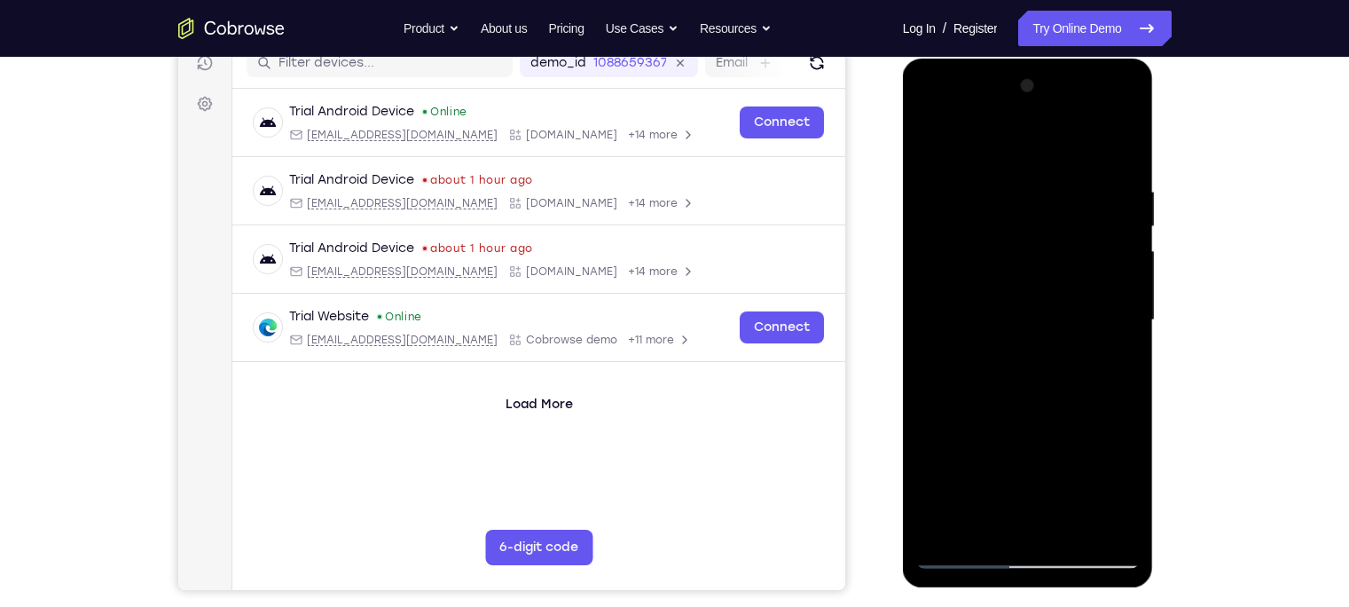
click at [936, 145] on div at bounding box center [1028, 320] width 224 height 497
click at [935, 145] on div at bounding box center [1028, 320] width 224 height 497
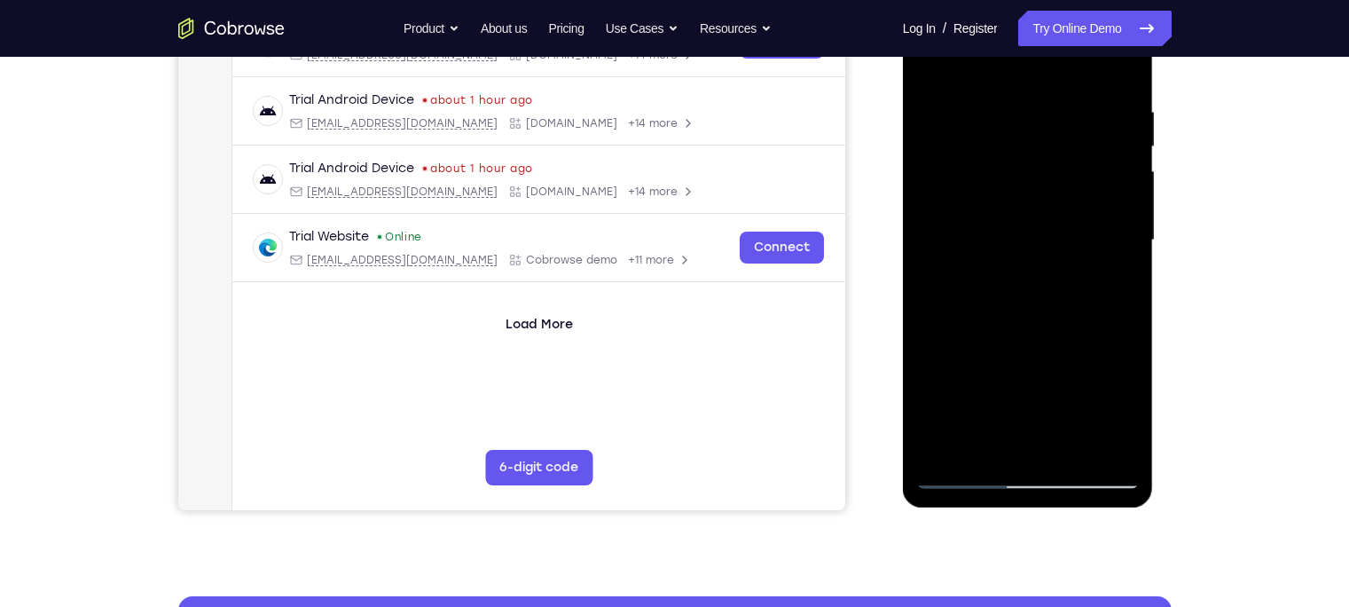
scroll to position [315, 0]
drag, startPoint x: 1018, startPoint y: 381, endPoint x: 1022, endPoint y: 97, distance: 284.8
click at [1022, 97] on div at bounding box center [1028, 240] width 224 height 497
drag, startPoint x: 1014, startPoint y: 399, endPoint x: 1001, endPoint y: 100, distance: 299.2
click at [1001, 100] on div at bounding box center [1028, 240] width 224 height 497
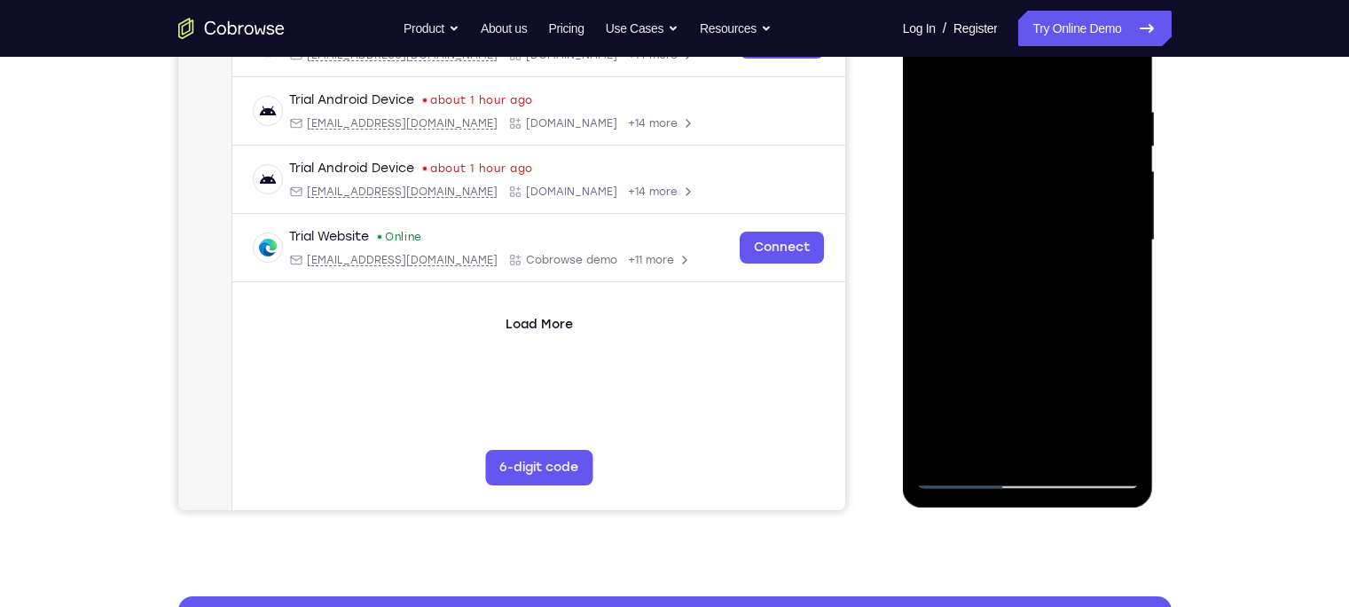
drag, startPoint x: 998, startPoint y: 356, endPoint x: 985, endPoint y: 53, distance: 302.7
click at [985, 53] on div at bounding box center [1028, 240] width 224 height 497
drag, startPoint x: 1006, startPoint y: 400, endPoint x: 1010, endPoint y: 27, distance: 373.5
click at [1010, 27] on div at bounding box center [1028, 240] width 224 height 497
drag, startPoint x: 1036, startPoint y: 356, endPoint x: 1032, endPoint y: 27, distance: 329.1
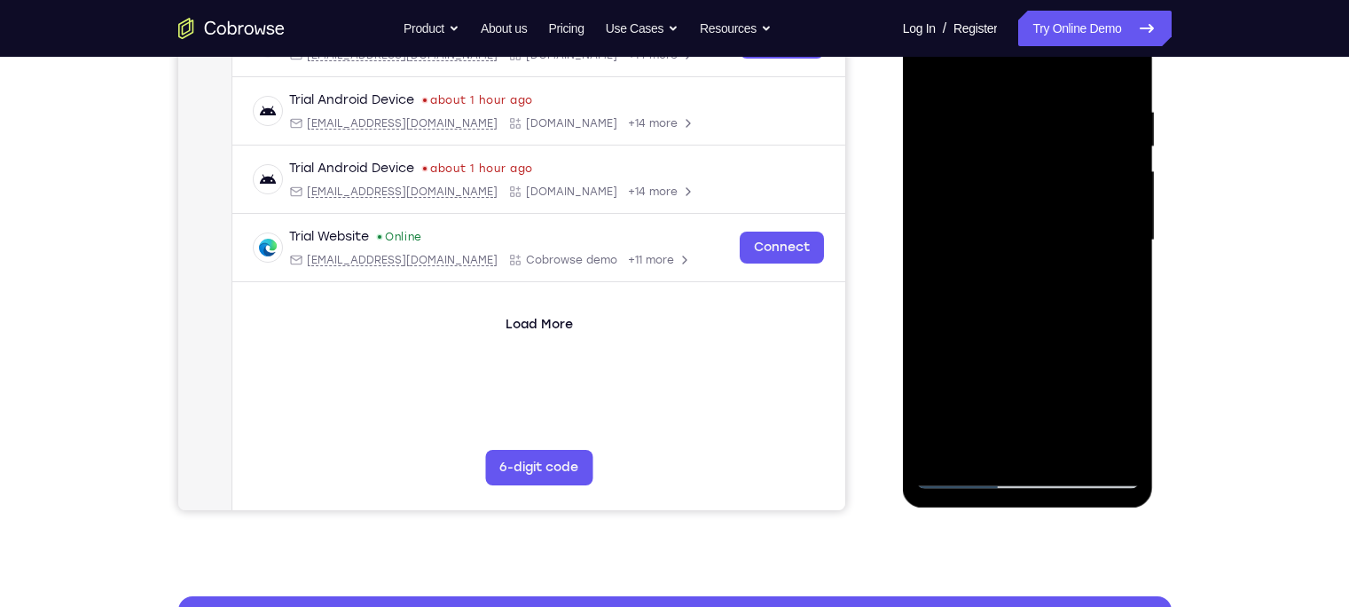
click at [1032, 27] on div at bounding box center [1028, 240] width 224 height 497
drag, startPoint x: 1032, startPoint y: 388, endPoint x: 978, endPoint y: 27, distance: 364.9
click at [978, 27] on div at bounding box center [1028, 240] width 224 height 497
click at [1075, 448] on div at bounding box center [1028, 240] width 224 height 497
click at [1027, 223] on div at bounding box center [1028, 240] width 224 height 497
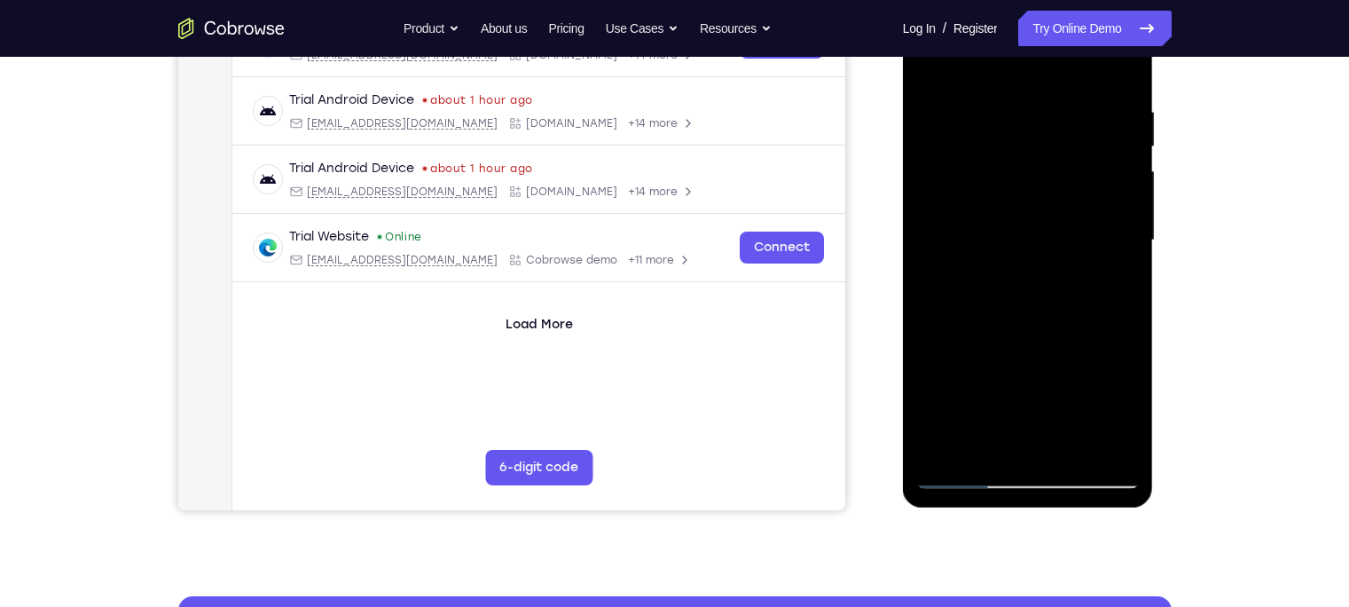
click at [1003, 212] on div at bounding box center [1028, 240] width 224 height 497
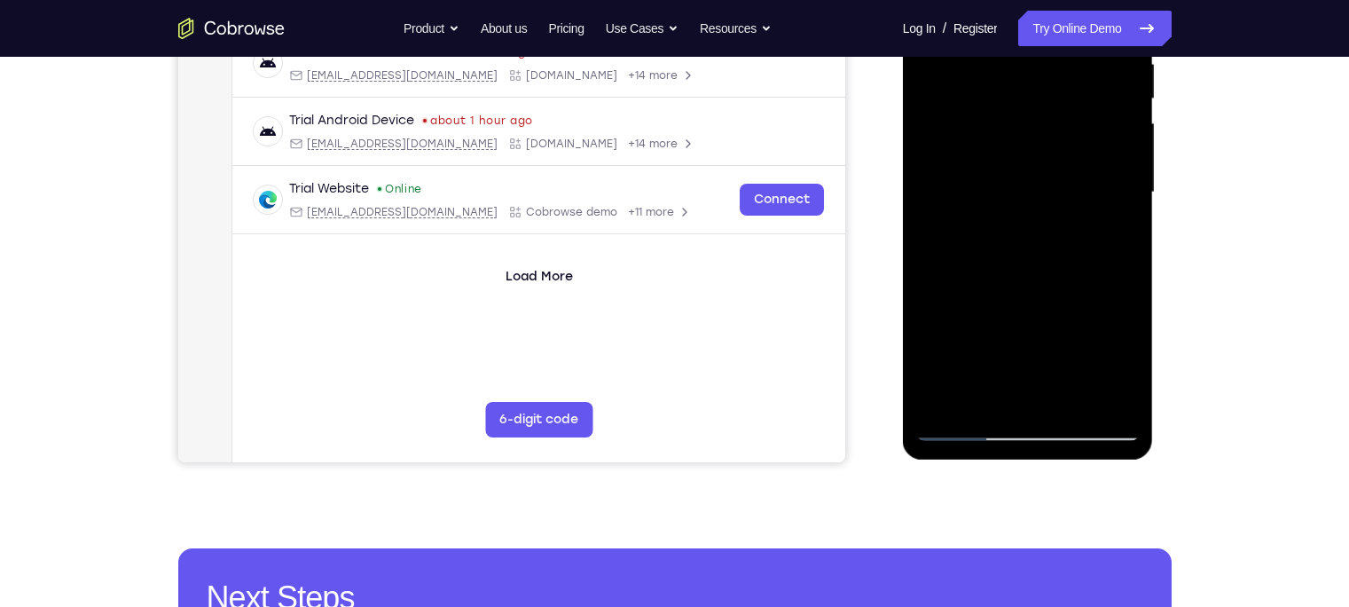
scroll to position [364, 0]
click at [969, 425] on div at bounding box center [1028, 191] width 224 height 497
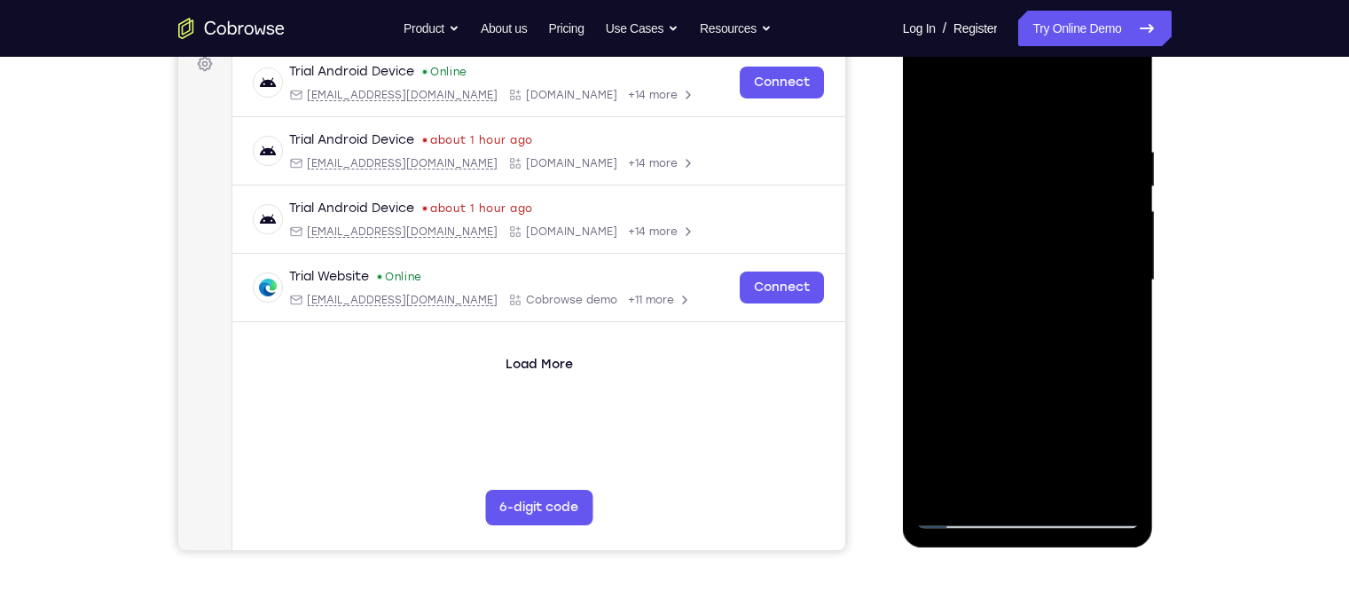
scroll to position [275, 0]
click at [1010, 253] on div at bounding box center [1028, 280] width 224 height 497
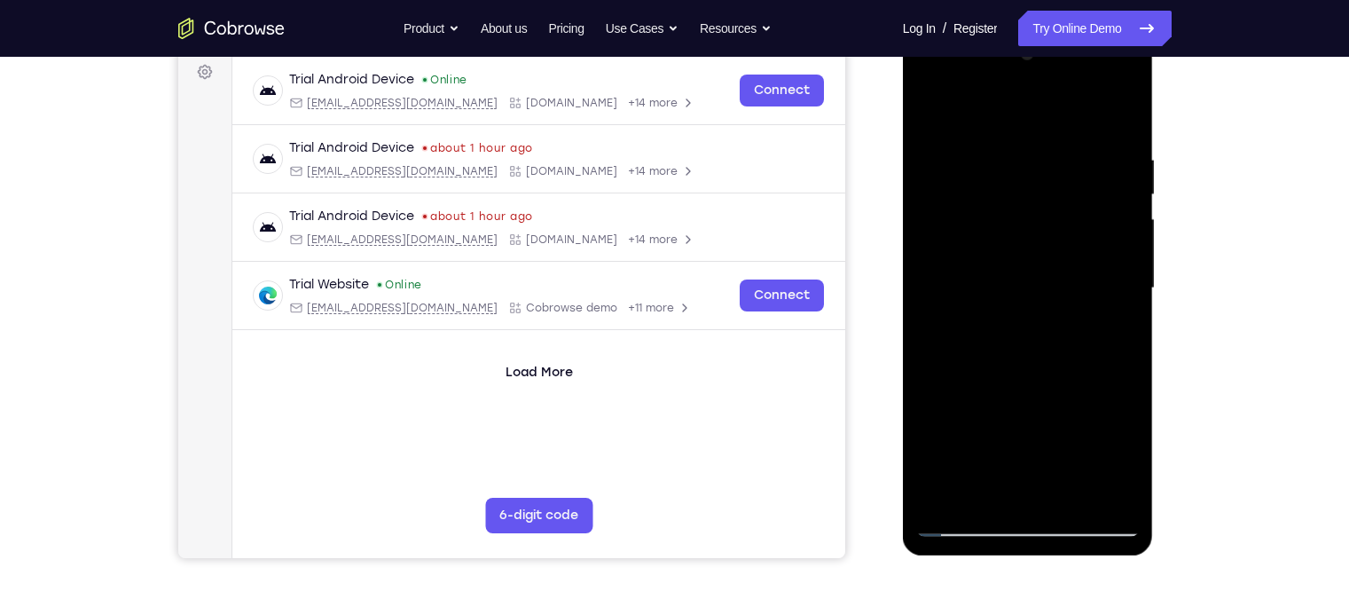
scroll to position [212, 0]
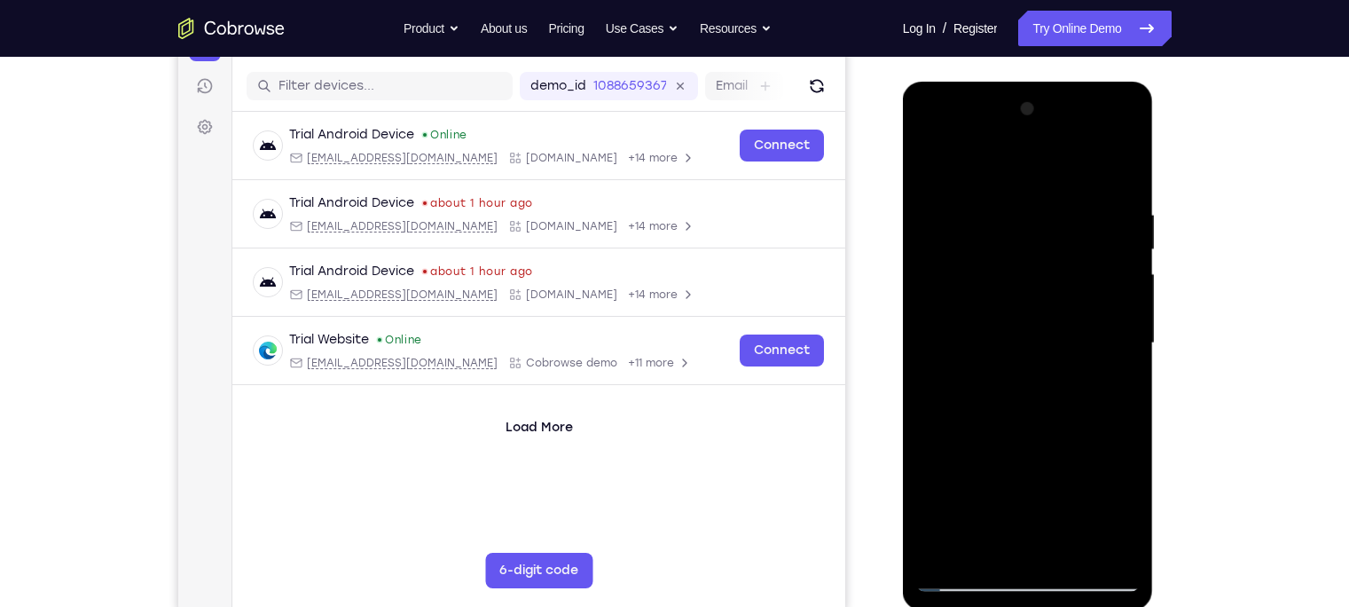
click at [934, 169] on div at bounding box center [1028, 343] width 224 height 497
click at [934, 170] on div at bounding box center [1028, 343] width 224 height 497
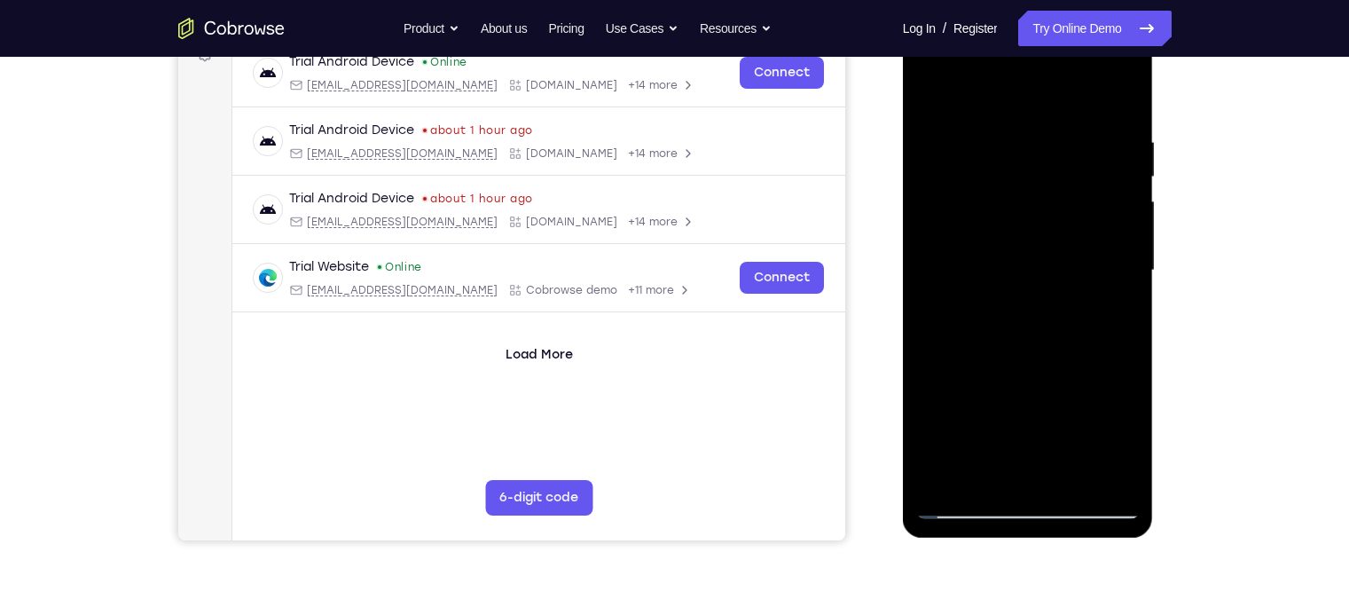
drag, startPoint x: 979, startPoint y: 335, endPoint x: 978, endPoint y: 67, distance: 267.9
click at [978, 67] on div at bounding box center [1028, 270] width 224 height 497
drag, startPoint x: 1028, startPoint y: 365, endPoint x: 962, endPoint y: 26, distance: 346.2
click at [962, 26] on div at bounding box center [1028, 270] width 224 height 497
drag, startPoint x: 1015, startPoint y: 373, endPoint x: 1017, endPoint y: 72, distance: 300.7
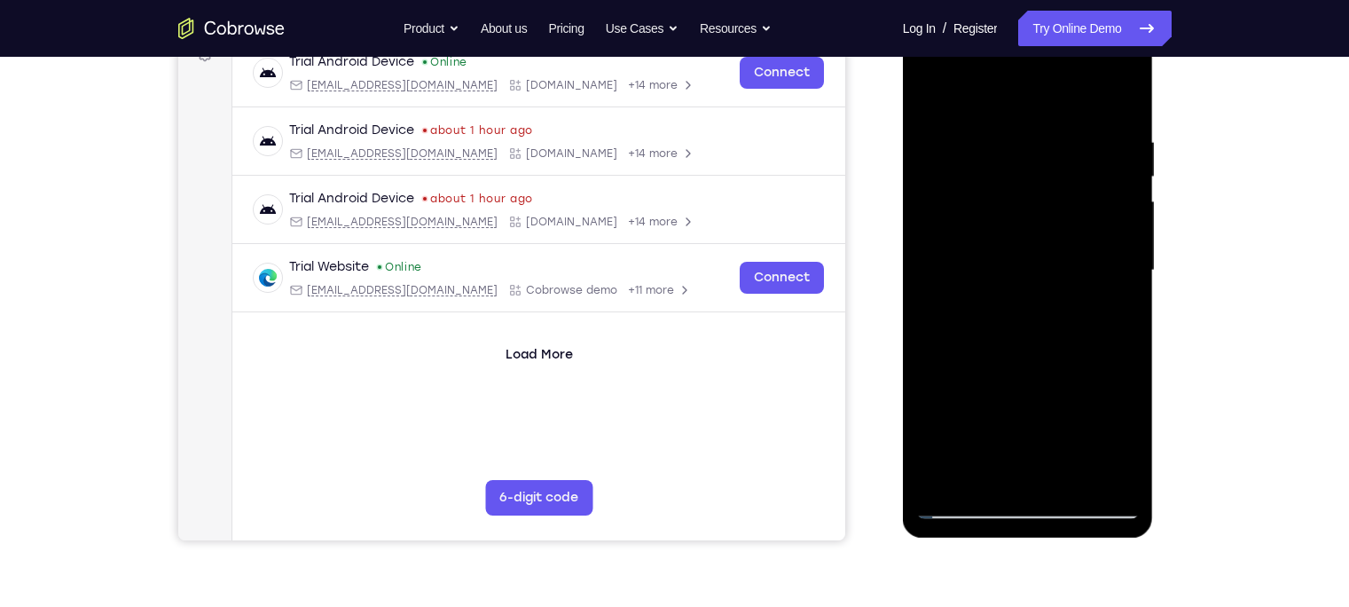
click at [1017, 72] on div at bounding box center [1028, 270] width 224 height 497
click at [1074, 475] on div at bounding box center [1028, 270] width 224 height 497
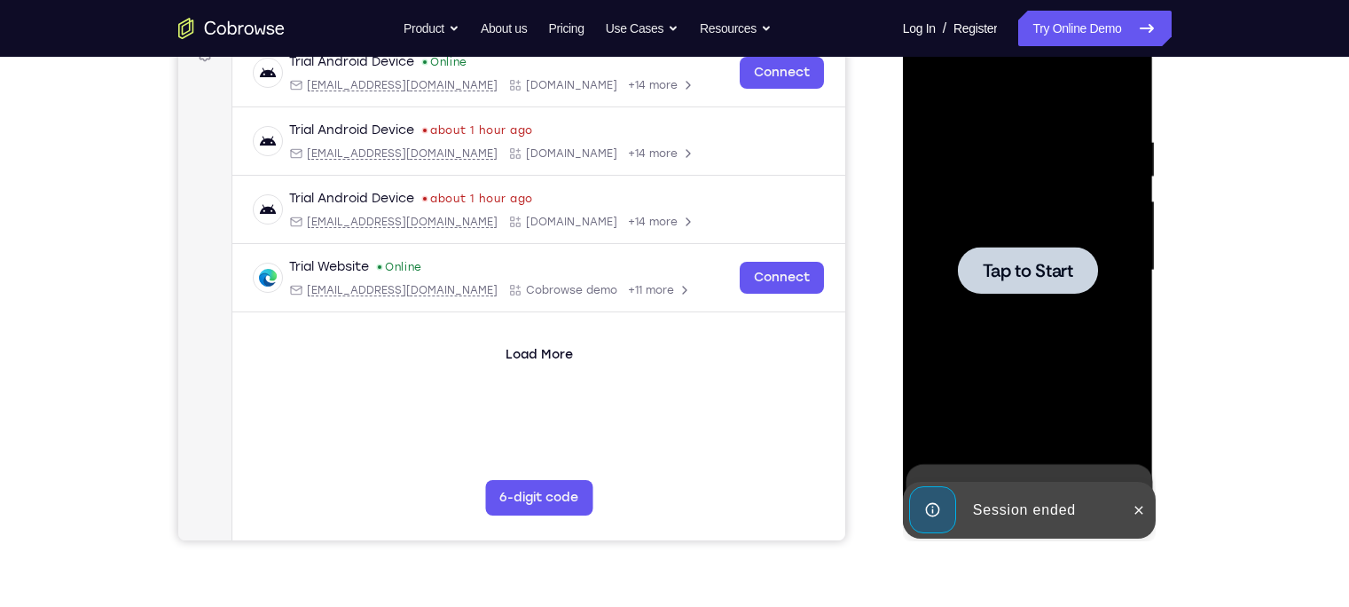
click at [1009, 397] on div at bounding box center [1028, 270] width 224 height 497
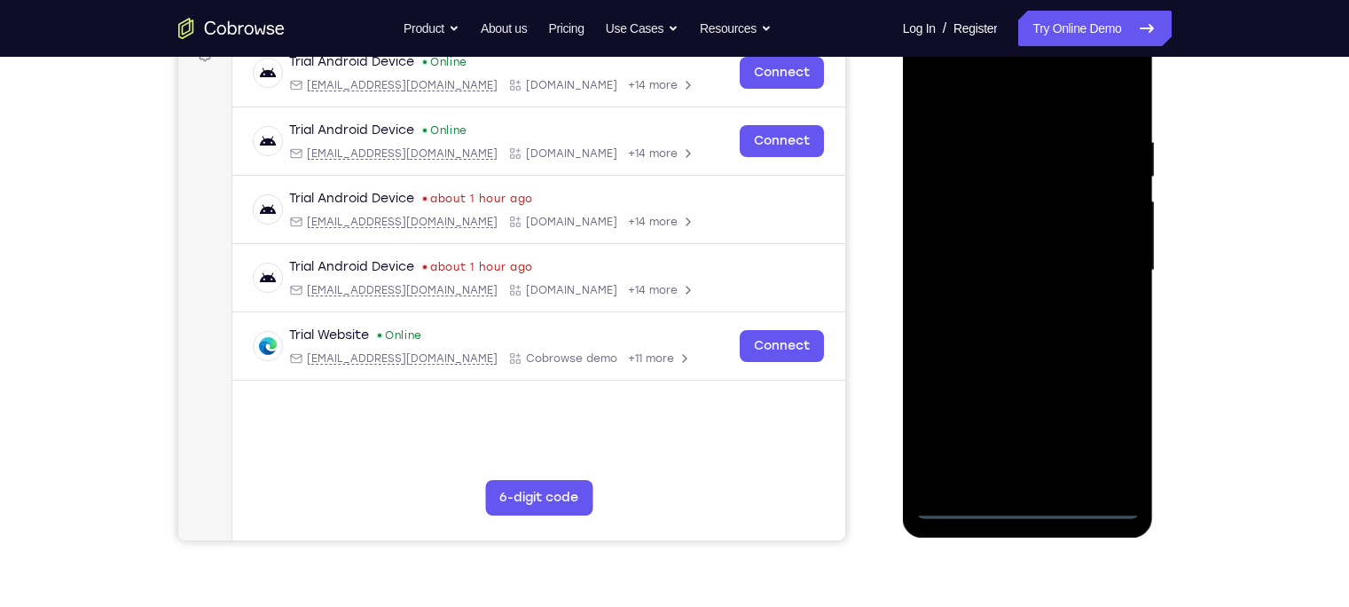
click at [1022, 499] on div at bounding box center [1028, 270] width 224 height 497
click at [1027, 500] on div at bounding box center [1028, 270] width 224 height 497
click at [1100, 436] on div at bounding box center [1028, 270] width 224 height 497
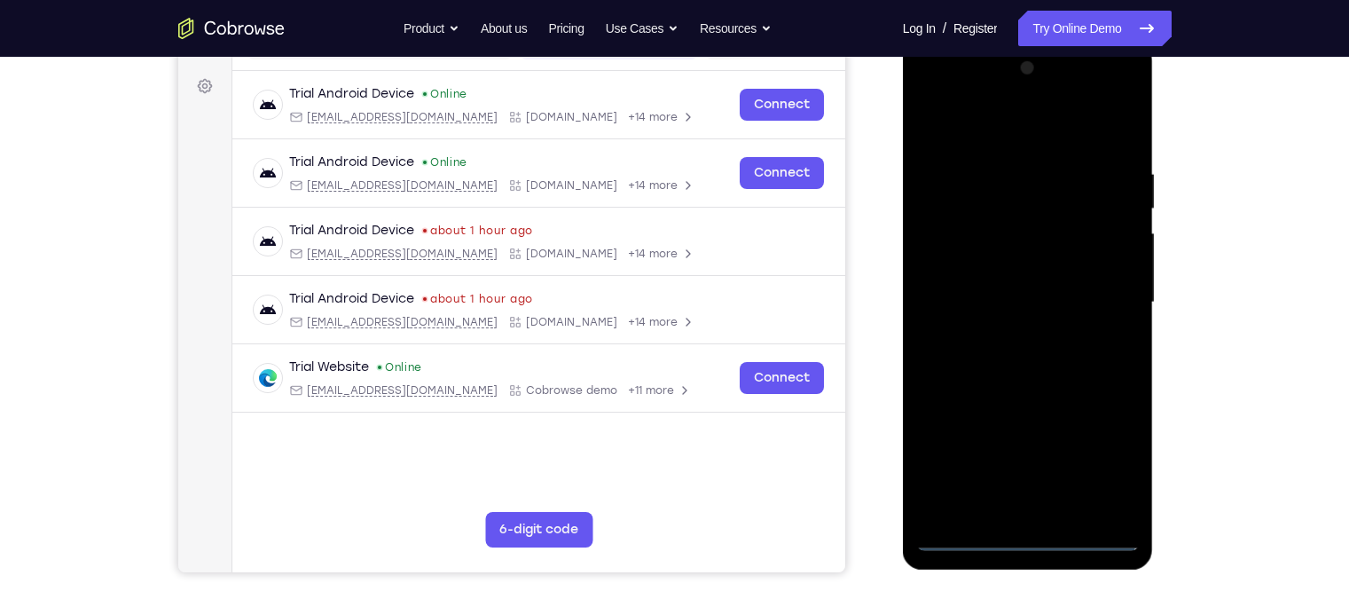
scroll to position [252, 0]
click at [985, 136] on div at bounding box center [1028, 303] width 224 height 497
click at [1101, 302] on div at bounding box center [1028, 303] width 224 height 497
click at [1012, 342] on div at bounding box center [1028, 303] width 224 height 497
click at [985, 280] on div at bounding box center [1028, 303] width 224 height 497
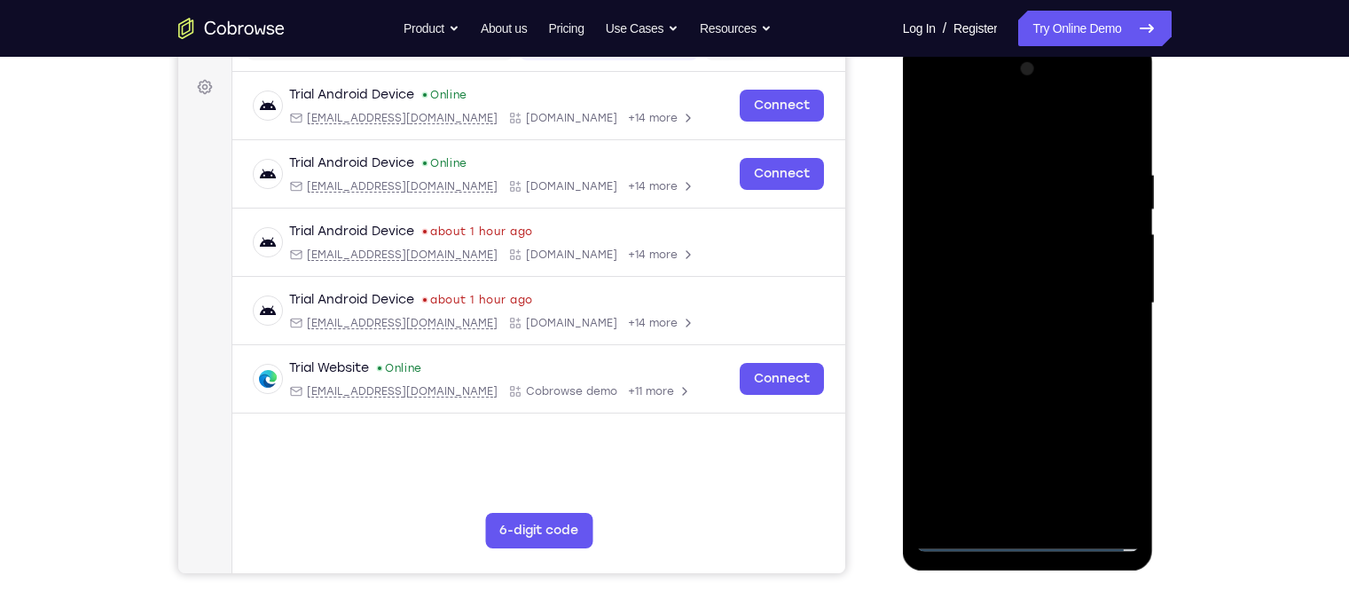
click at [970, 263] on div at bounding box center [1028, 303] width 224 height 497
click at [979, 295] on div at bounding box center [1028, 303] width 224 height 497
click at [1048, 380] on div at bounding box center [1028, 303] width 224 height 497
drag, startPoint x: 1004, startPoint y: 126, endPoint x: 978, endPoint y: -35, distance: 162.6
click at [978, 42] on html "Online web based iOS Simulators and Android Emulators. Run iPhone, iPad, Mobile…" at bounding box center [1029, 308] width 253 height 532
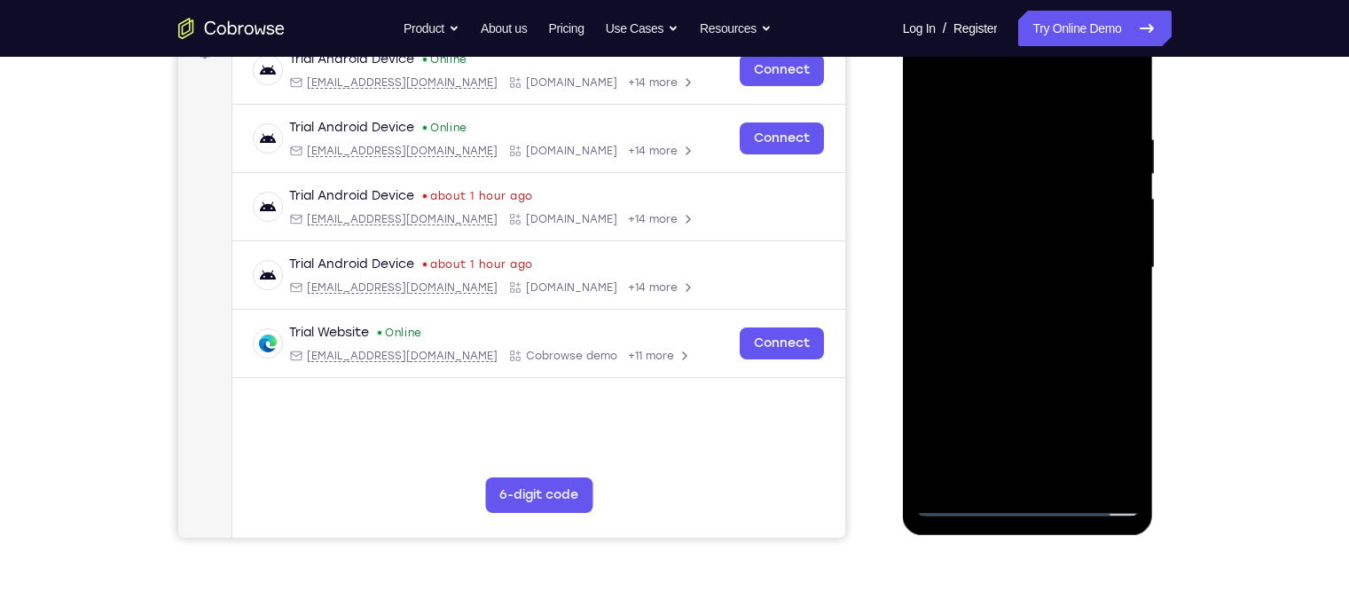
scroll to position [288, 0]
click at [1064, 483] on div at bounding box center [1028, 267] width 224 height 497
click at [1042, 339] on div at bounding box center [1028, 267] width 224 height 497
click at [1048, 292] on div at bounding box center [1028, 267] width 224 height 497
click at [933, 87] on div at bounding box center [1028, 267] width 224 height 497
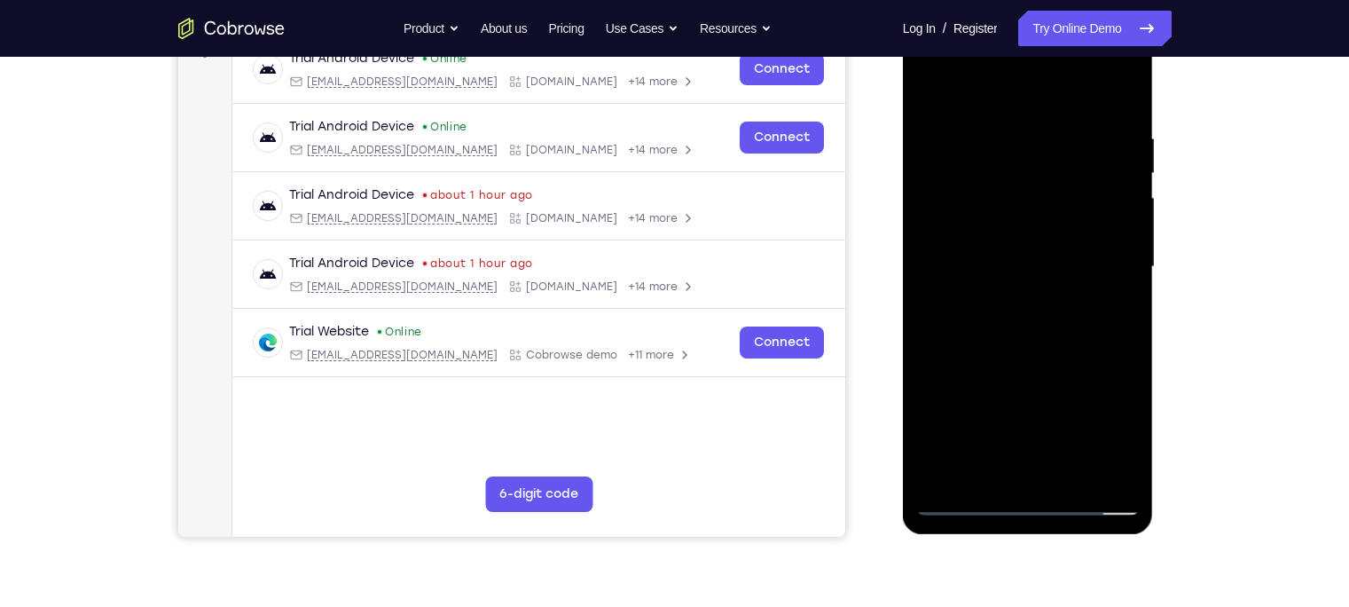
drag, startPoint x: 1001, startPoint y: 420, endPoint x: 1006, endPoint y: -35, distance: 455.1
click at [1006, 5] on html "Online web based iOS Simulators and Android Emulators. Run iPhone, iPad, Mobile…" at bounding box center [1029, 271] width 253 height 532
drag, startPoint x: 986, startPoint y: 432, endPoint x: 1003, endPoint y: -21, distance: 453.6
click at [1003, 5] on html "Online web based iOS Simulators and Android Emulators. Run iPhone, iPad, Mobile…" at bounding box center [1029, 271] width 253 height 532
drag, startPoint x: 1037, startPoint y: 409, endPoint x: 1004, endPoint y: -35, distance: 444.7
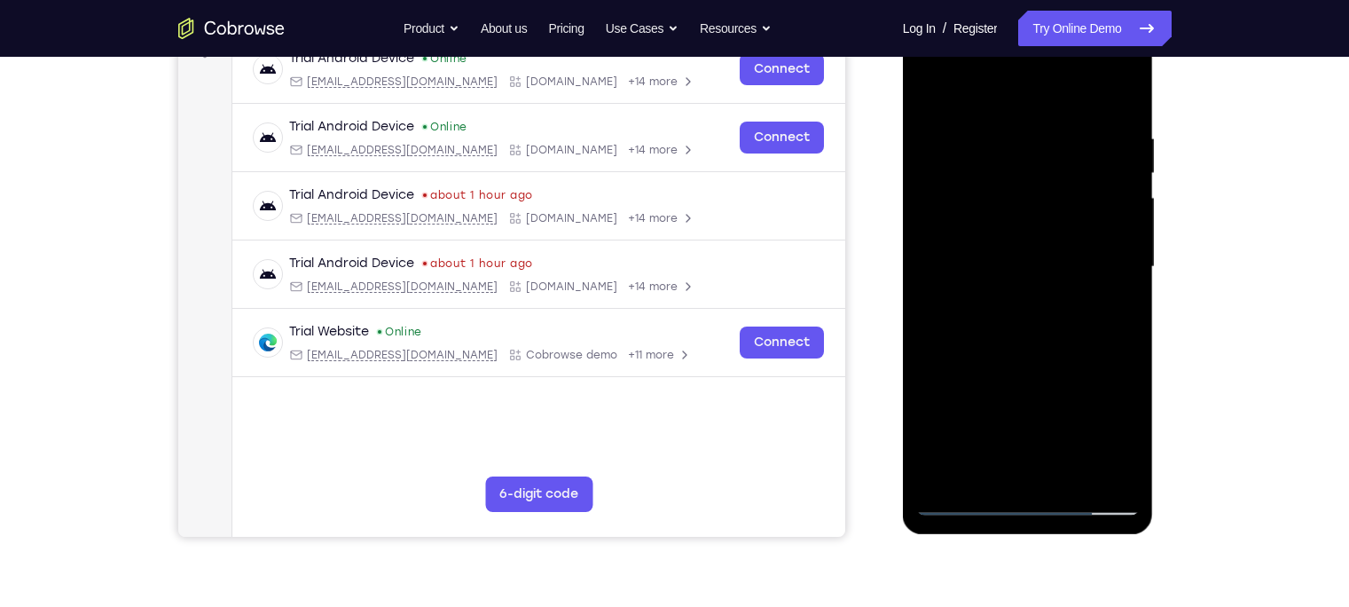
click at [1004, 5] on html "Online web based iOS Simulators and Android Emulators. Run iPhone, iPad, Mobile…" at bounding box center [1029, 271] width 253 height 532
drag, startPoint x: 999, startPoint y: 271, endPoint x: 1001, endPoint y: 27, distance: 243.9
click at [1001, 27] on div at bounding box center [1028, 267] width 224 height 497
drag, startPoint x: 1019, startPoint y: 405, endPoint x: 992, endPoint y: 88, distance: 318.7
click at [992, 88] on div at bounding box center [1028, 267] width 224 height 497
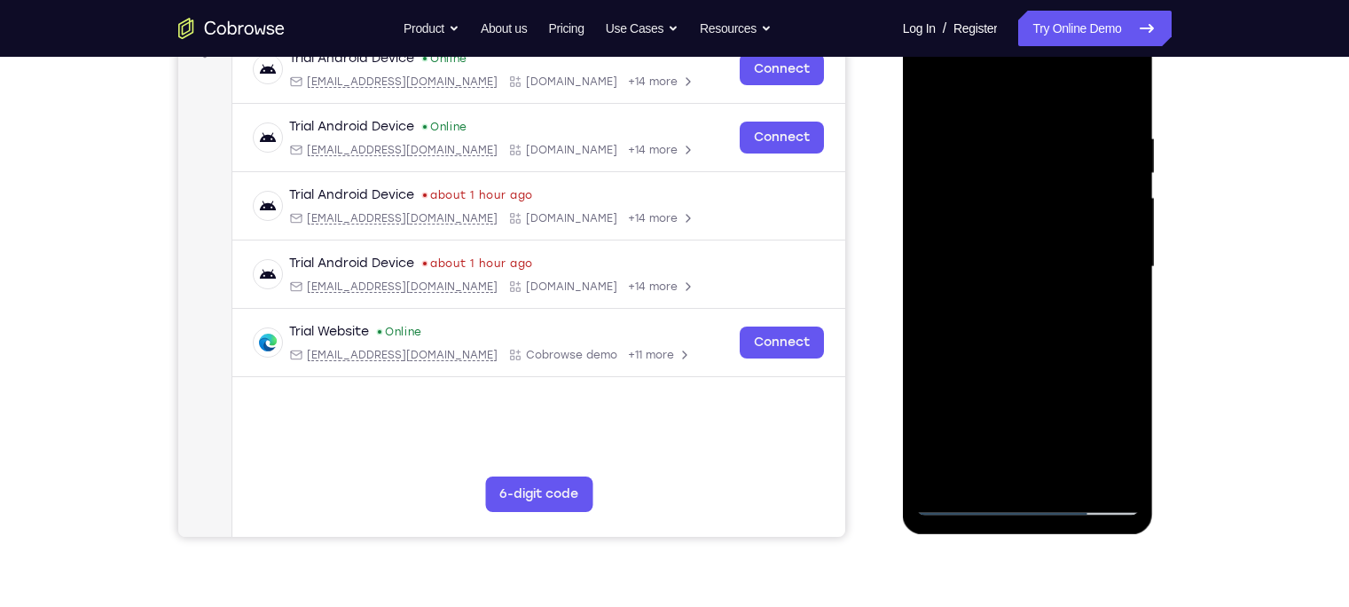
drag, startPoint x: 1013, startPoint y: 387, endPoint x: 997, endPoint y: 59, distance: 327.7
click at [997, 74] on div at bounding box center [1028, 267] width 224 height 497
drag, startPoint x: 1046, startPoint y: 417, endPoint x: 1019, endPoint y: 110, distance: 308.1
click at [1019, 110] on div at bounding box center [1028, 267] width 224 height 497
drag, startPoint x: 1032, startPoint y: 379, endPoint x: 1060, endPoint y: 139, distance: 241.2
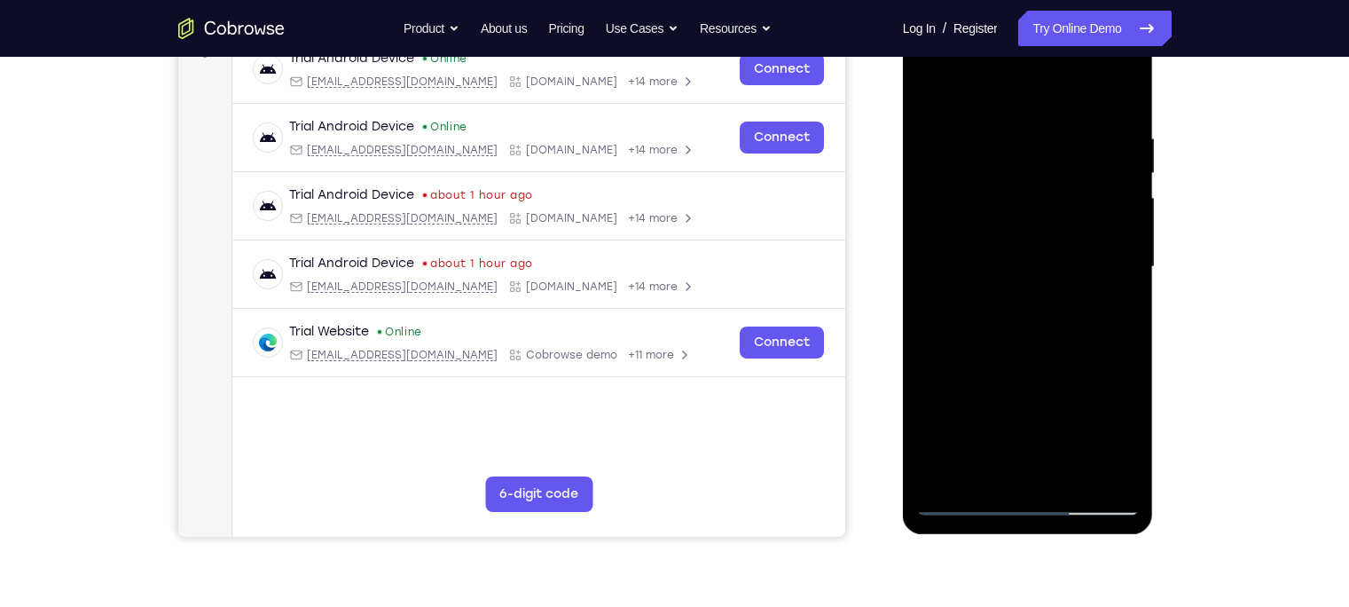
drag, startPoint x: 1060, startPoint y: 139, endPoint x: 1135, endPoint y: 288, distance: 166.6
click at [1135, 288] on div at bounding box center [1028, 267] width 224 height 497
click at [1066, 475] on div at bounding box center [1028, 267] width 224 height 497
click at [933, 90] on div at bounding box center [1028, 267] width 224 height 497
drag, startPoint x: 1037, startPoint y: 385, endPoint x: 986, endPoint y: -1, distance: 389.2
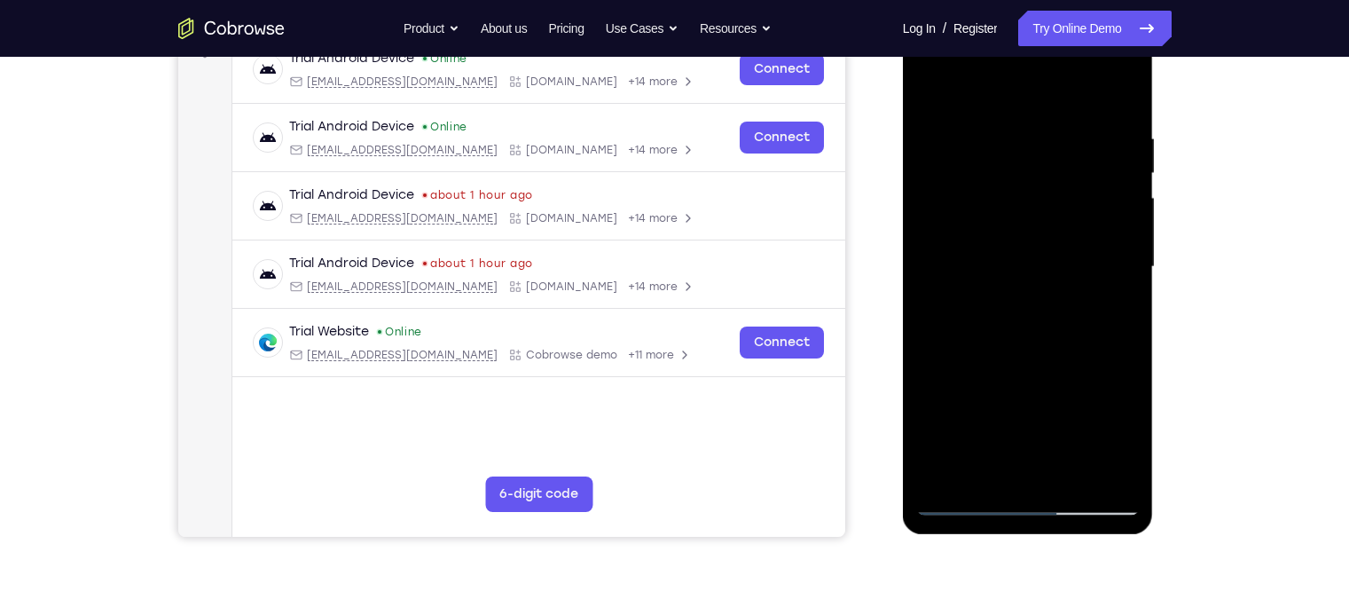
click at [986, 5] on html "Online web based iOS Simulators and Android Emulators. Run iPhone, iPad, Mobile…" at bounding box center [1029, 271] width 253 height 532
drag, startPoint x: 1031, startPoint y: 396, endPoint x: 966, endPoint y: -20, distance: 421.0
click at [966, 5] on html "Online web based iOS Simulators and Android Emulators. Run iPhone, iPad, Mobile…" at bounding box center [1029, 271] width 253 height 532
drag, startPoint x: 1008, startPoint y: 375, endPoint x: 1131, endPoint y: -35, distance: 428.0
click at [1131, 5] on html "Online web based iOS Simulators and Android Emulators. Run iPhone, iPad, Mobile…" at bounding box center [1029, 271] width 253 height 532
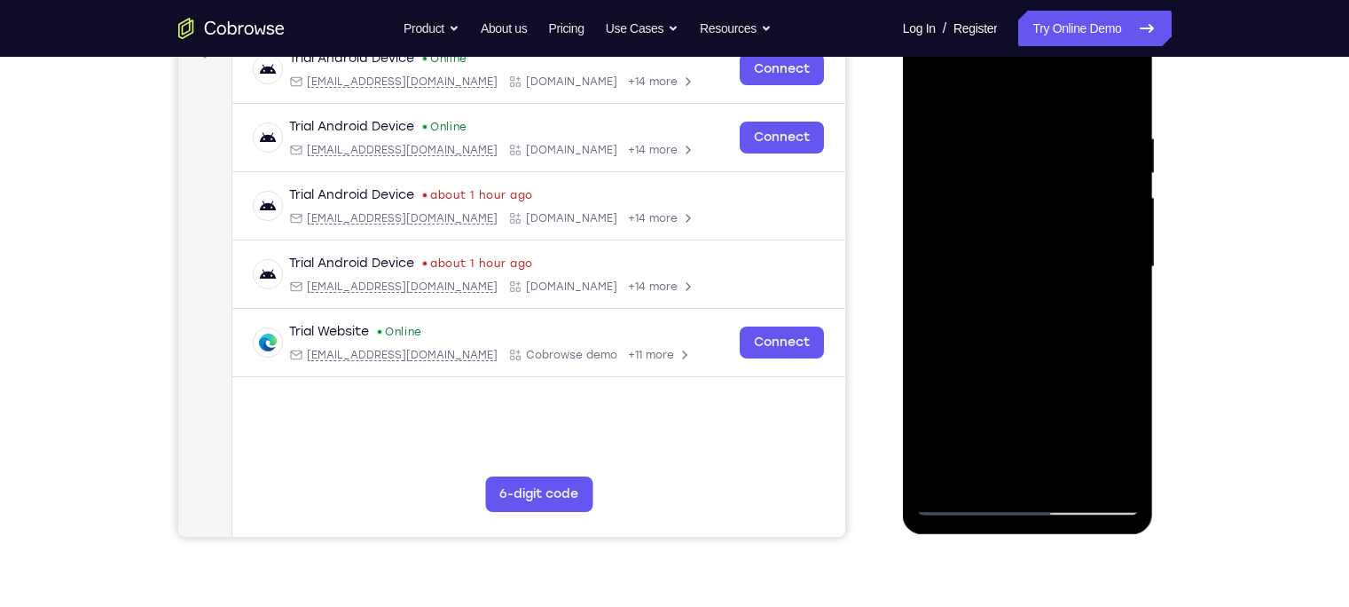
drag, startPoint x: 1051, startPoint y: 177, endPoint x: 1037, endPoint y: -35, distance: 212.5
click at [1037, 5] on html "Online web based iOS Simulators and Android Emulators. Run iPhone, iPad, Mobile…" at bounding box center [1029, 271] width 253 height 532
drag, startPoint x: 988, startPoint y: 407, endPoint x: 988, endPoint y: 99, distance: 307.8
click at [988, 99] on div at bounding box center [1028, 267] width 224 height 497
click at [1184, 303] on div "Your Support Agent Your Customer Web iOS Android Next Steps We’d be happy to gi…" at bounding box center [674, 353] width 1135 height 1170
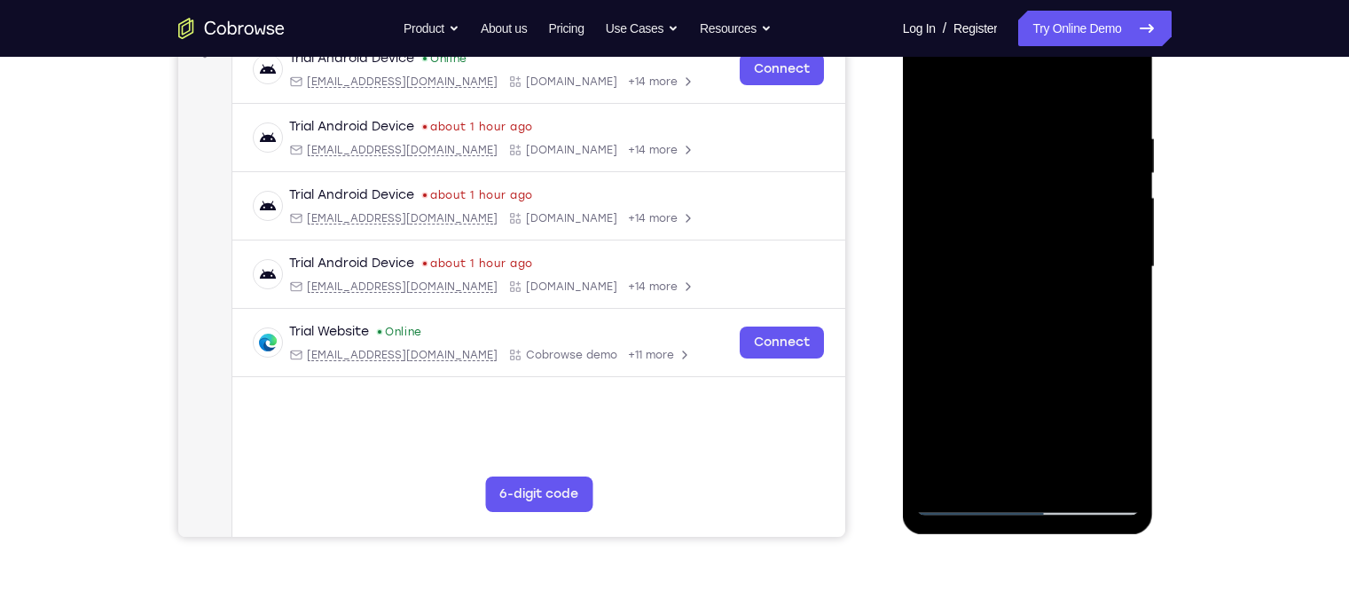
drag, startPoint x: 1067, startPoint y: 440, endPoint x: 1031, endPoint y: -35, distance: 476.0
click at [1031, 5] on html "Online web based iOS Simulators and Android Emulators. Run iPhone, iPad, Mobile…" at bounding box center [1029, 271] width 253 height 532
drag, startPoint x: 1035, startPoint y: 381, endPoint x: 1028, endPoint y: 59, distance: 323.0
click at [1028, 59] on div at bounding box center [1028, 267] width 224 height 497
drag, startPoint x: 1028, startPoint y: 294, endPoint x: 1026, endPoint y: 66, distance: 228.0
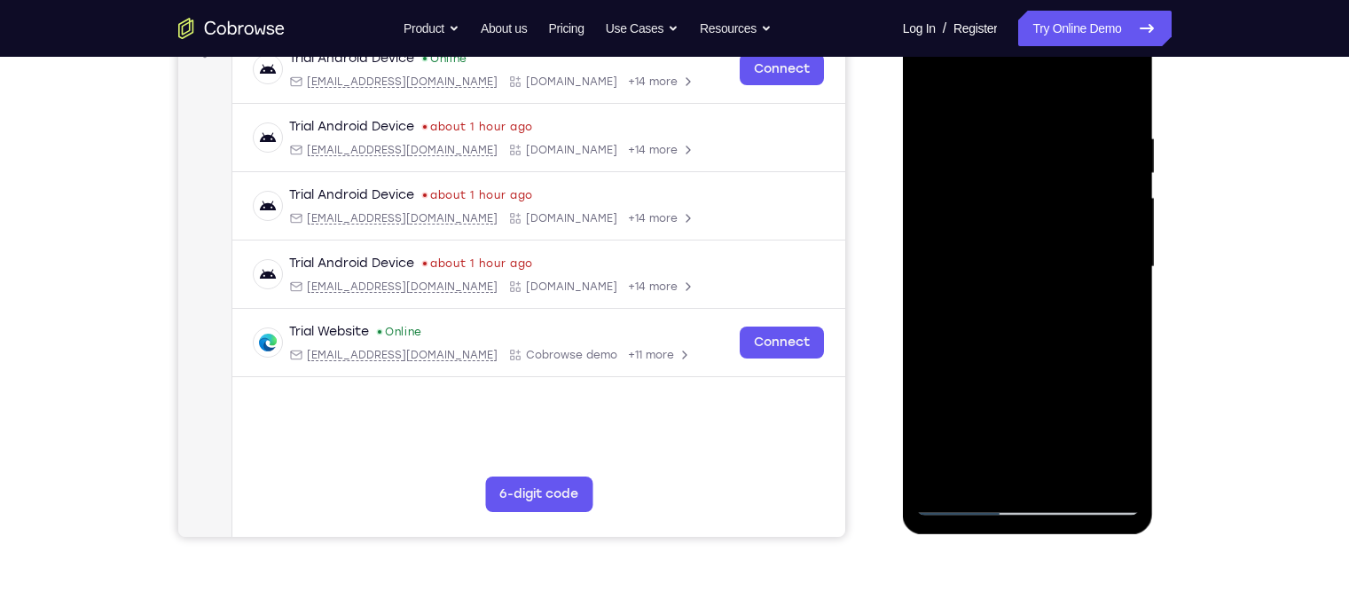
click at [1026, 66] on div at bounding box center [1028, 267] width 224 height 497
click at [1077, 475] on div at bounding box center [1028, 267] width 224 height 497
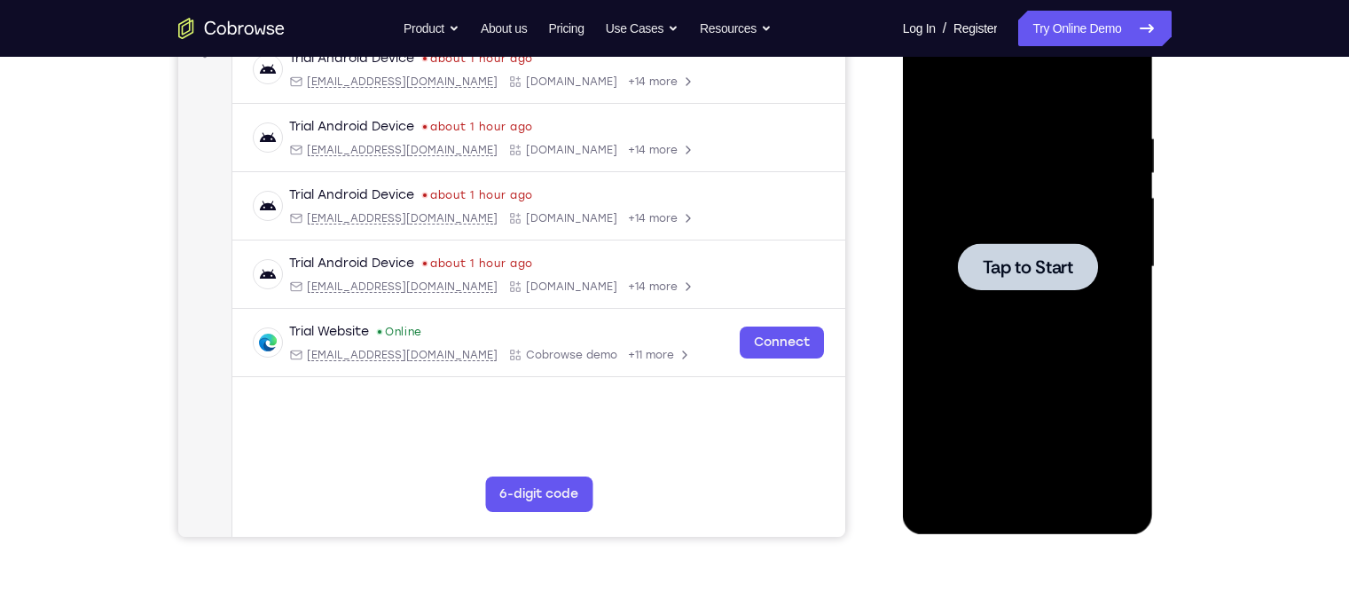
click at [1072, 318] on div at bounding box center [1028, 267] width 224 height 497
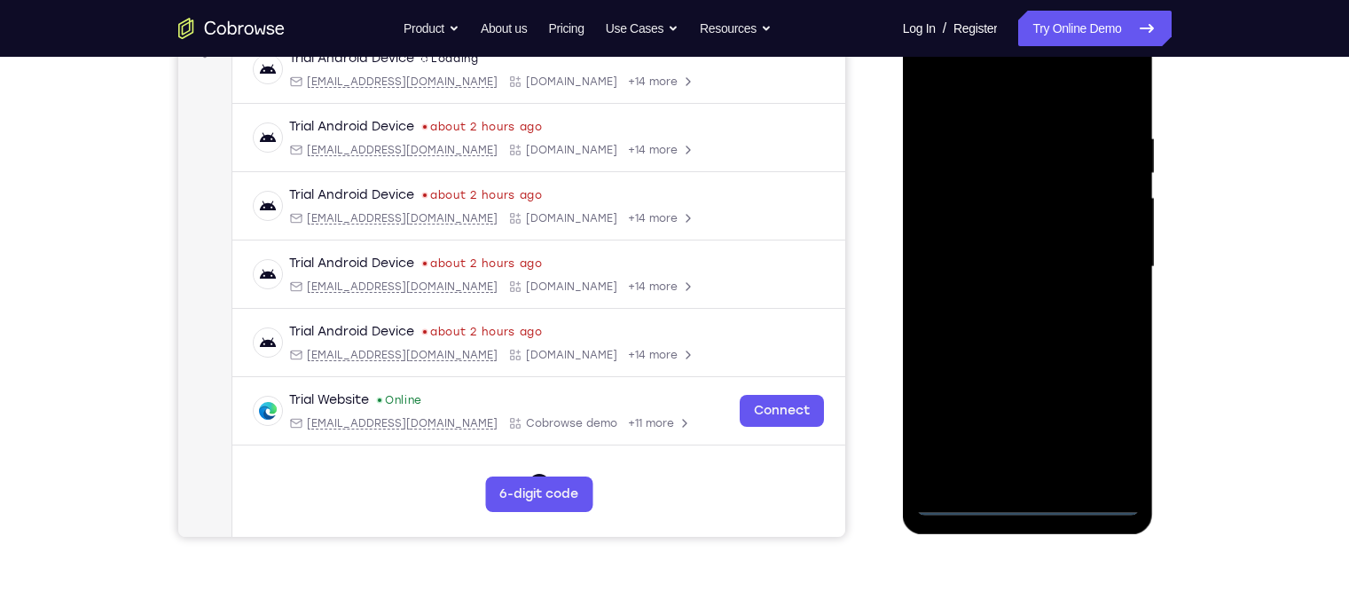
click at [1033, 506] on div at bounding box center [1028, 267] width 224 height 497
click at [1104, 419] on div at bounding box center [1028, 267] width 224 height 497
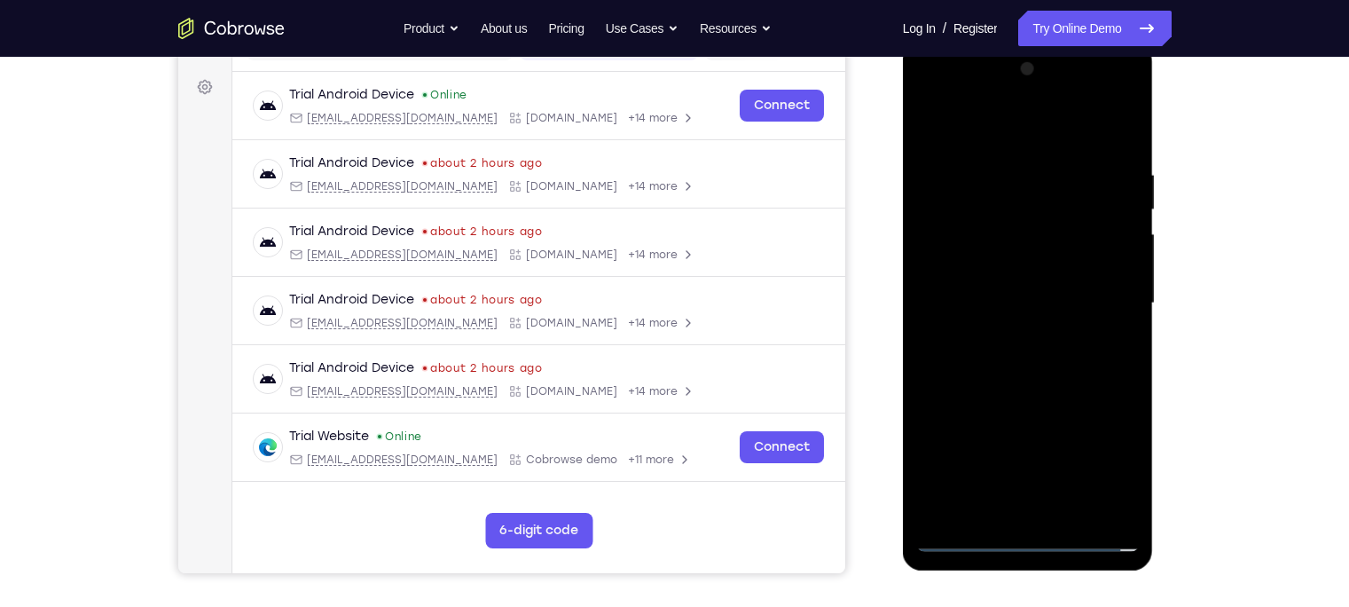
scroll to position [253, 0]
click at [1001, 143] on div at bounding box center [1028, 302] width 224 height 497
click at [1094, 303] on div at bounding box center [1028, 302] width 224 height 497
click at [1001, 335] on div at bounding box center [1028, 302] width 224 height 497
click at [970, 297] on div at bounding box center [1028, 302] width 224 height 497
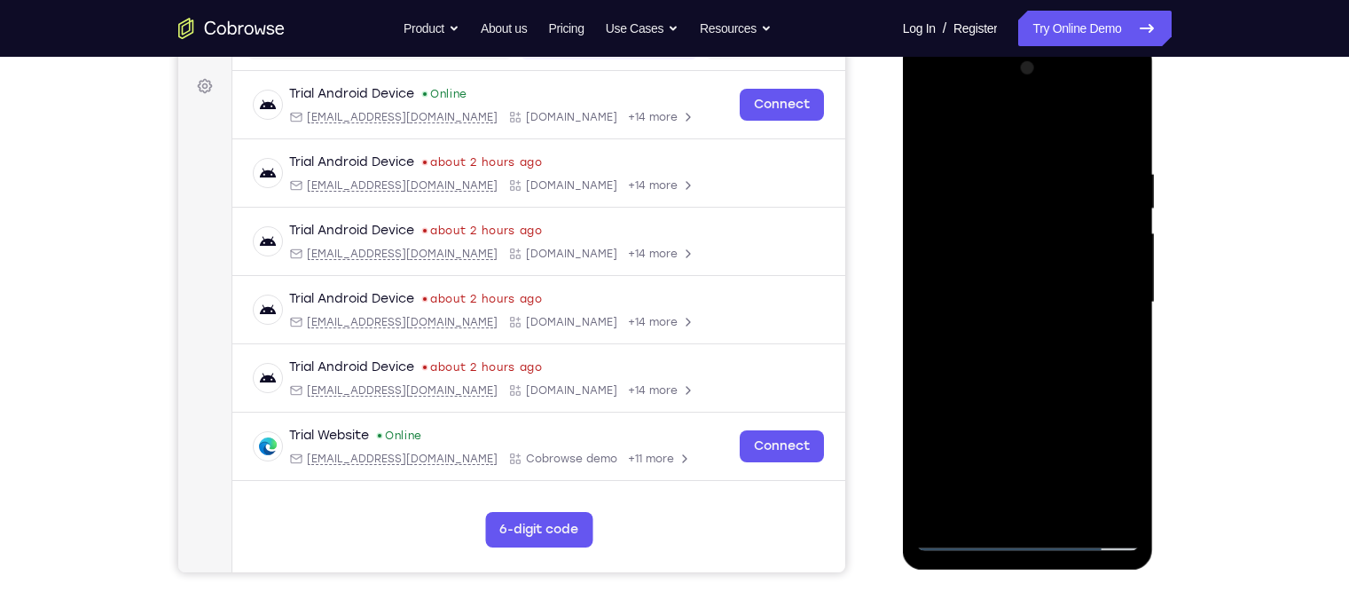
click at [952, 263] on div at bounding box center [1028, 302] width 224 height 497
click at [996, 308] on div at bounding box center [1028, 302] width 224 height 497
click at [1033, 373] on div at bounding box center [1028, 302] width 224 height 497
click at [1068, 510] on div at bounding box center [1028, 302] width 224 height 497
click at [1047, 401] on div at bounding box center [1028, 302] width 224 height 497
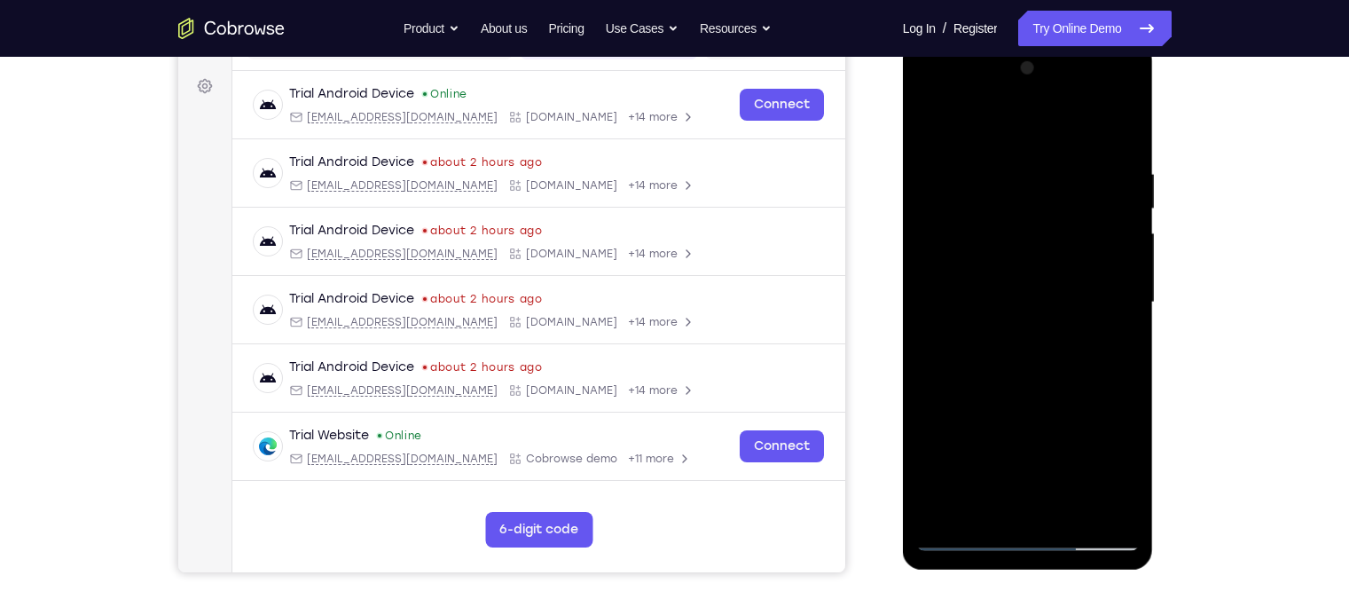
click at [1013, 310] on div at bounding box center [1028, 302] width 224 height 497
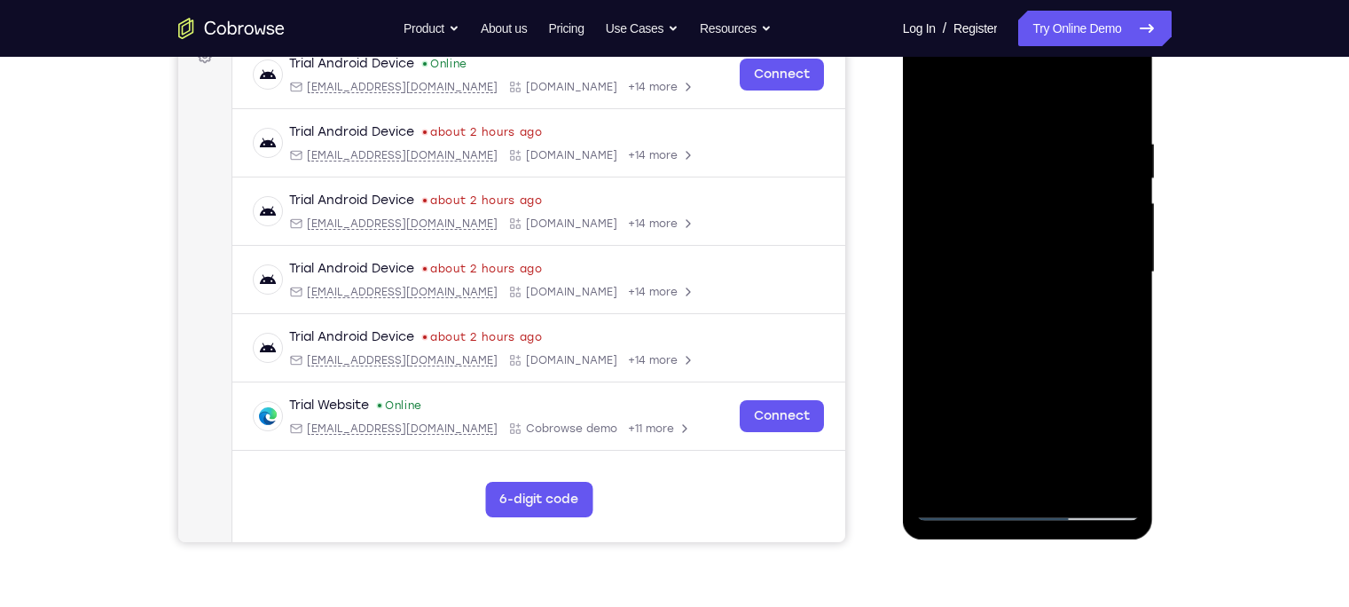
scroll to position [290, 0]
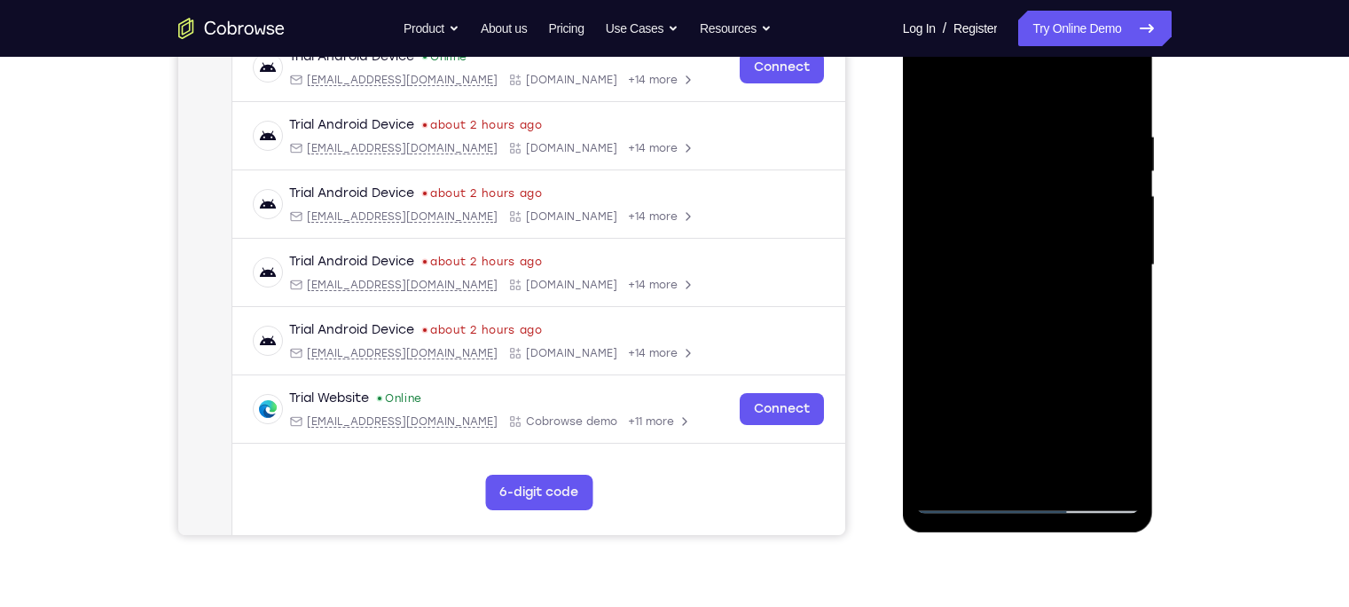
click at [962, 505] on div at bounding box center [1028, 265] width 224 height 497
drag, startPoint x: 1006, startPoint y: 95, endPoint x: 1008, endPoint y: 43, distance: 52.4
click at [1008, 43] on div at bounding box center [1028, 265] width 224 height 497
click at [1005, 349] on div at bounding box center [1028, 265] width 224 height 497
